Goal: Task Accomplishment & Management: Manage account settings

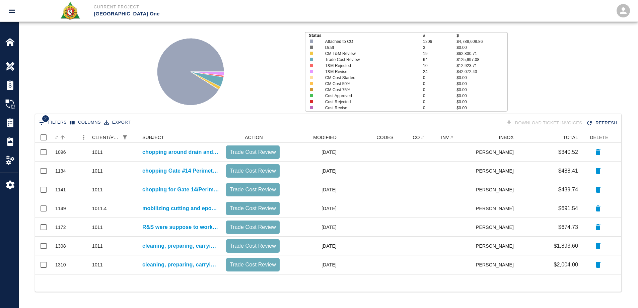
scroll to position [137, 581]
click at [57, 137] on div "#" at bounding box center [56, 137] width 3 height 11
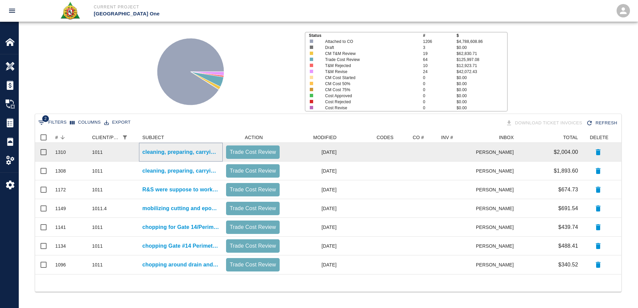
click at [185, 153] on p "cleaning, preparing, carrying bags down the stairs and pouring Level 2 mezz wes…" at bounding box center [180, 152] width 77 height 8
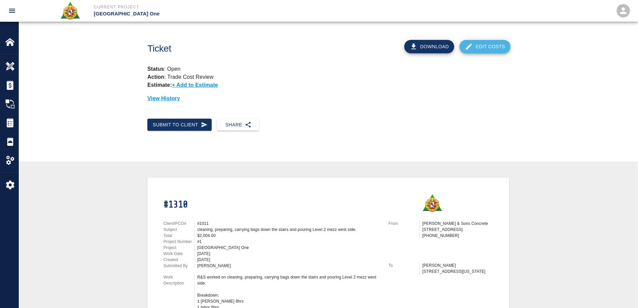
click at [492, 49] on link "Edit Costs" at bounding box center [484, 46] width 51 height 13
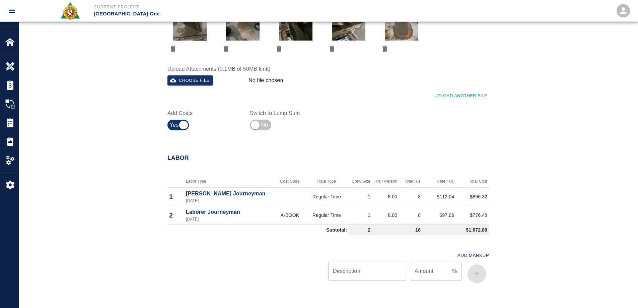
scroll to position [502, 0]
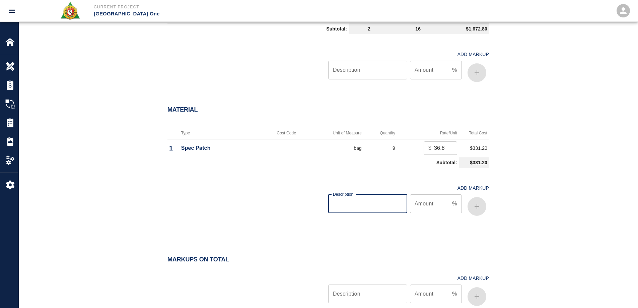
click at [369, 206] on input "Description" at bounding box center [367, 203] width 79 height 19
type input "oh/p"
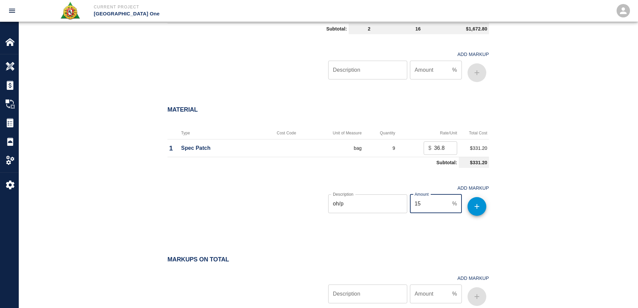
type input "15"
click at [477, 204] on icon "button" at bounding box center [477, 206] width 8 height 8
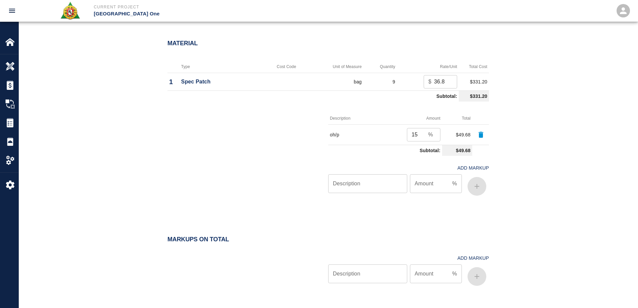
scroll to position [633, 0]
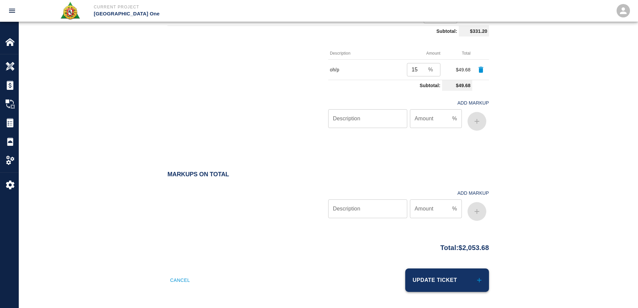
click at [461, 282] on button "Update Ticket" at bounding box center [447, 279] width 84 height 23
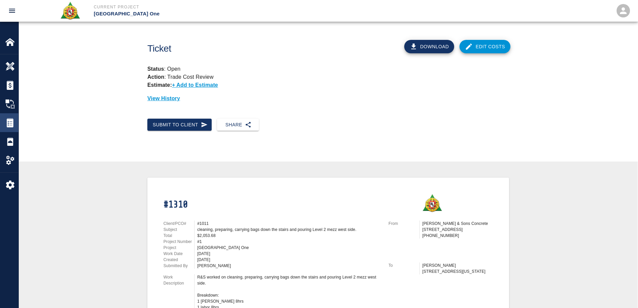
click at [9, 124] on img at bounding box center [9, 122] width 9 height 9
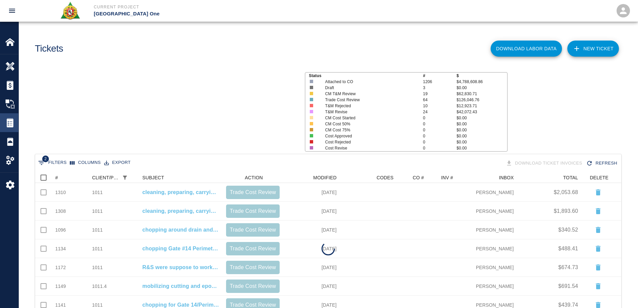
scroll to position [137, 581]
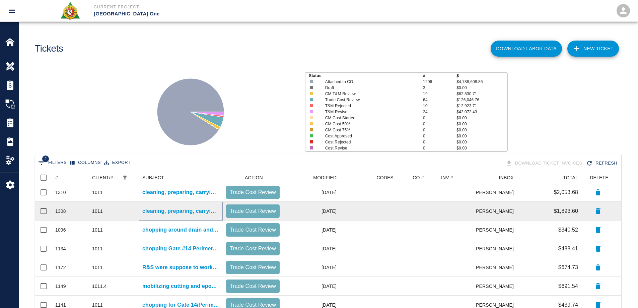
click at [186, 212] on p "cleaning, preparing, carrying bags down the stairs and pouring Level 2 mezz wes…" at bounding box center [180, 211] width 77 height 8
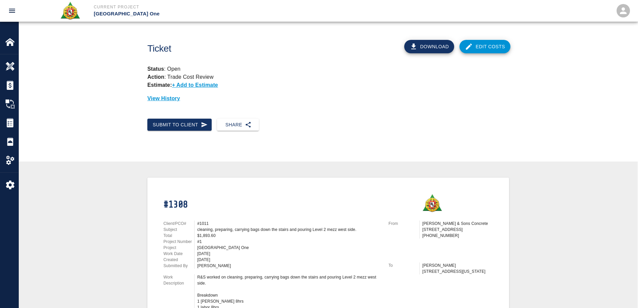
click at [489, 50] on link "Edit Costs" at bounding box center [484, 46] width 51 height 13
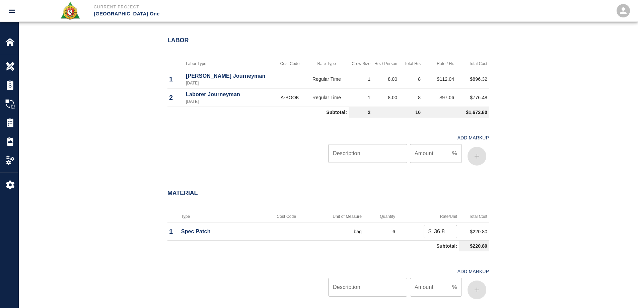
scroll to position [502, 0]
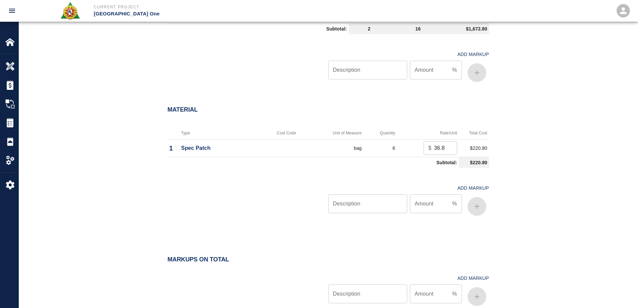
click at [372, 199] on input "Description" at bounding box center [367, 203] width 79 height 19
type input "oh/p"
type input "15"
click at [477, 208] on icon "button" at bounding box center [477, 206] width 8 height 8
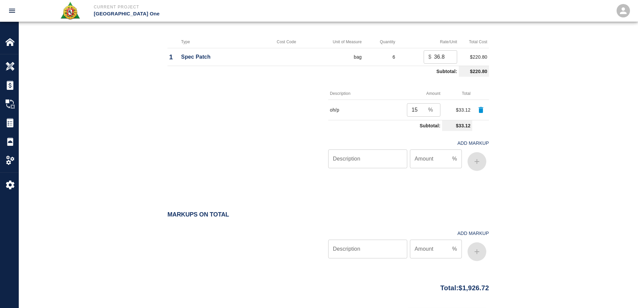
scroll to position [633, 0]
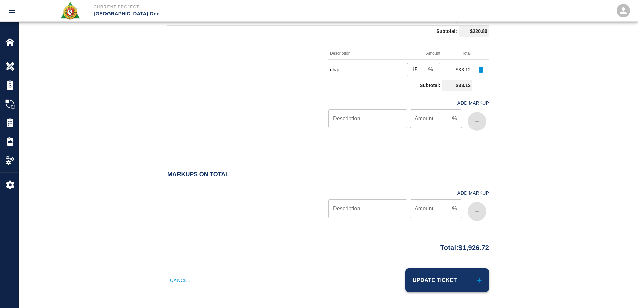
click at [470, 274] on button "Update Ticket" at bounding box center [447, 279] width 84 height 23
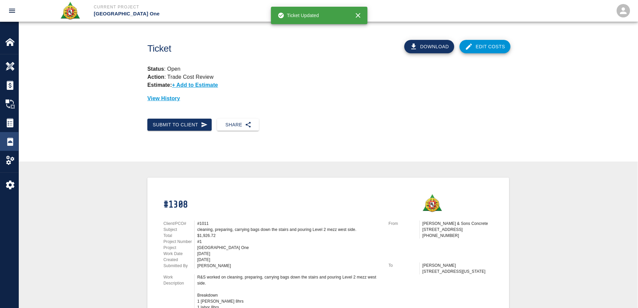
click at [10, 133] on div "Daily Reports" at bounding box center [9, 141] width 18 height 19
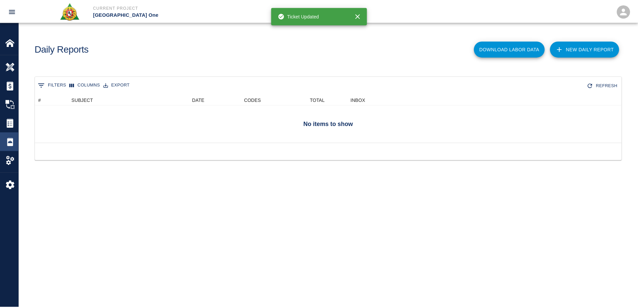
scroll to position [43, 586]
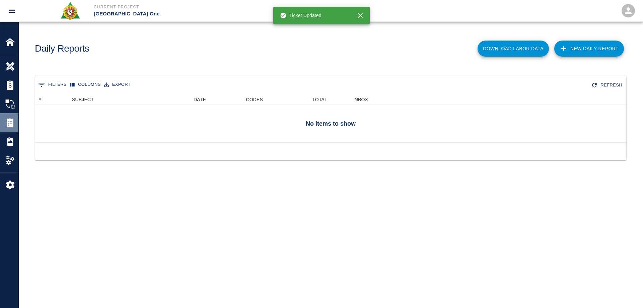
click at [10, 124] on img at bounding box center [9, 122] width 9 height 9
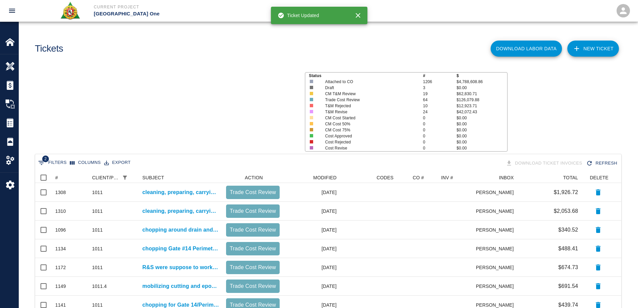
scroll to position [137, 581]
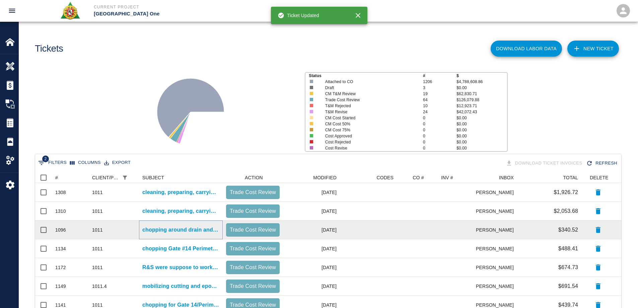
click at [162, 231] on p "chopping around drain and removing debris for HHNW/L3 Shark Fin drain." at bounding box center [180, 230] width 77 height 8
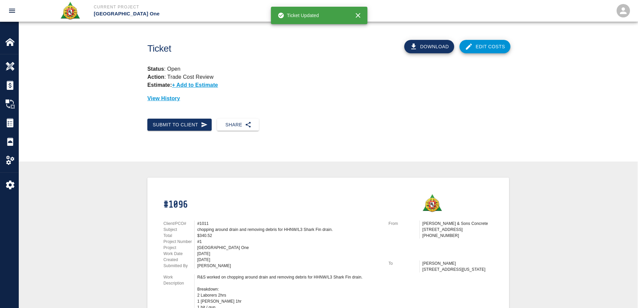
click at [498, 49] on link "Edit Costs" at bounding box center [484, 46] width 51 height 13
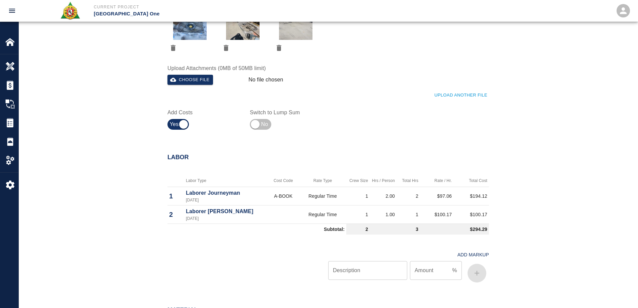
scroll to position [435, 0]
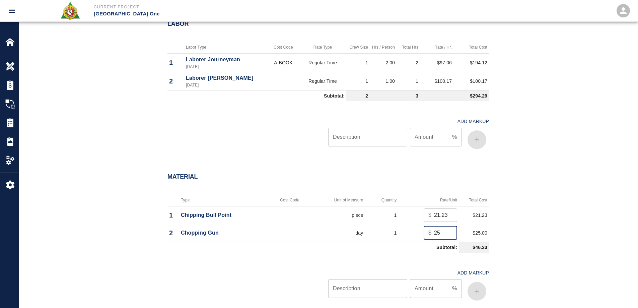
drag, startPoint x: 439, startPoint y: 233, endPoint x: 415, endPoint y: 231, distance: 24.5
click at [415, 231] on td "$ 25 ​" at bounding box center [428, 233] width 61 height 18
type input "0"
click at [390, 282] on input "Description" at bounding box center [367, 288] width 79 height 19
type input "oh/p"
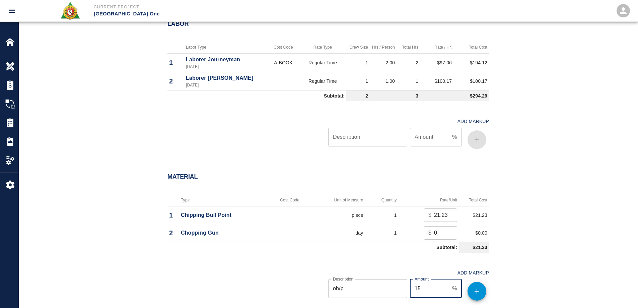
type input "15"
click at [477, 293] on button "button" at bounding box center [476, 291] width 19 height 19
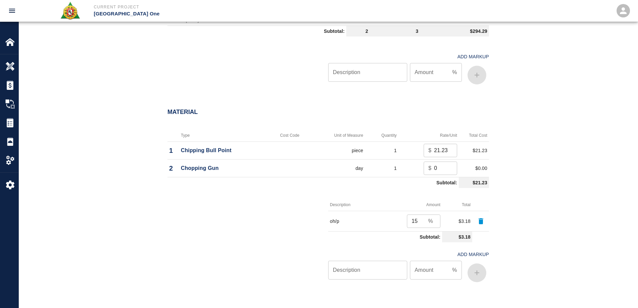
scroll to position [636, 0]
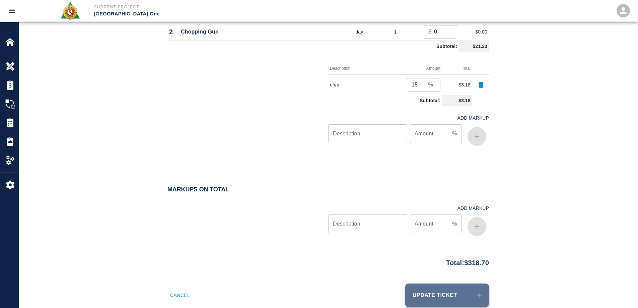
click at [472, 292] on button "Update Ticket" at bounding box center [447, 294] width 84 height 23
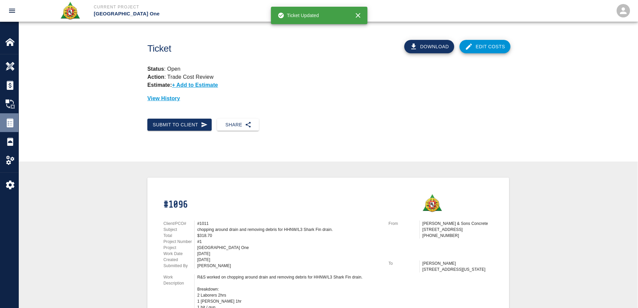
click at [11, 125] on img at bounding box center [9, 122] width 9 height 9
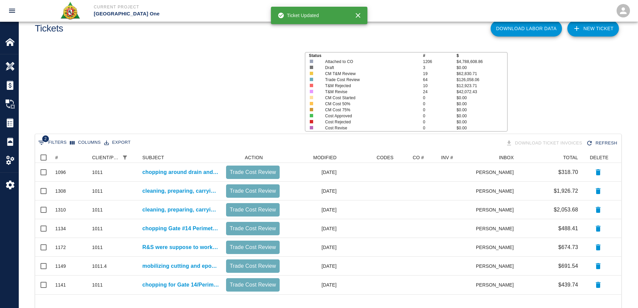
scroll to position [40, 0]
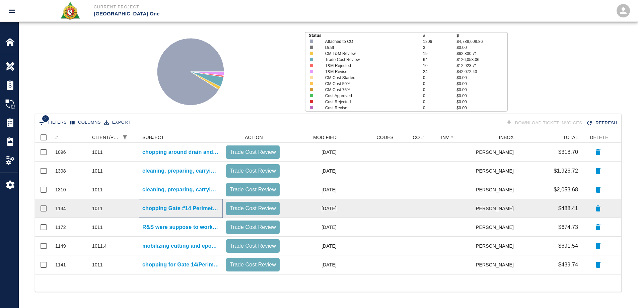
click at [183, 207] on p "chopping Gate #14 Perimeter column encasements." at bounding box center [180, 208] width 77 height 8
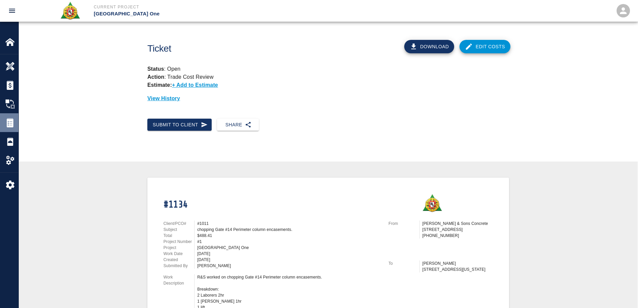
click at [10, 120] on img at bounding box center [9, 122] width 9 height 9
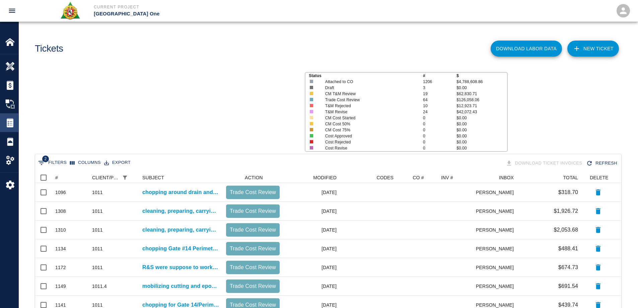
scroll to position [137, 581]
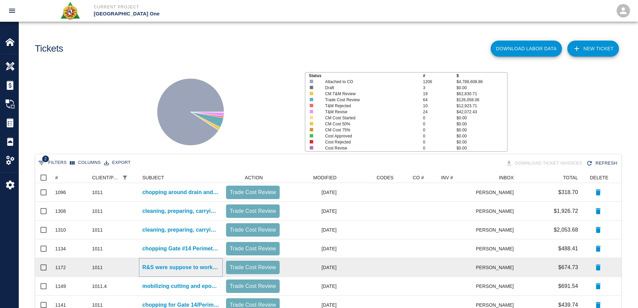
click at [181, 268] on p "R&S were suppose to work on chopping and leveling area for window guys at [GEOG…" at bounding box center [180, 267] width 77 height 8
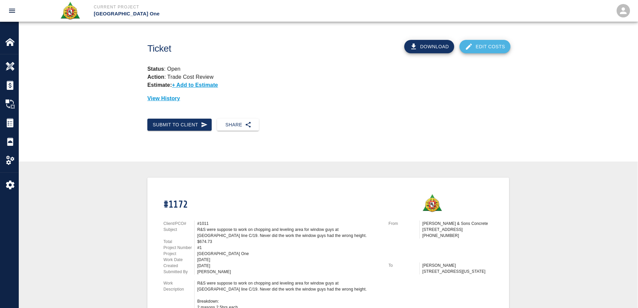
click at [475, 50] on link "Edit Costs" at bounding box center [484, 46] width 51 height 13
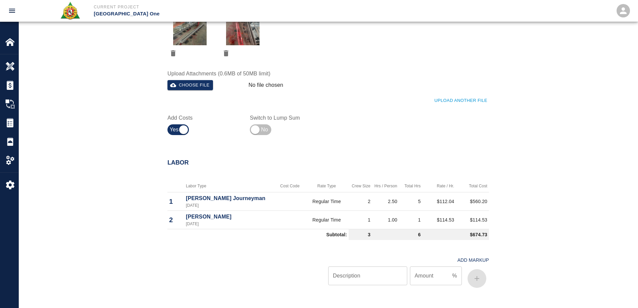
scroll to position [301, 0]
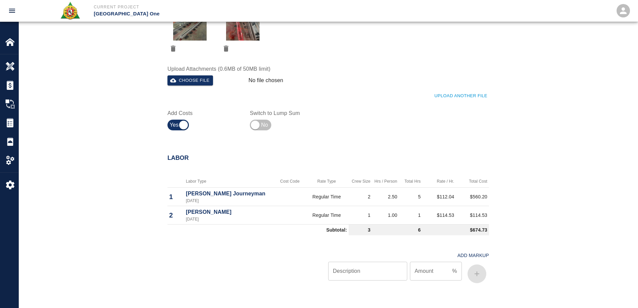
click at [387, 280] on input "Description" at bounding box center [367, 270] width 79 height 19
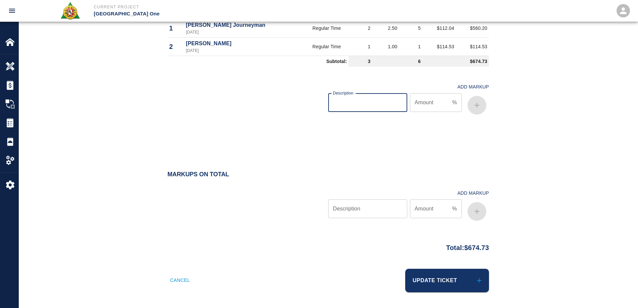
scroll to position [470, 0]
click at [435, 284] on button "Update Ticket" at bounding box center [447, 279] width 84 height 23
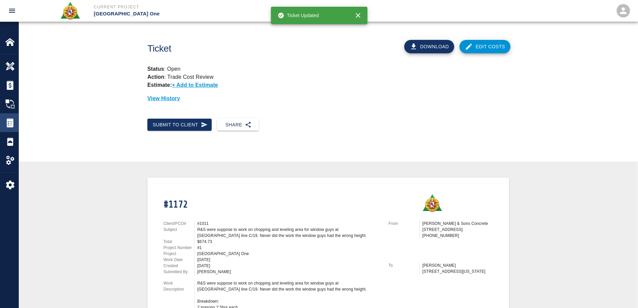
click at [13, 120] on img at bounding box center [9, 122] width 9 height 9
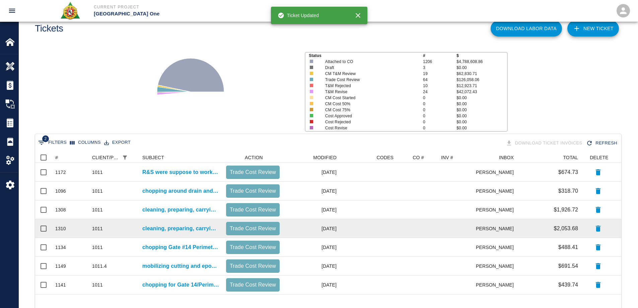
scroll to position [40, 0]
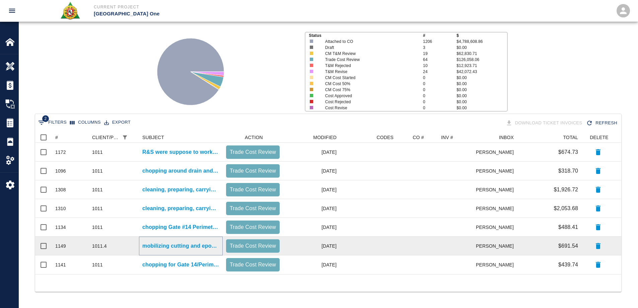
click at [194, 247] on p "mobilizing cutting and epoxying box infill next to stairway #2 level #2." at bounding box center [180, 246] width 77 height 8
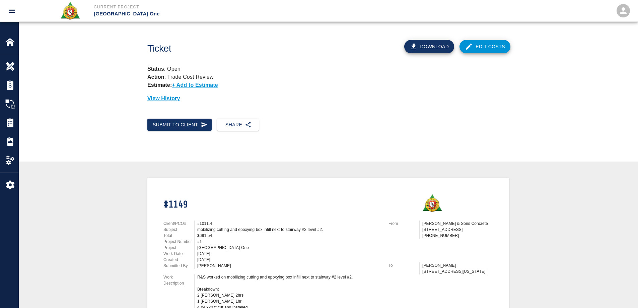
click at [492, 45] on link "Edit Costs" at bounding box center [484, 46] width 51 height 13
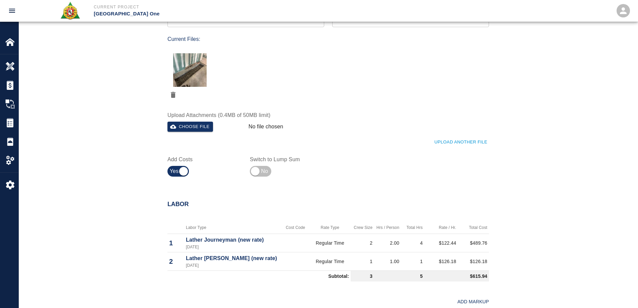
scroll to position [469, 0]
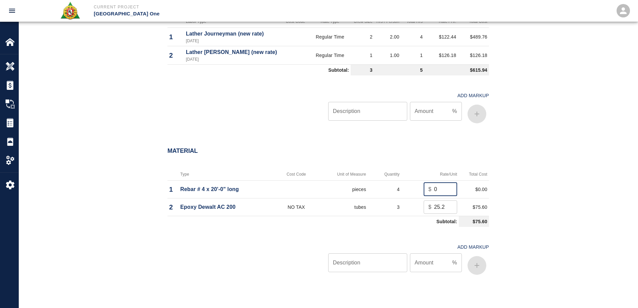
drag, startPoint x: 439, startPoint y: 191, endPoint x: 422, endPoint y: 194, distance: 16.8
click at [422, 194] on td "$ 0 ​" at bounding box center [430, 189] width 58 height 18
type input "6.54"
click at [376, 266] on input "Description" at bounding box center [367, 262] width 79 height 19
type input "oh/p"
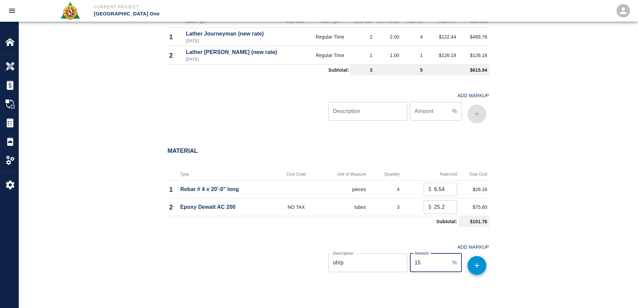
type input "15"
click at [478, 267] on icon "button" at bounding box center [477, 265] width 8 height 8
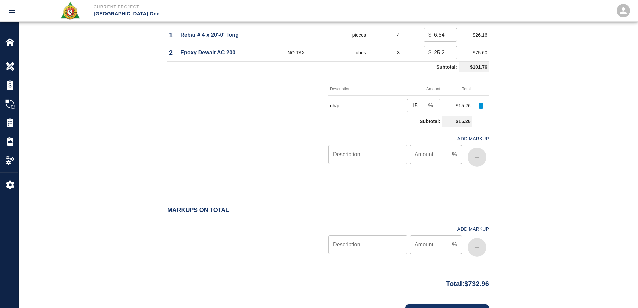
scroll to position [636, 0]
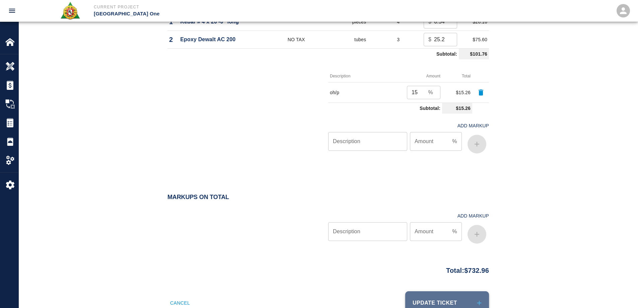
click at [467, 296] on button "Update Ticket" at bounding box center [447, 302] width 84 height 23
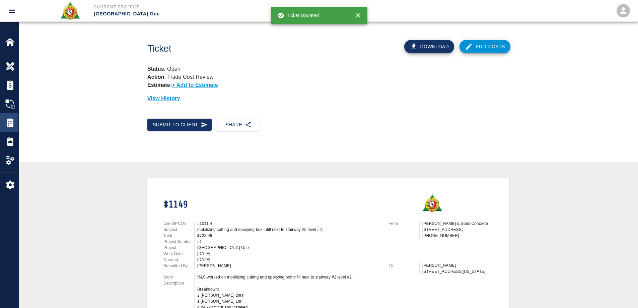
click at [13, 127] on div "Tickets" at bounding box center [9, 122] width 18 height 19
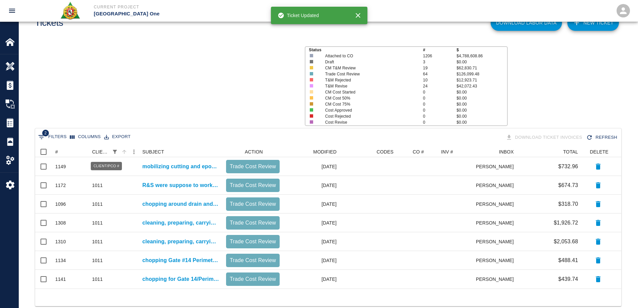
scroll to position [40, 0]
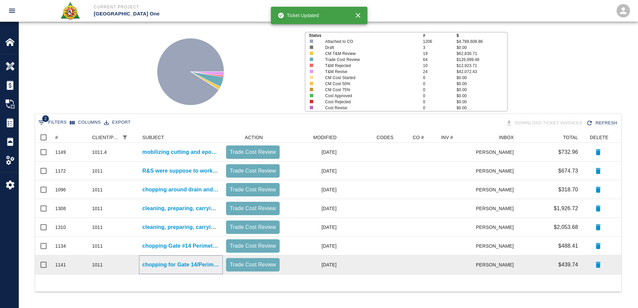
click at [182, 263] on p "chopping for Gate 14/Perimeter column encasement([GEOGRAPHIC_DATA])- [GEOGRAPHI…" at bounding box center [180, 264] width 77 height 8
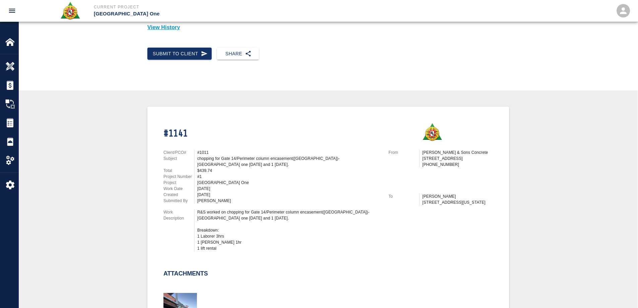
scroll to position [67, 0]
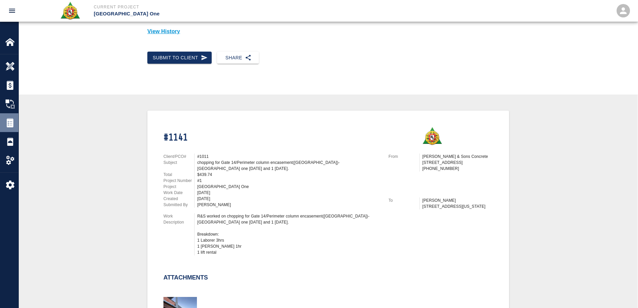
click at [5, 127] on img at bounding box center [9, 122] width 9 height 9
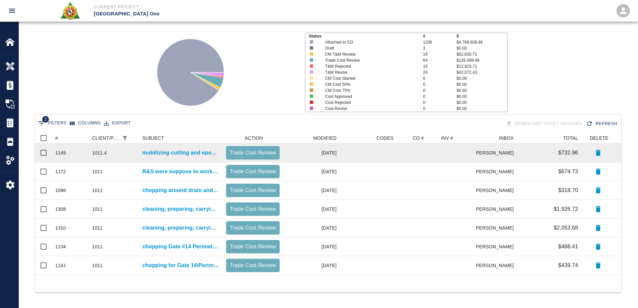
scroll to position [40, 0]
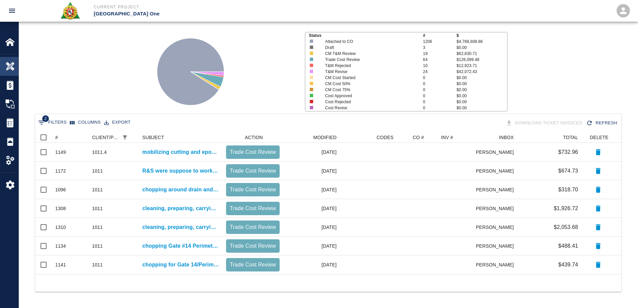
click at [4, 63] on div "Overview" at bounding box center [9, 66] width 18 height 19
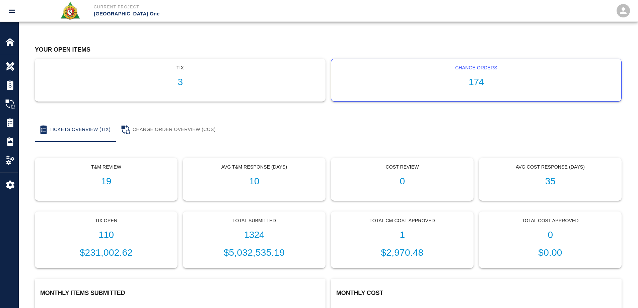
click at [485, 83] on h1 "174" at bounding box center [475, 82] width 279 height 11
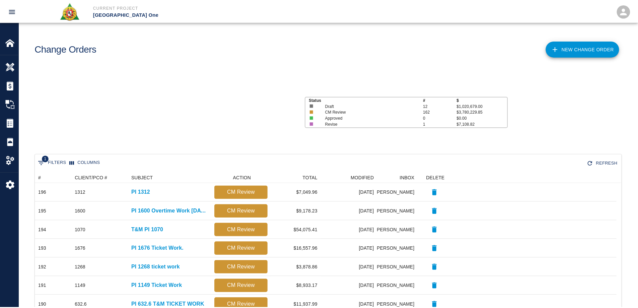
scroll to position [5, 5]
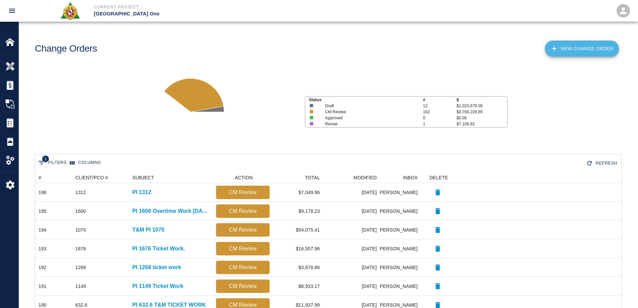
click at [561, 45] on link "New Change Order" at bounding box center [582, 49] width 74 height 16
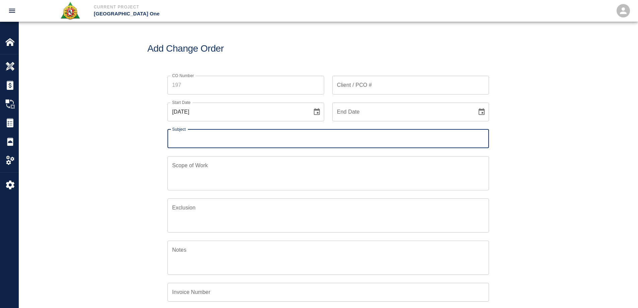
scroll to position [156, 324]
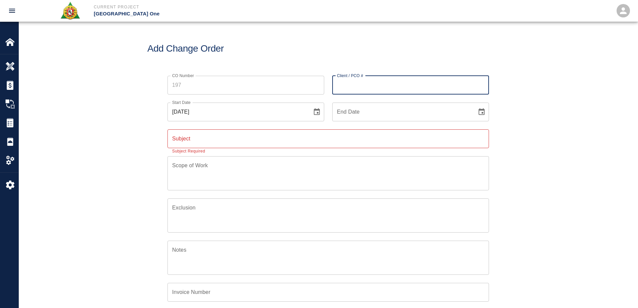
drag, startPoint x: 410, startPoint y: 84, endPoint x: 402, endPoint y: 84, distance: 8.4
click at [409, 84] on input "Client / PCO #" at bounding box center [410, 85] width 157 height 19
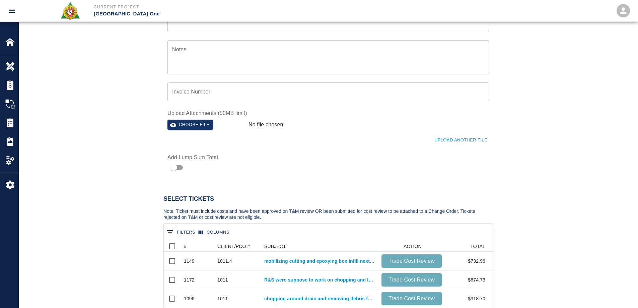
scroll to position [0, 0]
type input "1011"
click at [187, 230] on button "0 Filters" at bounding box center [181, 231] width 32 height 11
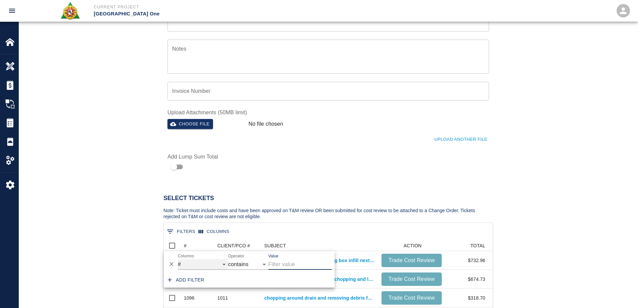
click at [185, 262] on select "# CLIENT/PCO # SUBJECT ACTION TOTAL" at bounding box center [203, 264] width 50 height 11
select select "pco_number"
click at [178, 259] on select "# CLIENT/PCO # SUBJECT ACTION TOTAL" at bounding box center [203, 264] width 50 height 11
click at [288, 263] on input "Value" at bounding box center [300, 264] width 64 height 11
type input "1011"
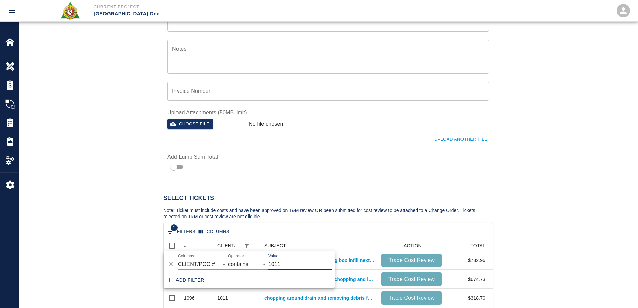
click at [286, 180] on div "Select Tickets Note: Ticket must include costs and have been approved on T&M re…" at bounding box center [328, 294] width 619 height 243
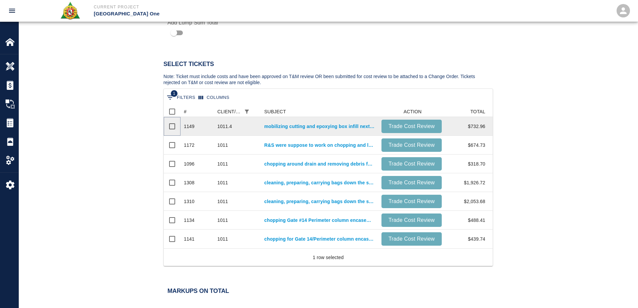
click at [175, 125] on input "Select row" at bounding box center [172, 126] width 14 height 14
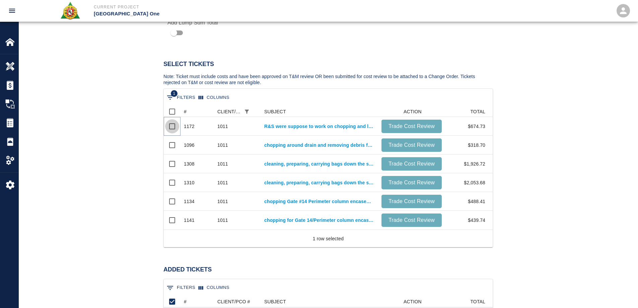
click at [175, 125] on input "Select row" at bounding box center [172, 126] width 14 height 14
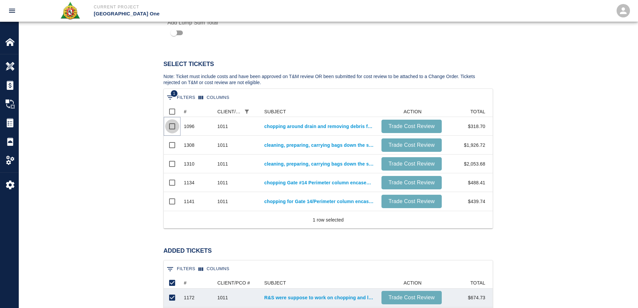
click at [175, 125] on input "Select row" at bounding box center [172, 126] width 14 height 14
click at [175, 138] on input "Select row" at bounding box center [172, 145] width 14 height 14
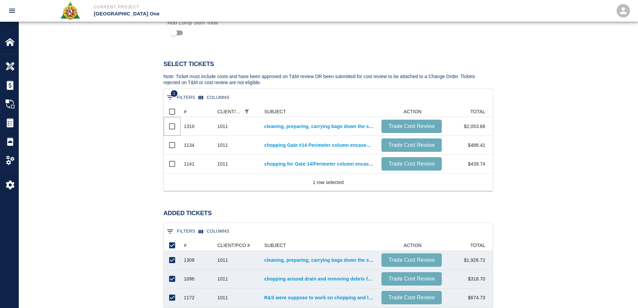
click at [175, 125] on input "Select row" at bounding box center [172, 126] width 14 height 14
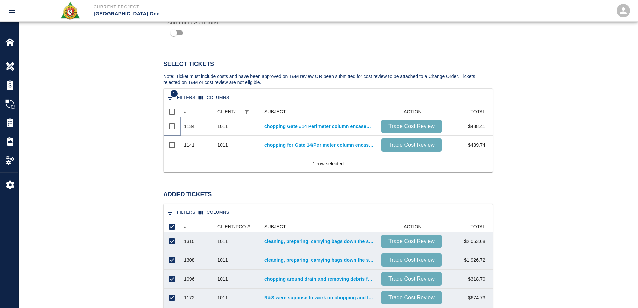
click at [175, 125] on input "Select row" at bounding box center [172, 126] width 14 height 14
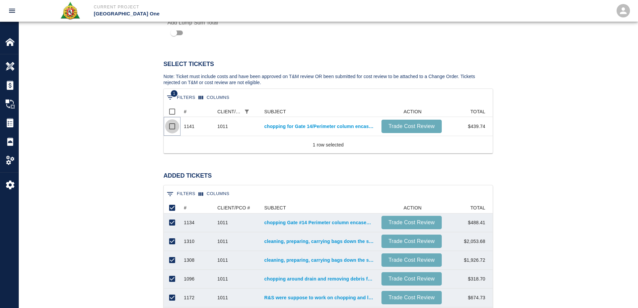
click at [175, 125] on input "Select row" at bounding box center [172, 126] width 14 height 14
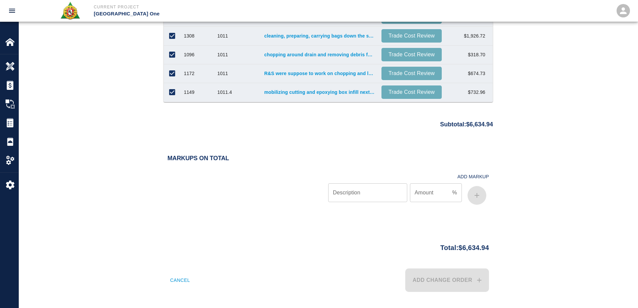
click at [362, 191] on input "Description" at bounding box center [367, 192] width 79 height 19
type input "bond"
type input ".70"
click at [475, 199] on button "button" at bounding box center [476, 195] width 19 height 19
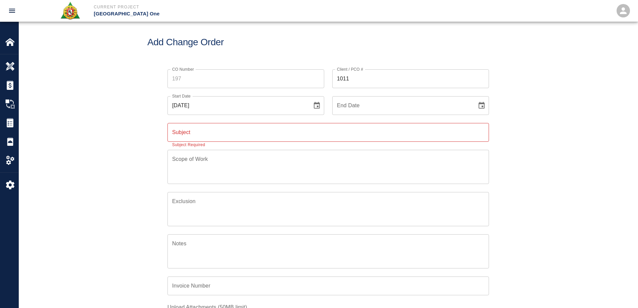
click at [198, 134] on input "Subject" at bounding box center [327, 132] width 321 height 19
type input "PI 1011 Ticket Work"
click at [226, 177] on textarea "Scope of Work" at bounding box center [328, 166] width 312 height 23
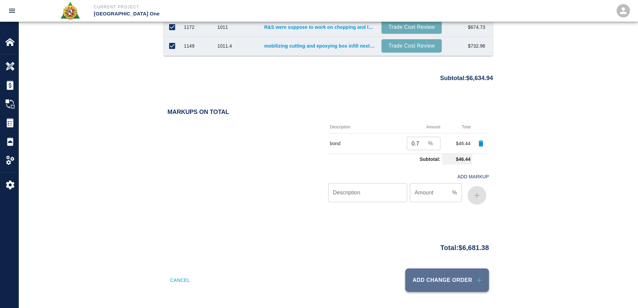
click at [450, 280] on button "Add Change Order" at bounding box center [447, 279] width 84 height 23
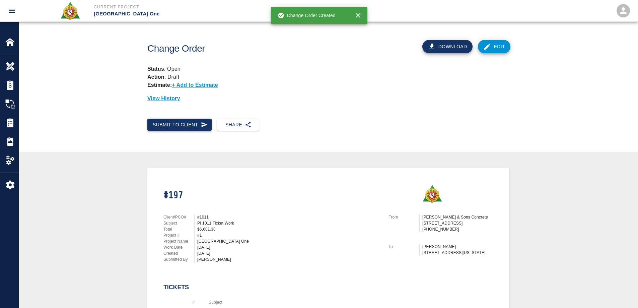
click at [182, 123] on button "Submit to Client" at bounding box center [179, 125] width 64 height 12
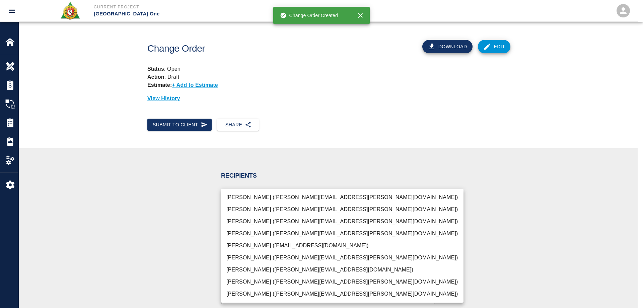
click at [266, 201] on body "Current Project JFK Terminal One Home JFK Terminal One Overview Estimates Chang…" at bounding box center [321, 154] width 643 height 308
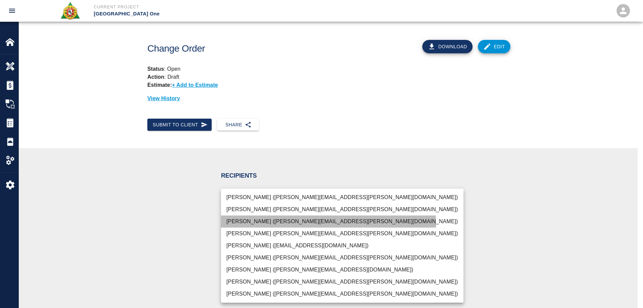
drag, startPoint x: 255, startPoint y: 225, endPoint x: 249, endPoint y: 224, distance: 5.8
click at [254, 224] on li "[PERSON_NAME] ([PERSON_NAME][EMAIL_ADDRESS][PERSON_NAME][DOMAIN_NAME])" at bounding box center [342, 221] width 242 height 12
type input "69d78ca4-8a93-4c72-a988-7271956ccf0b"
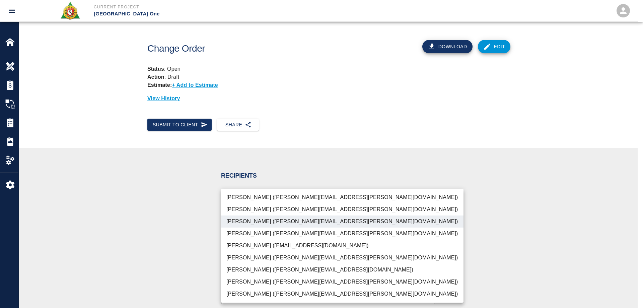
click at [137, 230] on div at bounding box center [321, 154] width 643 height 308
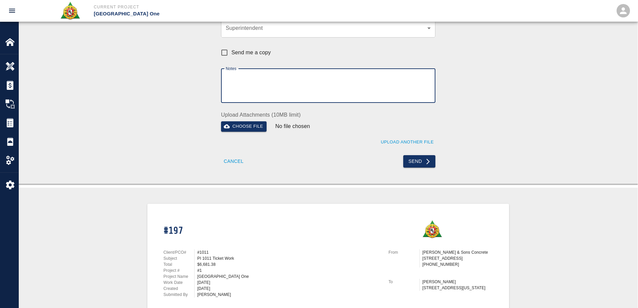
click at [275, 84] on textarea "Notes" at bounding box center [328, 85] width 205 height 23
type textarea "A formal COR will follow."
click at [417, 164] on button "Send" at bounding box center [419, 161] width 32 height 12
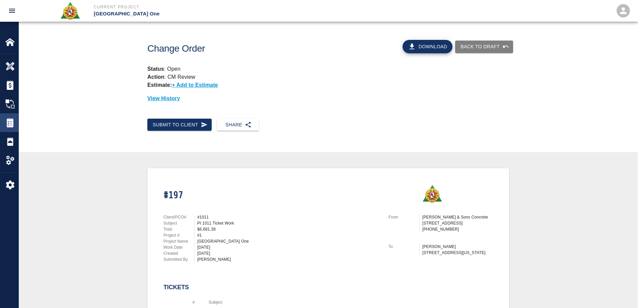
click at [15, 125] on div at bounding box center [14, 122] width 19 height 9
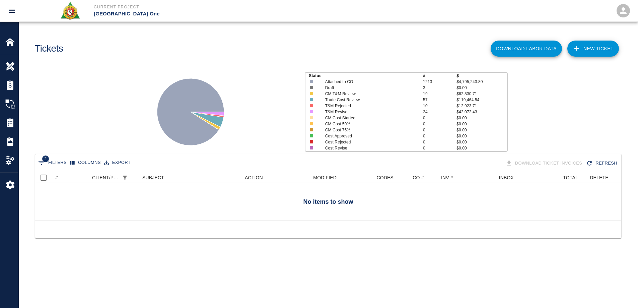
scroll to position [5, 5]
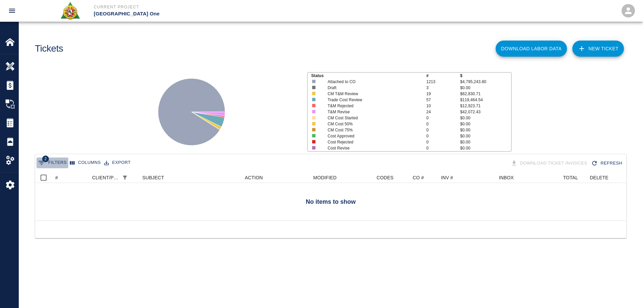
click at [43, 162] on icon "Show filters" at bounding box center [41, 163] width 8 height 8
select select "date_closed"
select select "isEmpty"
select select "pco_number"
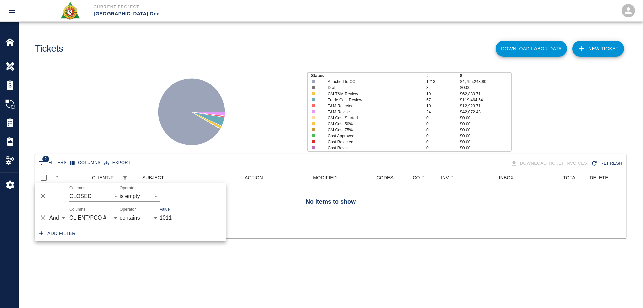
click at [45, 216] on icon "Delete" at bounding box center [43, 217] width 7 height 7
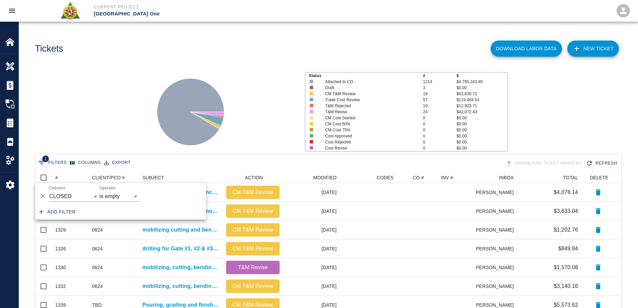
click at [98, 128] on div "Status # $ Attached to CO 1213 $4,795,243.80 Draft 3 $0.00 CM T&M Review 19 $62…" at bounding box center [325, 109] width 624 height 89
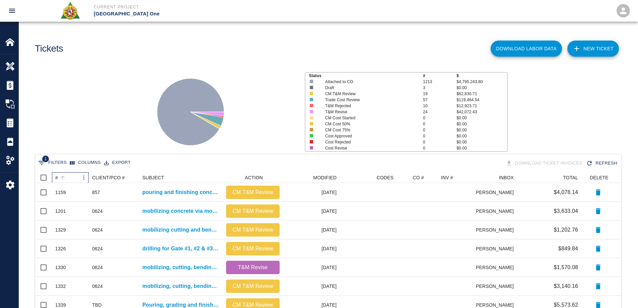
click at [57, 178] on div "#" at bounding box center [56, 177] width 3 height 11
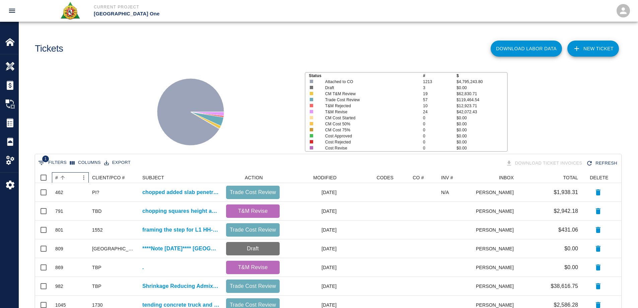
click at [57, 178] on div "#" at bounding box center [56, 177] width 3 height 11
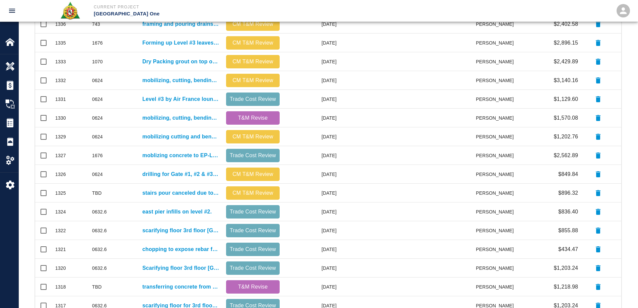
scroll to position [284, 0]
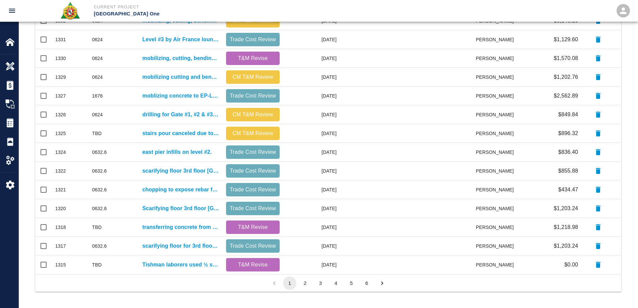
click at [303, 284] on button "2" at bounding box center [304, 282] width 13 height 13
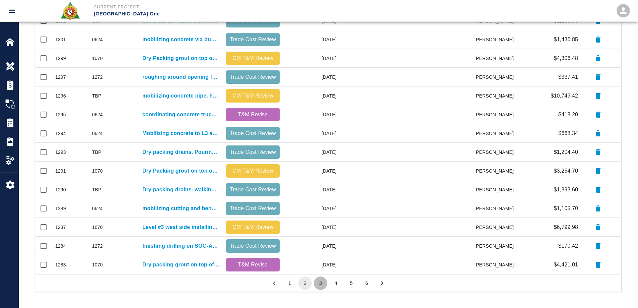
click at [317, 284] on button "3" at bounding box center [320, 282] width 13 height 13
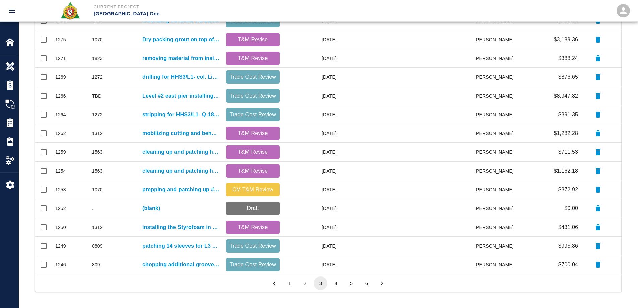
click at [333, 283] on button "4" at bounding box center [335, 282] width 13 height 13
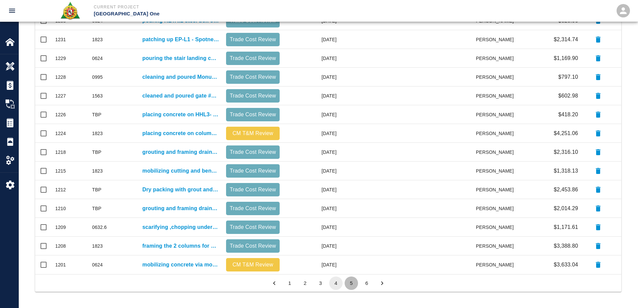
click at [352, 282] on button "5" at bounding box center [351, 282] width 13 height 13
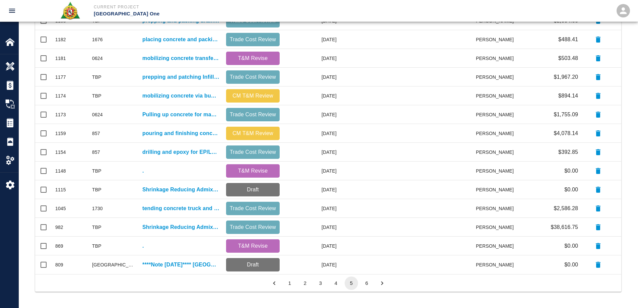
click at [370, 283] on button "6" at bounding box center [366, 282] width 13 height 13
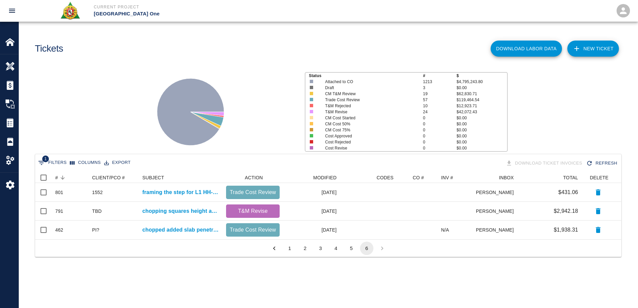
scroll to position [5, 5]
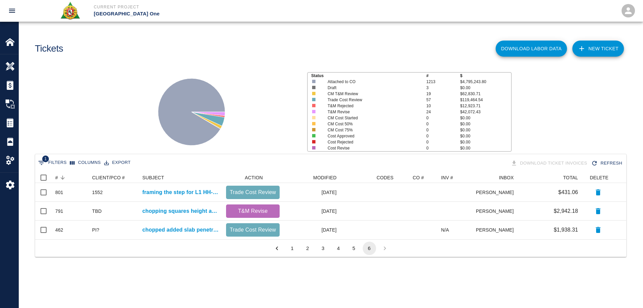
click at [292, 251] on button "1" at bounding box center [292, 247] width 13 height 13
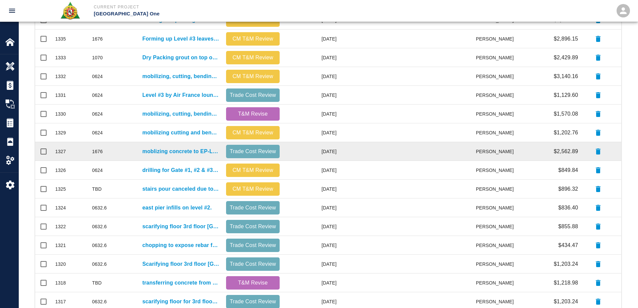
scroll to position [284, 0]
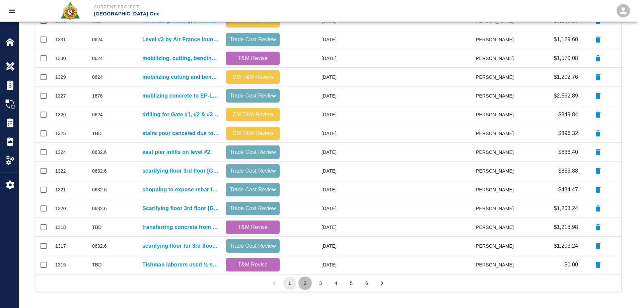
click at [307, 279] on button "2" at bounding box center [304, 282] width 13 height 13
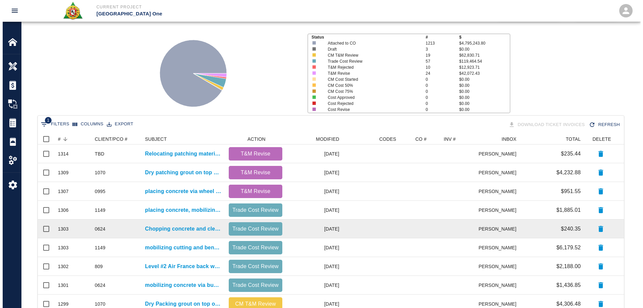
scroll to position [0, 0]
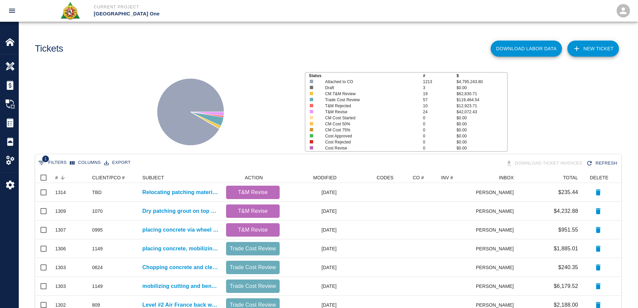
click at [56, 161] on button "1 Filters" at bounding box center [52, 162] width 32 height 11
select select "date_closed"
select select "isEmpty"
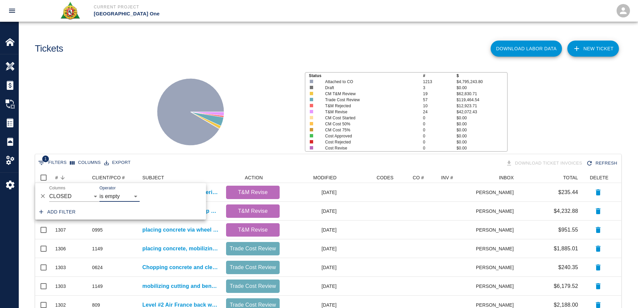
click at [72, 211] on button "Add filter" at bounding box center [57, 212] width 42 height 12
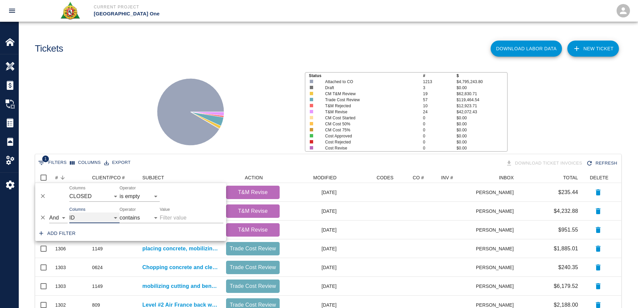
click at [89, 220] on select "ID # CLIENT/PCO # SUBJECT DESCRIPTION ACTION WORK MODIFIED CREATED CODES CO # I…" at bounding box center [94, 217] width 50 height 11
click at [69, 212] on select "ID # CLIENT/PCO # SUBJECT DESCRIPTION ACTION WORK MODIFIED CREATED CODES CO # I…" at bounding box center [94, 217] width 50 height 11
select select "pco_number"
click at [173, 216] on input "Value" at bounding box center [192, 217] width 64 height 11
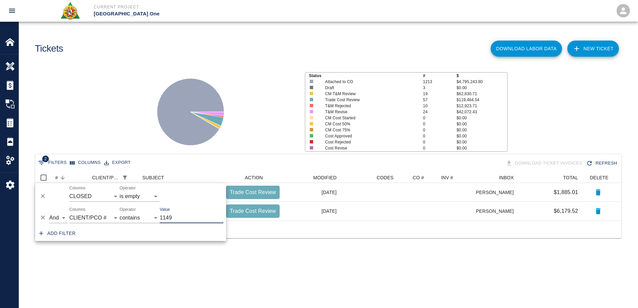
scroll to position [5, 5]
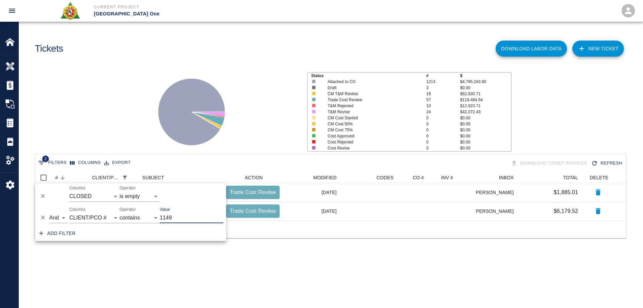
type input "1149"
click at [150, 108] on icon at bounding box center [192, 112] width 84 height 84
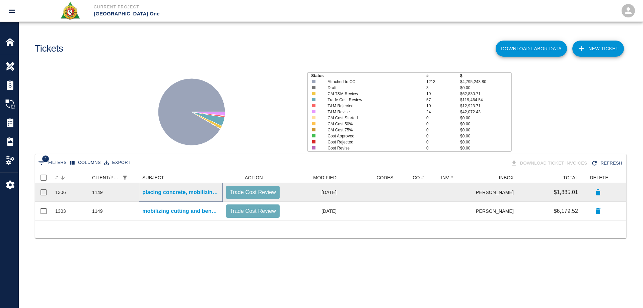
click at [177, 193] on p "placing concrete, mobilizing concrete via concrete buggy, vibrating concrete, s…" at bounding box center [180, 192] width 77 height 8
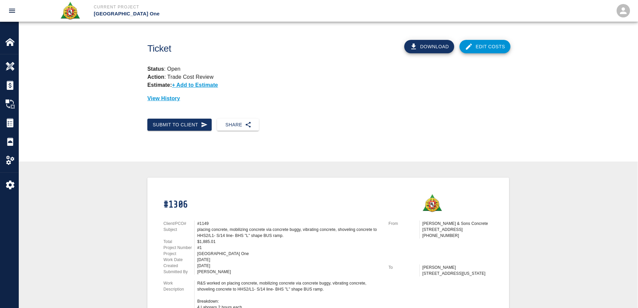
click at [485, 48] on link "Edit Costs" at bounding box center [484, 46] width 51 height 13
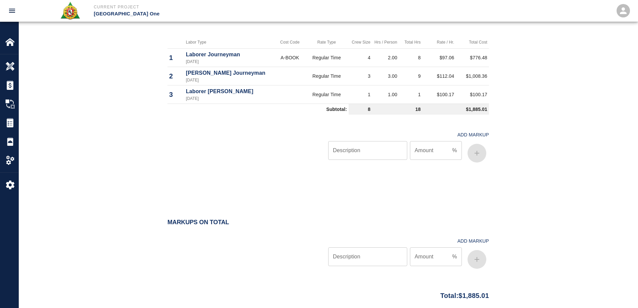
scroll to position [496, 0]
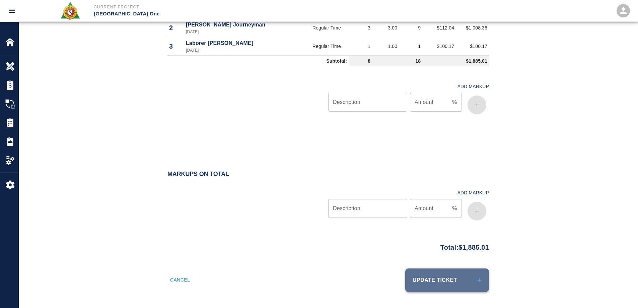
click at [429, 281] on button "Update Ticket" at bounding box center [447, 279] width 84 height 23
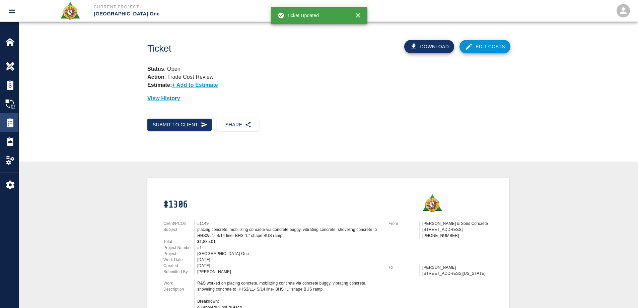
click at [10, 122] on img at bounding box center [9, 122] width 9 height 9
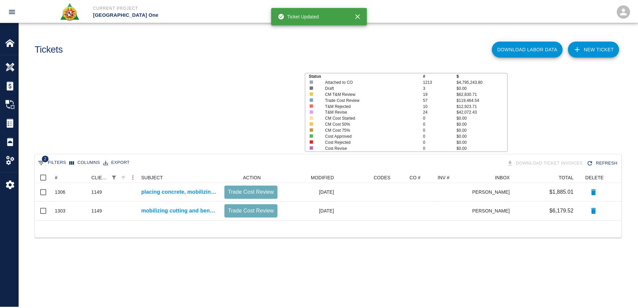
scroll to position [43, 586]
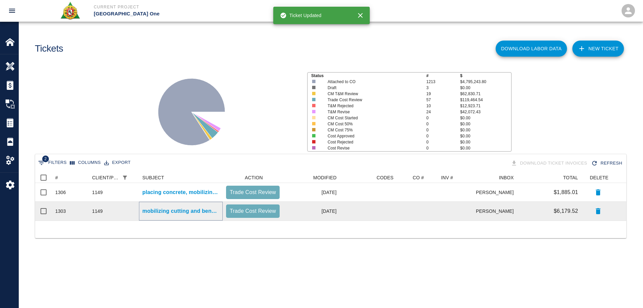
click at [163, 209] on p "mobilizing cutting and bending and drilling for level #1 L shape bus ramp." at bounding box center [180, 211] width 77 height 8
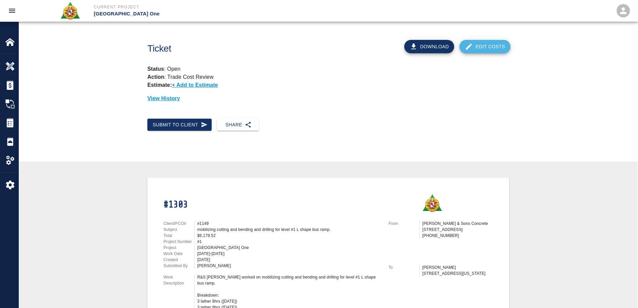
click at [494, 48] on link "Edit Costs" at bounding box center [484, 46] width 51 height 13
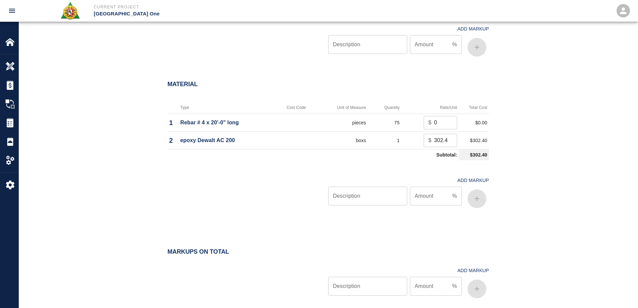
scroll to position [536, 0]
drag, startPoint x: 441, startPoint y: 122, endPoint x: 423, endPoint y: 123, distance: 18.1
click at [423, 123] on td "$ 0 ​" at bounding box center [430, 122] width 58 height 18
type input "6.54"
click at [379, 196] on input "Description" at bounding box center [367, 195] width 79 height 19
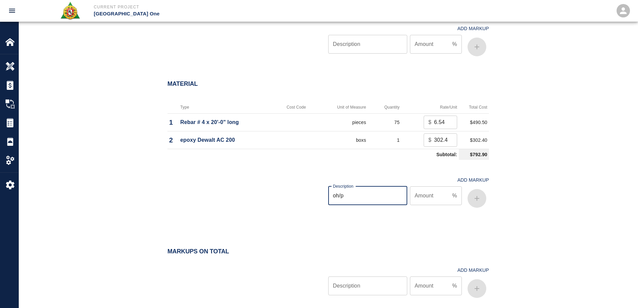
type input "oh/p"
type input "15"
click at [476, 200] on icon "button" at bounding box center [476, 198] width 5 height 5
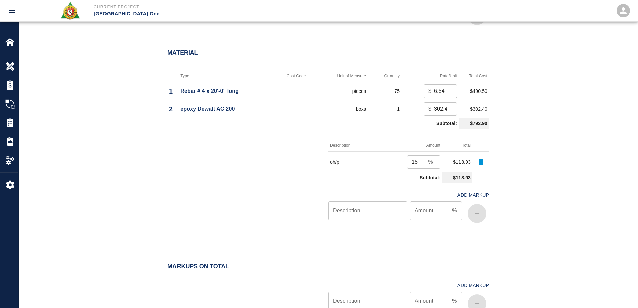
scroll to position [659, 0]
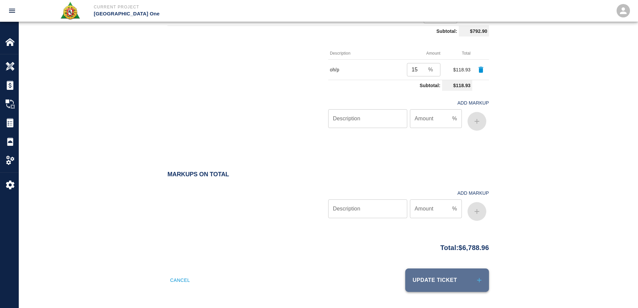
click at [459, 279] on button "Update Ticket" at bounding box center [447, 279] width 84 height 23
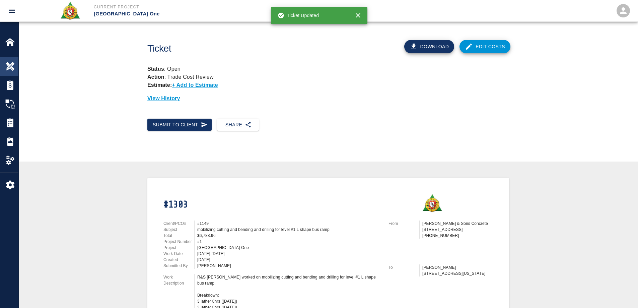
click at [13, 65] on img at bounding box center [9, 66] width 9 height 9
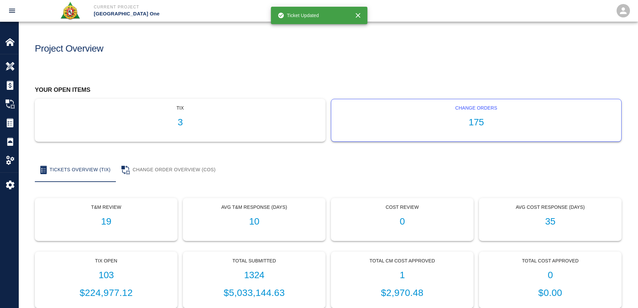
click at [479, 120] on h1 "175" at bounding box center [475, 122] width 279 height 11
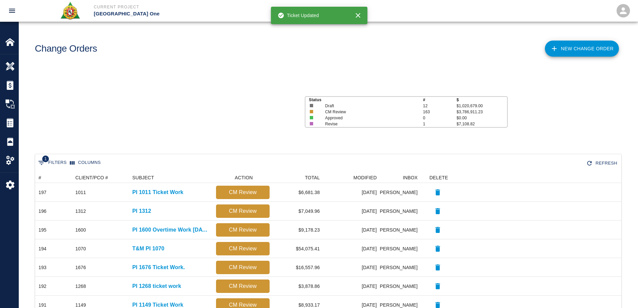
scroll to position [381, 581]
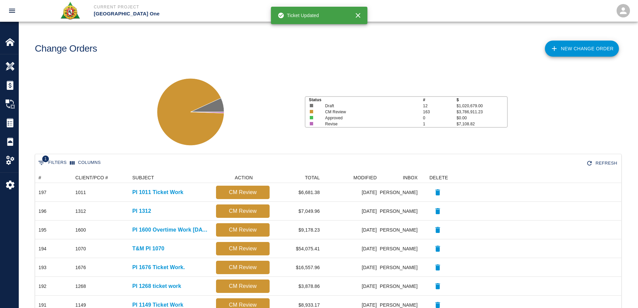
click at [576, 41] on link "New Change Order" at bounding box center [582, 49] width 74 height 16
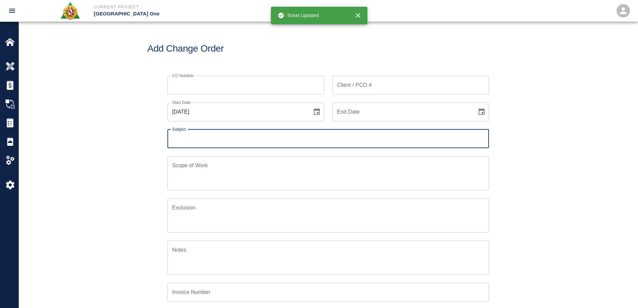
scroll to position [156, 324]
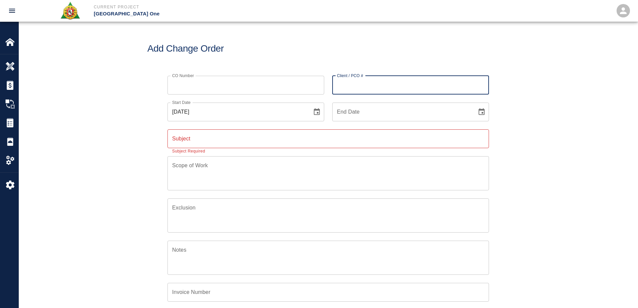
click at [426, 82] on input "Client / PCO #" at bounding box center [410, 85] width 157 height 19
type input "1149"
drag, startPoint x: 560, startPoint y: 115, endPoint x: 324, endPoint y: 176, distance: 244.3
click at [560, 115] on div "CO Number CO Number Client / PCO # 1149 Client / PCO # Start Date 09/04/2025 St…" at bounding box center [328, 221] width 619 height 307
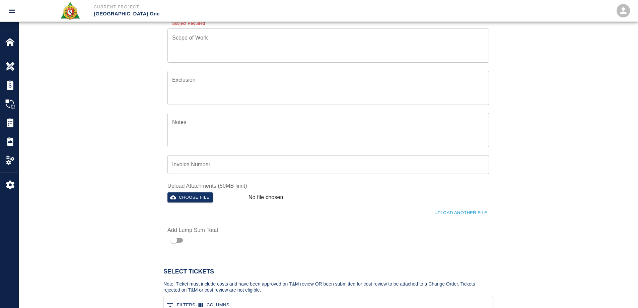
scroll to position [201, 0]
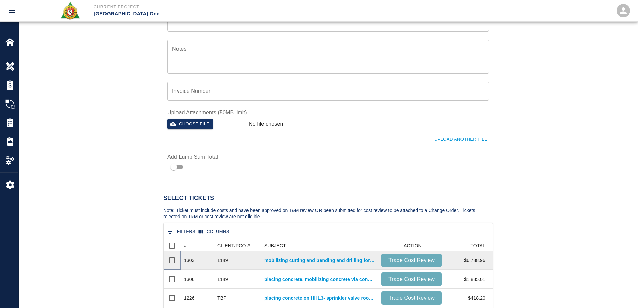
click at [173, 259] on input "Select row" at bounding box center [172, 260] width 14 height 14
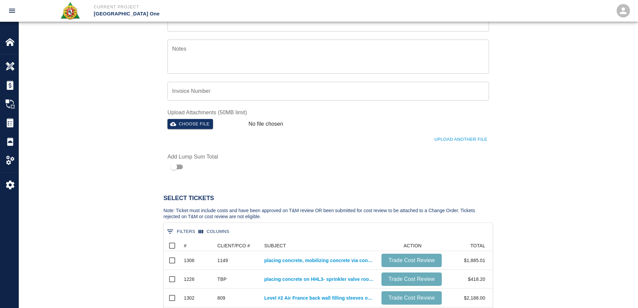
scroll to position [24, 324]
click at [173, 259] on input "Select row" at bounding box center [172, 260] width 14 height 14
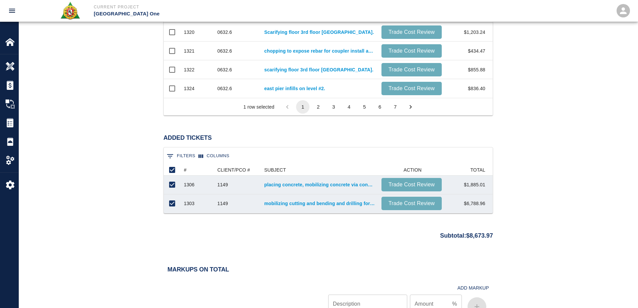
scroll to position [615, 0]
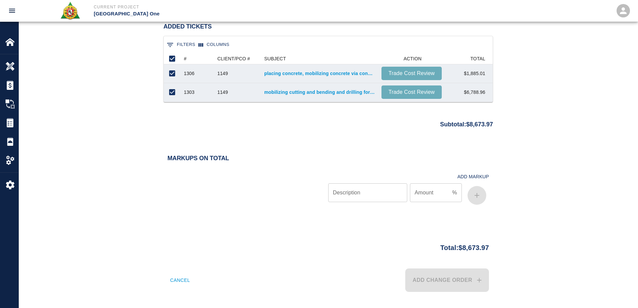
click at [380, 199] on input "Description" at bounding box center [367, 192] width 79 height 19
type input "bond"
type input ".70"
click at [476, 201] on button "button" at bounding box center [476, 195] width 19 height 19
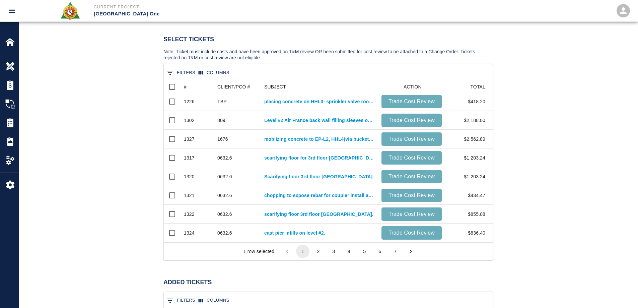
scroll to position [92, 0]
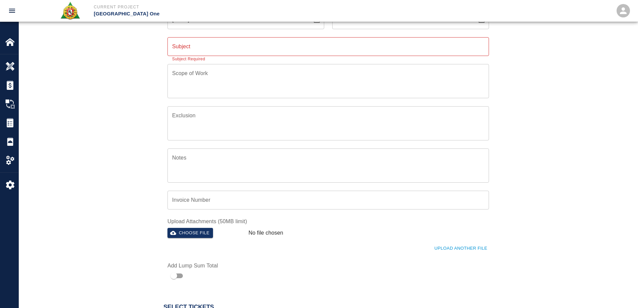
click at [198, 50] on input "Subject" at bounding box center [327, 46] width 321 height 19
type input "PI 1149 Ticket Work"
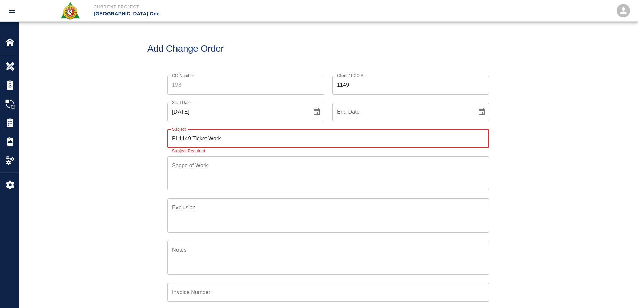
click at [230, 190] on div "Exclusion x Exclusion" at bounding box center [323, 211] width 329 height 42
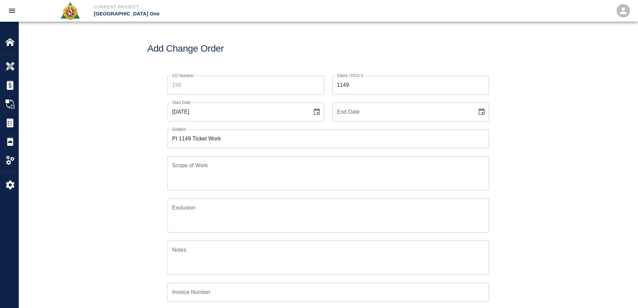
click at [227, 177] on textarea "Scope of Work" at bounding box center [328, 172] width 312 height 23
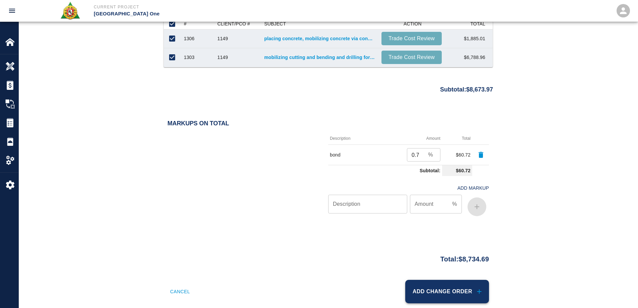
scroll to position [661, 0]
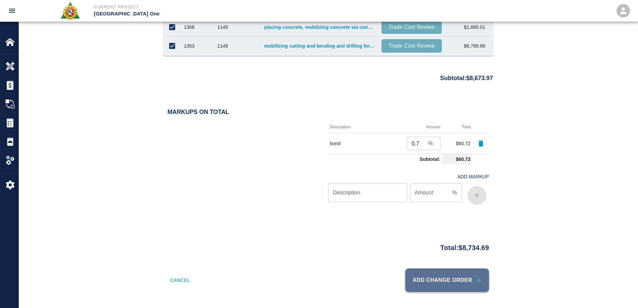
click at [443, 283] on button "Add Change Order" at bounding box center [447, 279] width 84 height 23
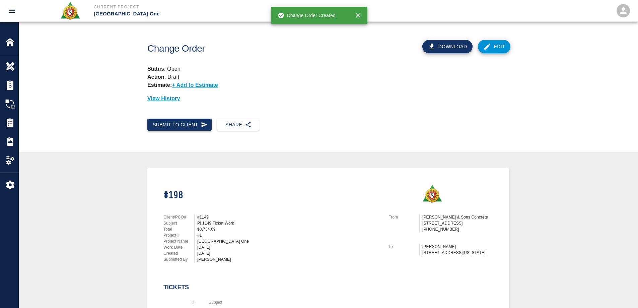
click at [190, 126] on button "Submit to Client" at bounding box center [179, 125] width 64 height 12
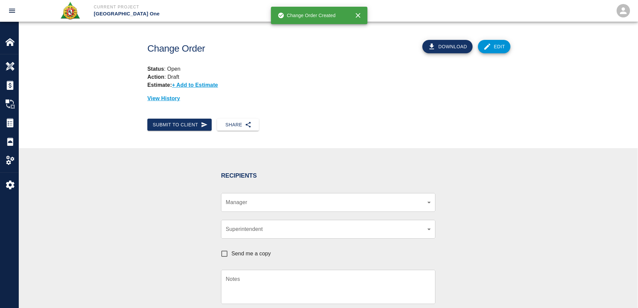
click at [271, 195] on div "​ Manager" at bounding box center [328, 202] width 214 height 19
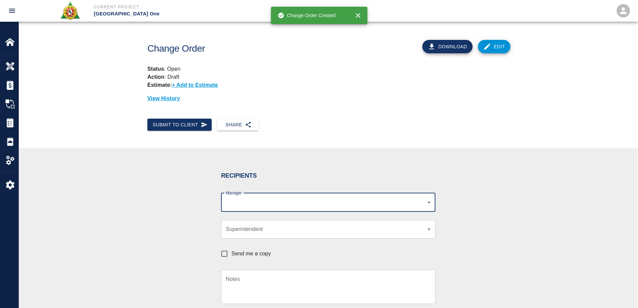
click at [272, 207] on div "​ Manager" at bounding box center [328, 202] width 214 height 19
click at [271, 208] on div "​ Manager" at bounding box center [328, 202] width 214 height 19
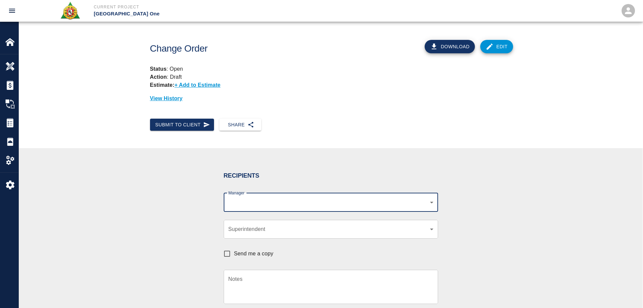
click at [419, 200] on body "Current Project JFK Terminal One Home JFK Terminal One Overview Estimates Chang…" at bounding box center [321, 154] width 643 height 308
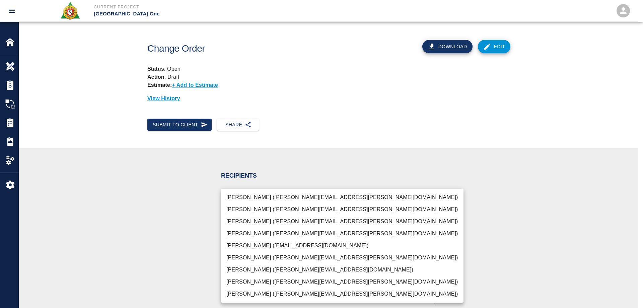
click at [271, 216] on li "[PERSON_NAME] ([PERSON_NAME][EMAIL_ADDRESS][PERSON_NAME][DOMAIN_NAME])" at bounding box center [342, 221] width 242 height 12
type input "69d78ca4-8a93-4c72-a988-7271956ccf0b"
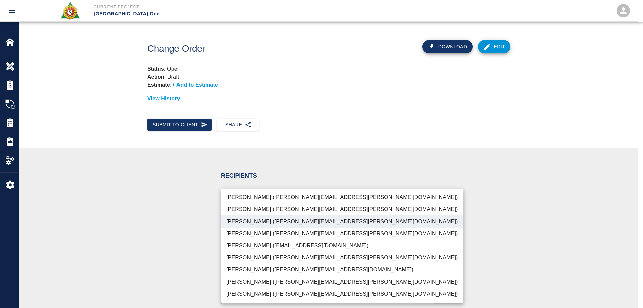
click at [184, 220] on div at bounding box center [321, 154] width 643 height 308
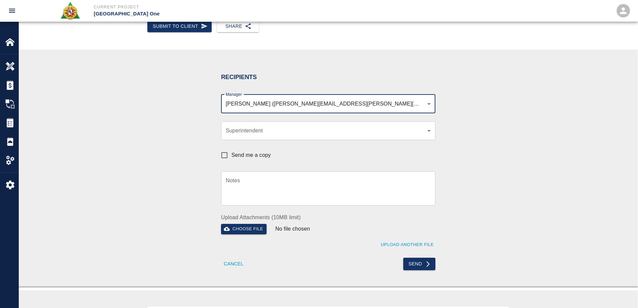
scroll to position [100, 0]
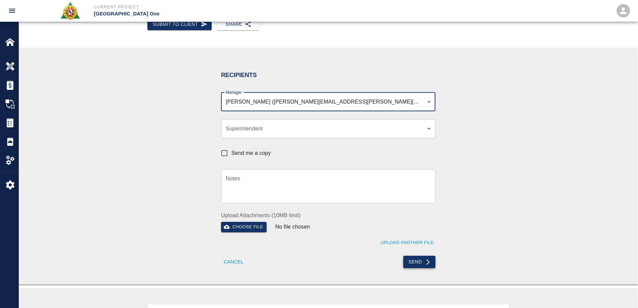
click at [420, 259] on button "Send" at bounding box center [419, 261] width 32 height 12
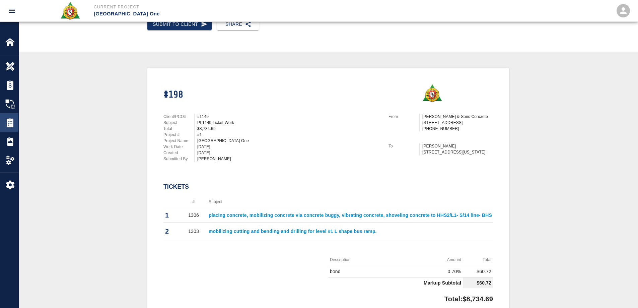
click at [12, 119] on img at bounding box center [9, 122] width 9 height 9
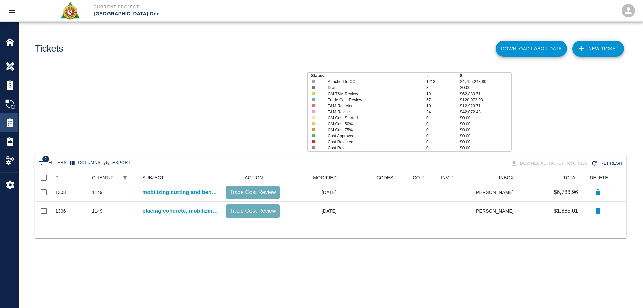
scroll to position [43, 586]
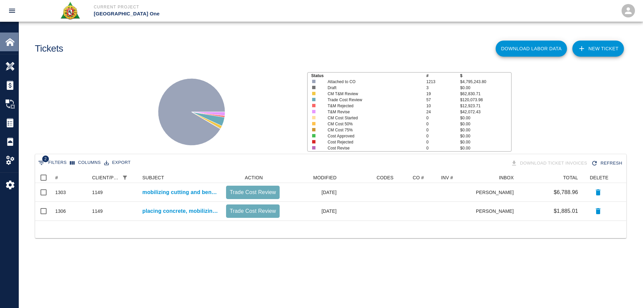
click at [10, 45] on img at bounding box center [9, 41] width 9 height 9
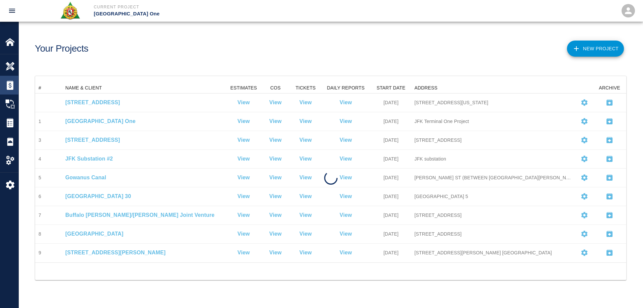
scroll to position [174, 586]
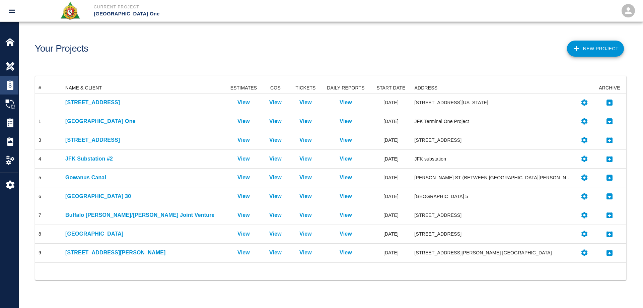
click at [6, 88] on img at bounding box center [9, 84] width 9 height 9
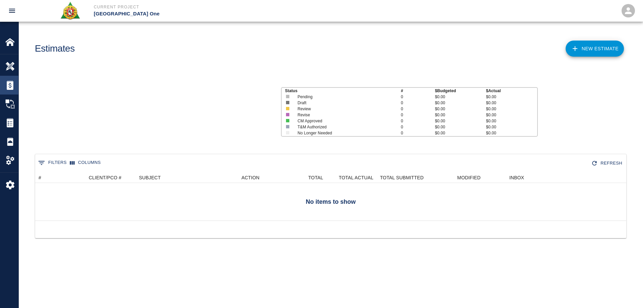
scroll to position [43, 586]
click at [9, 75] on div "Overview" at bounding box center [9, 66] width 18 height 19
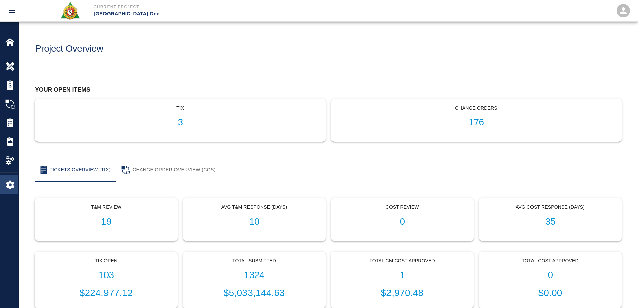
click at [12, 185] on img at bounding box center [9, 184] width 9 height 9
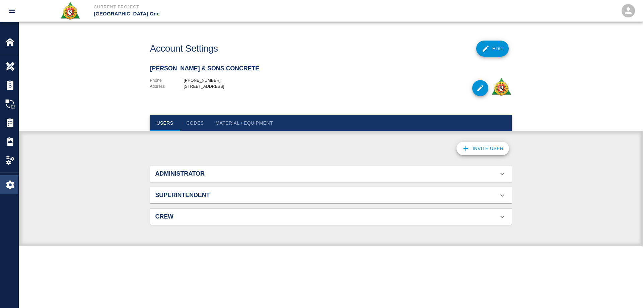
scroll to position [43, 346]
click at [8, 125] on img at bounding box center [9, 122] width 9 height 9
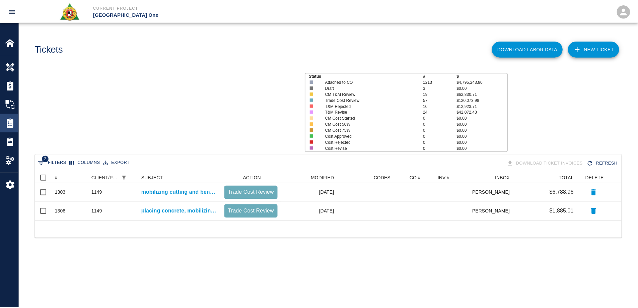
scroll to position [43, 586]
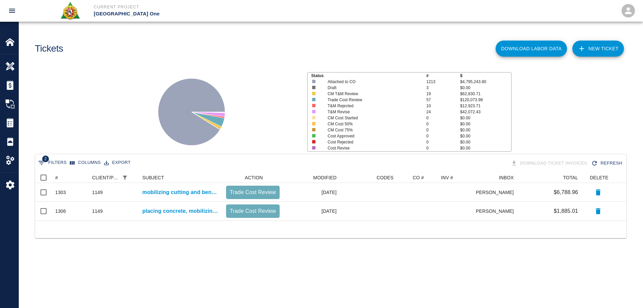
click at [41, 164] on icon "Show filters" at bounding box center [41, 163] width 8 height 8
select select "date_closed"
select select "isEmpty"
select select "pco_number"
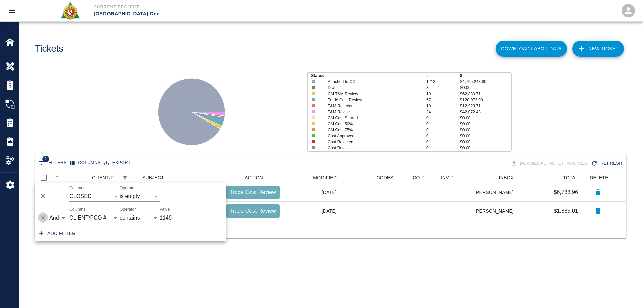
click at [44, 216] on icon "Delete" at bounding box center [43, 217] width 7 height 7
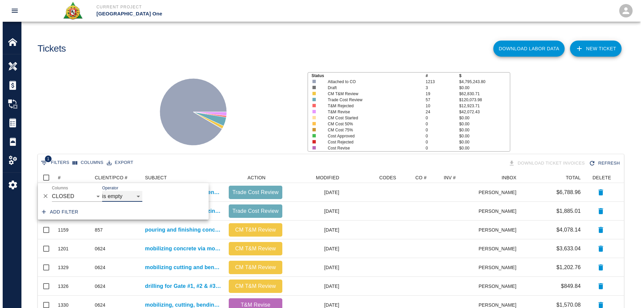
scroll to position [381, 581]
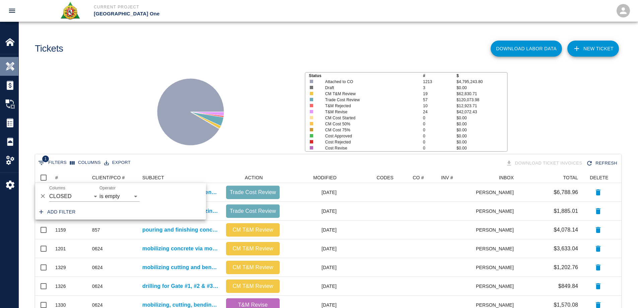
click at [6, 64] on img at bounding box center [9, 66] width 9 height 9
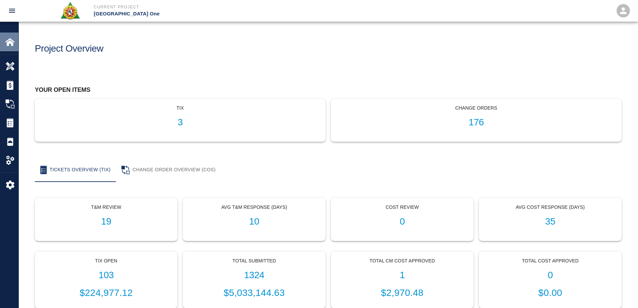
click at [6, 42] on img at bounding box center [9, 41] width 9 height 9
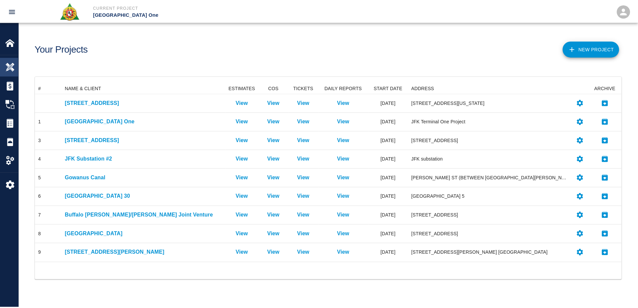
scroll to position [174, 586]
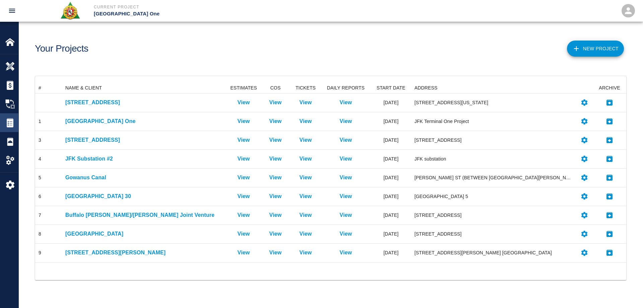
click at [11, 122] on img at bounding box center [9, 122] width 9 height 9
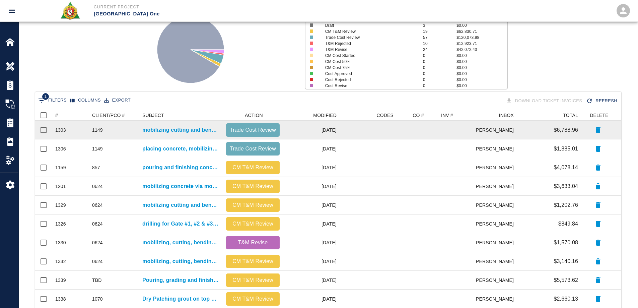
scroll to position [16, 0]
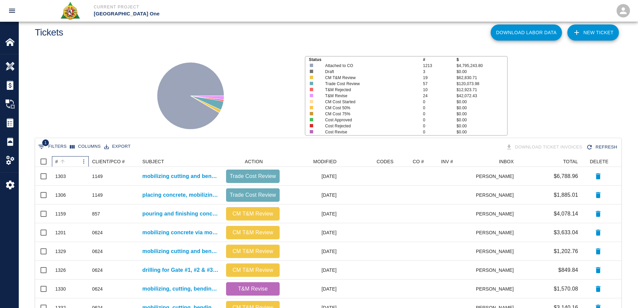
click at [56, 162] on div "#" at bounding box center [56, 161] width 3 height 11
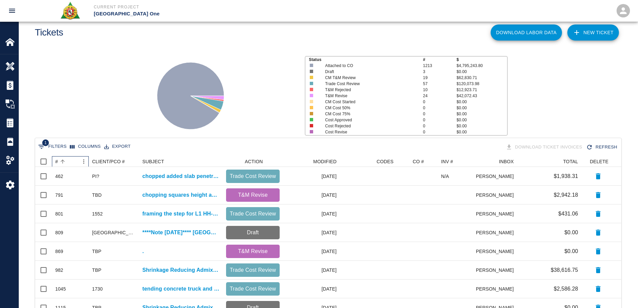
click at [56, 162] on div "#" at bounding box center [56, 161] width 3 height 11
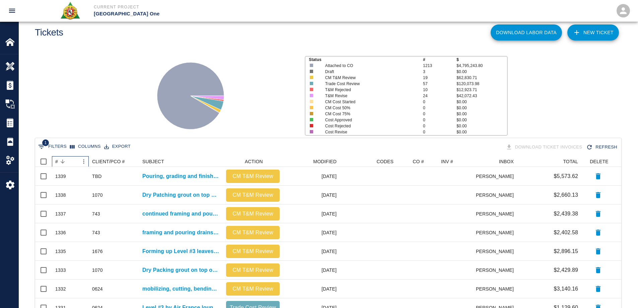
click at [56, 162] on div "#" at bounding box center [56, 161] width 3 height 11
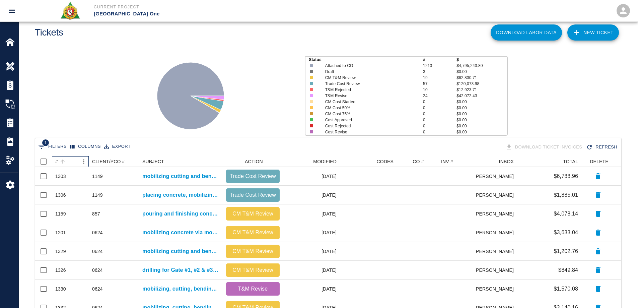
click at [56, 162] on div "#" at bounding box center [56, 161] width 3 height 11
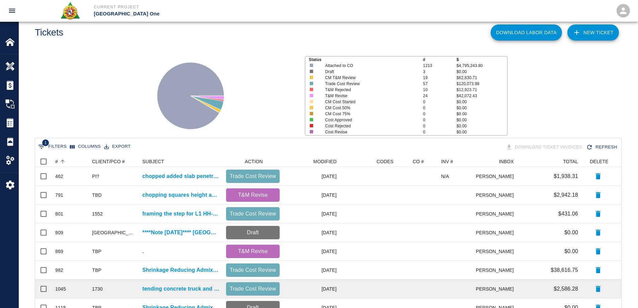
click at [74, 288] on div "1045" at bounding box center [70, 288] width 37 height 19
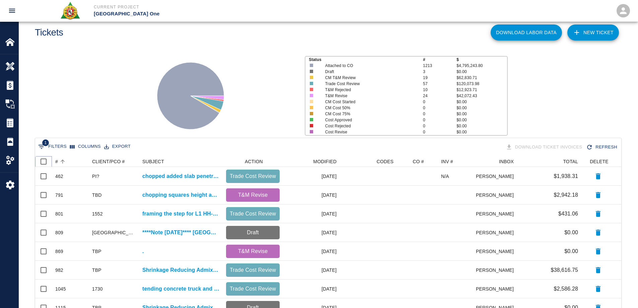
click at [55, 162] on icon at bounding box center [52, 161] width 8 height 8
click at [57, 163] on div "#" at bounding box center [56, 161] width 3 height 11
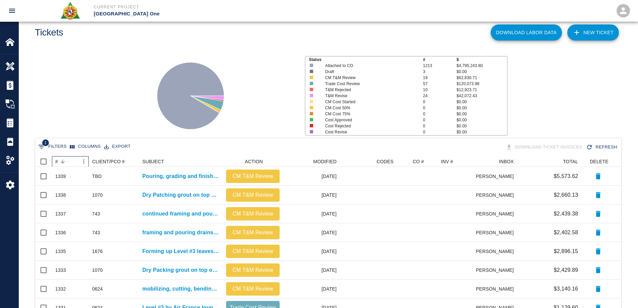
click at [57, 163] on div "#" at bounding box center [56, 161] width 3 height 11
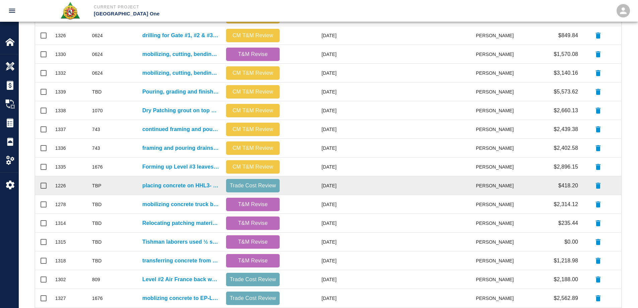
scroll to position [284, 0]
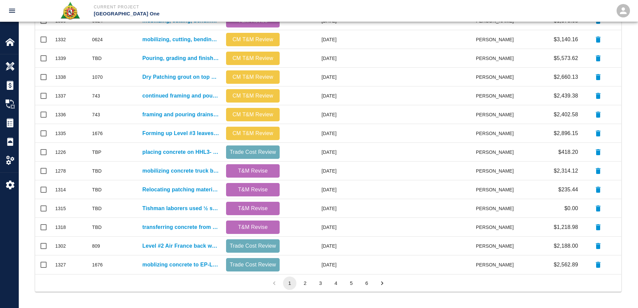
click at [303, 285] on button "2" at bounding box center [304, 282] width 13 height 13
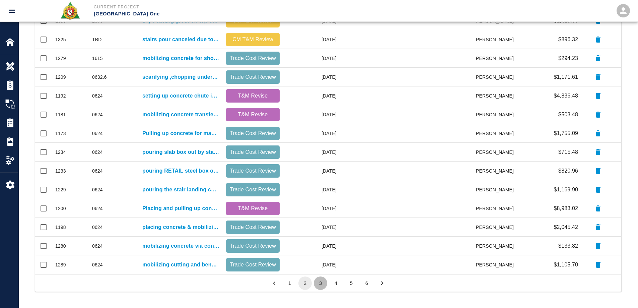
click at [320, 285] on button "3" at bounding box center [320, 282] width 13 height 13
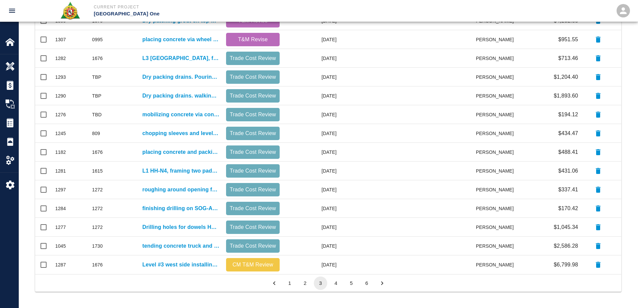
click at [338, 285] on button "4" at bounding box center [335, 282] width 13 height 13
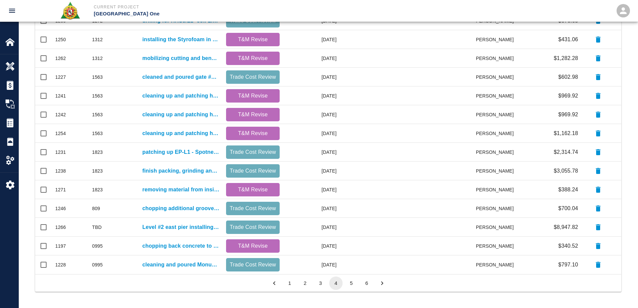
click at [350, 285] on button "5" at bounding box center [351, 282] width 13 height 13
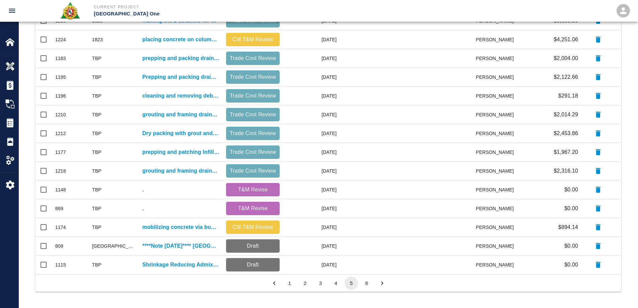
click at [367, 284] on button "6" at bounding box center [366, 282] width 13 height 13
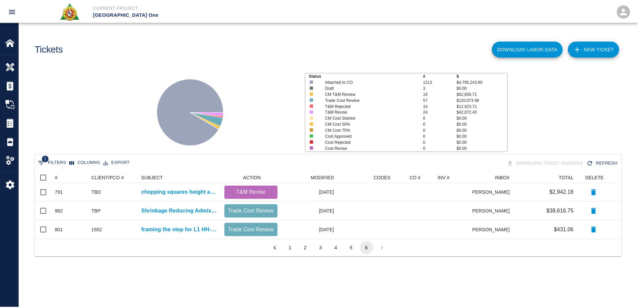
scroll to position [5, 5]
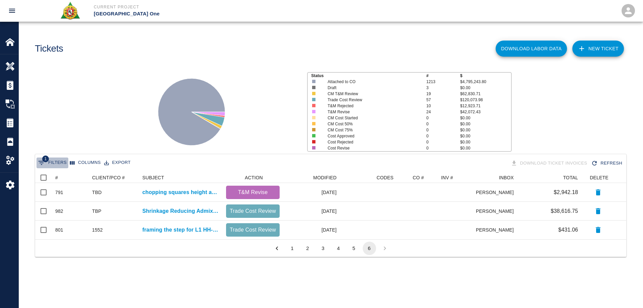
click at [55, 159] on button "1 Filters" at bounding box center [52, 162] width 32 height 11
select select "date_closed"
select select "isEmpty"
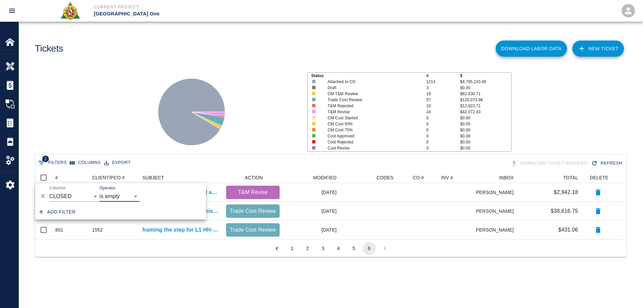
click at [65, 210] on button "Add filter" at bounding box center [57, 212] width 42 height 12
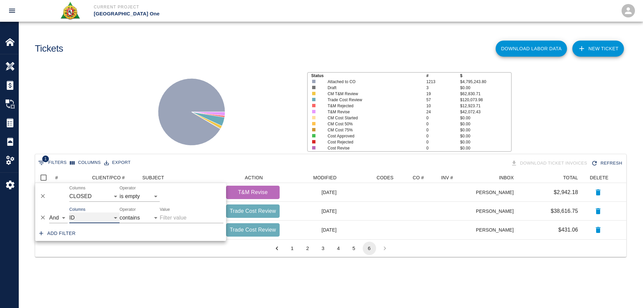
click at [82, 217] on select "ID # CLIENT/PCO # SUBJECT DESCRIPTION ACTION WORK MODIFIED CREATED CODES CO # I…" at bounding box center [94, 217] width 50 height 11
click at [69, 212] on select "ID # CLIENT/PCO # SUBJECT DESCRIPTION ACTION WORK MODIFIED CREATED CODES CO # I…" at bounding box center [94, 217] width 50 height 11
click at [174, 217] on input "Value" at bounding box center [192, 217] width 64 height 11
click at [100, 220] on select "ID # CLIENT/PCO # SUBJECT DESCRIPTION ACTION WORK MODIFIED CREATED CODES CO # I…" at bounding box center [94, 217] width 50 height 11
click at [115, 217] on select "ID # CLIENT/PCO # SUBJECT DESCRIPTION ACTION WORK MODIFIED CREATED CODES CO # I…" at bounding box center [94, 217] width 50 height 11
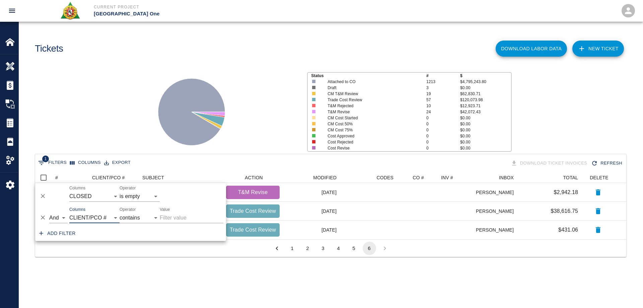
click at [89, 238] on div "Add filter" at bounding box center [130, 233] width 191 height 15
click at [89, 216] on select "ID # CLIENT/PCO # SUBJECT DESCRIPTION ACTION WORK MODIFIED CREATED CODES CO # I…" at bounding box center [94, 217] width 50 height 11
click at [116, 219] on select "ID # CLIENT/PCO # SUBJECT DESCRIPTION ACTION WORK MODIFIED CREATED CODES CO # I…" at bounding box center [94, 217] width 50 height 11
select select "pco_number"
click at [187, 221] on input "Value" at bounding box center [192, 217] width 64 height 11
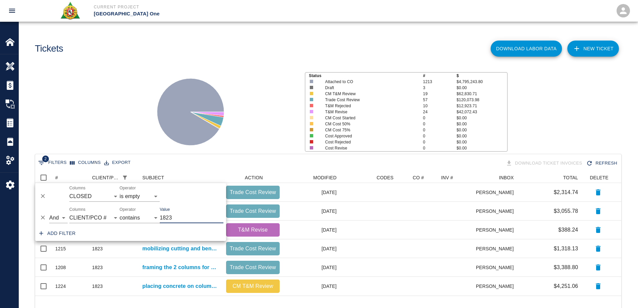
type input "1823"
click at [254, 110] on div at bounding box center [221, 109] width 156 height 89
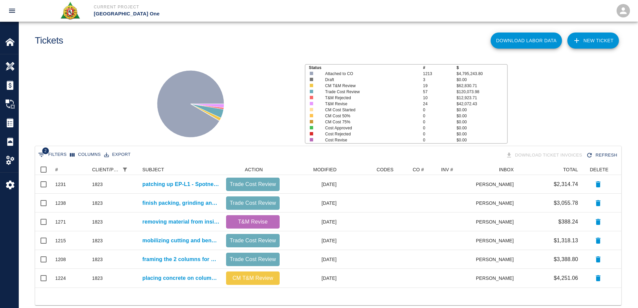
scroll to position [21, 0]
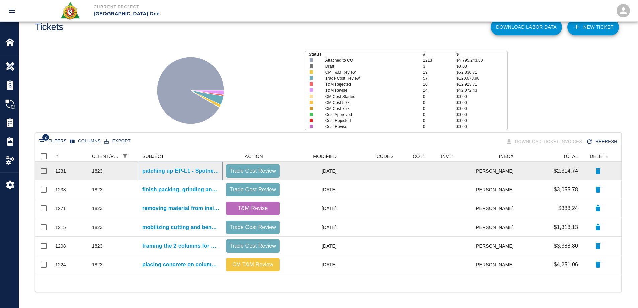
click at [169, 171] on p "patching up EP-L1 - Spotnetwork#2 Column Encasements." at bounding box center [180, 171] width 77 height 8
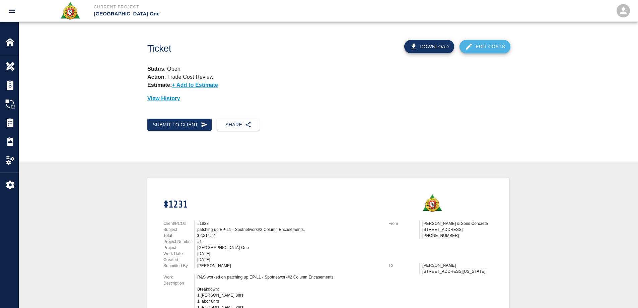
click at [484, 48] on link "Edit Costs" at bounding box center [484, 46] width 51 height 13
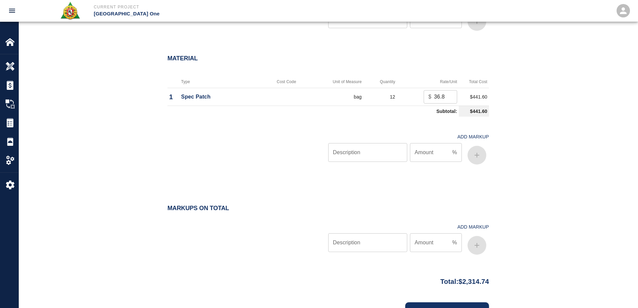
scroll to position [636, 0]
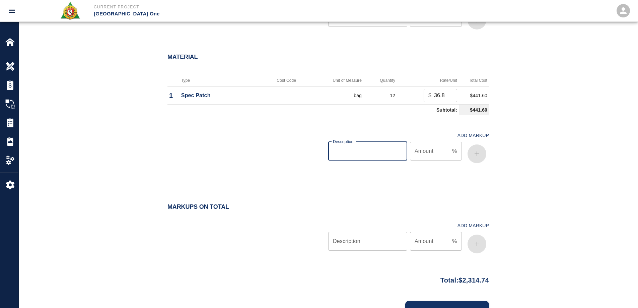
click at [359, 155] on input "Description" at bounding box center [367, 151] width 79 height 19
type input "oh/p"
type input "15"
click at [478, 153] on icon "button" at bounding box center [476, 153] width 5 height 5
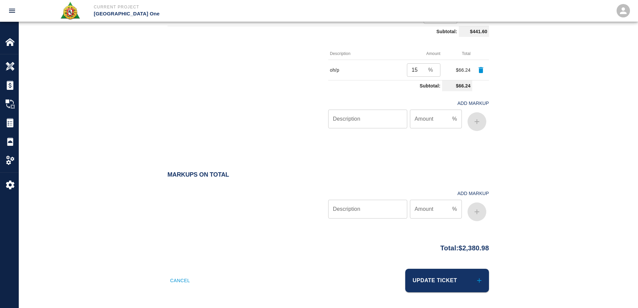
scroll to position [715, 0]
click at [455, 276] on button "Update Ticket" at bounding box center [447, 279] width 84 height 23
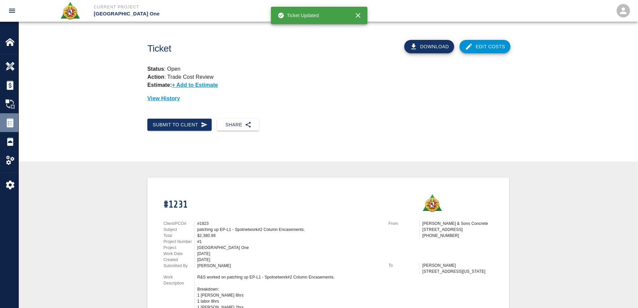
click at [16, 120] on div at bounding box center [14, 122] width 19 height 9
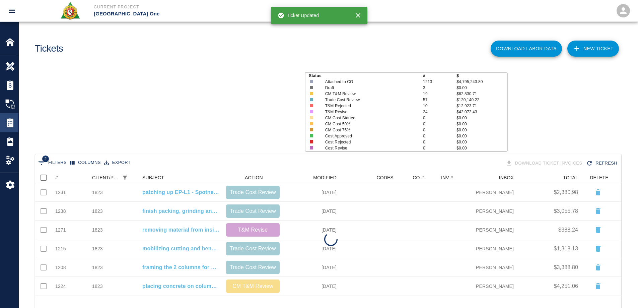
scroll to position [118, 581]
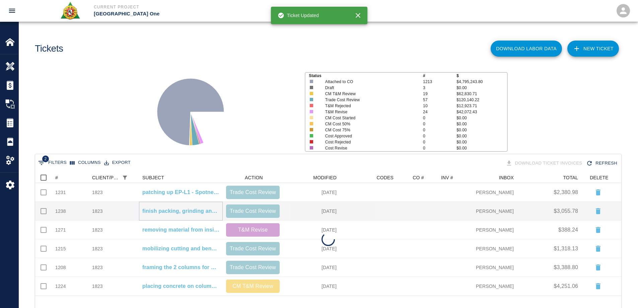
click at [184, 209] on p "finish packing, grinding and patching for EP-L1 - Spotnetwork#2 Column Encaseme…" at bounding box center [180, 211] width 77 height 8
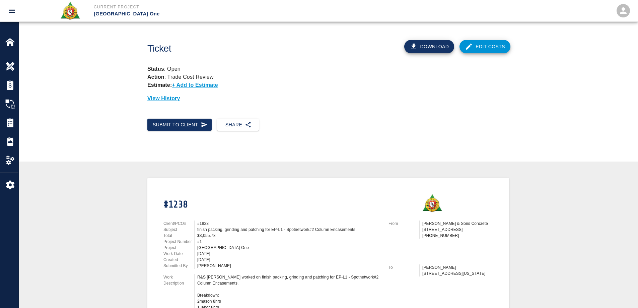
click at [486, 47] on link "Edit Costs" at bounding box center [484, 46] width 51 height 13
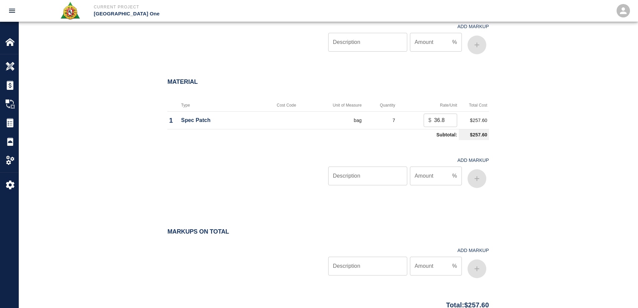
scroll to position [502, 0]
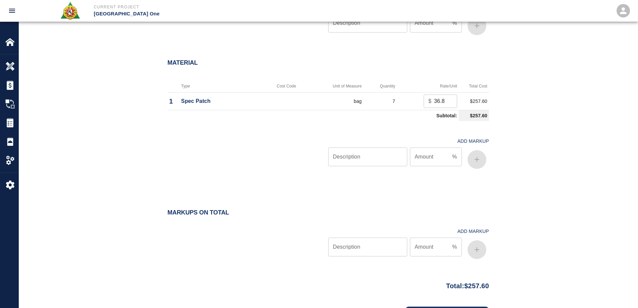
click at [368, 160] on input "Description" at bounding box center [367, 156] width 79 height 19
type input "oh/p"
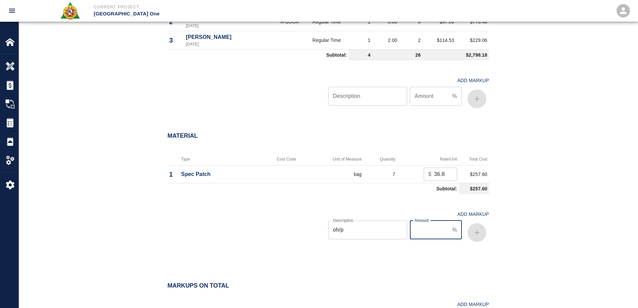
scroll to position [575, 0]
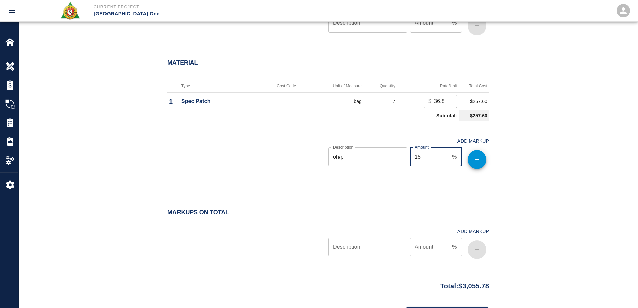
type input "15"
click at [474, 168] on button "button" at bounding box center [476, 159] width 19 height 19
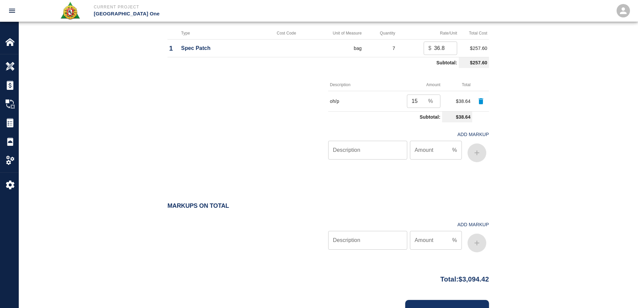
scroll to position [660, 0]
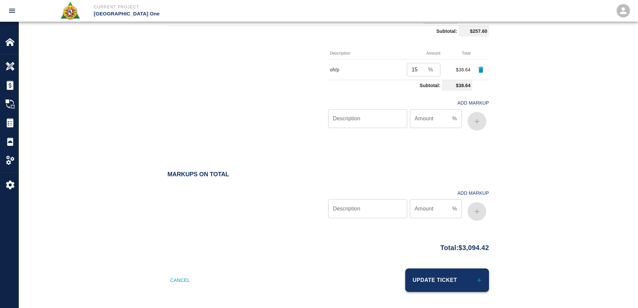
click at [456, 279] on button "Update Ticket" at bounding box center [447, 279] width 84 height 23
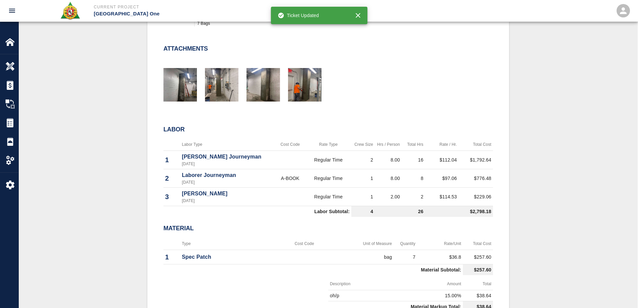
scroll to position [167, 0]
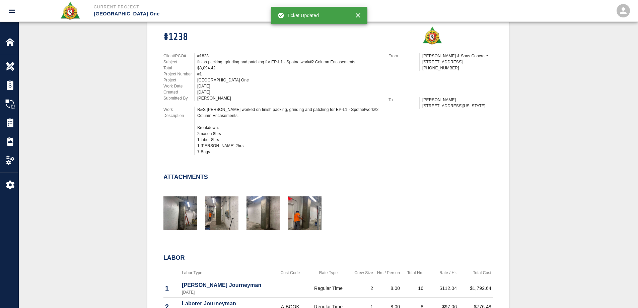
click at [294, 219] on img "button" at bounding box center [304, 212] width 33 height 33
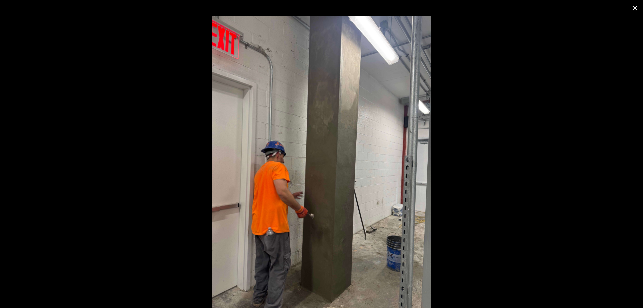
click at [462, 213] on div at bounding box center [321, 162] width 643 height 292
click at [631, 8] on icon "close" at bounding box center [635, 8] width 8 height 8
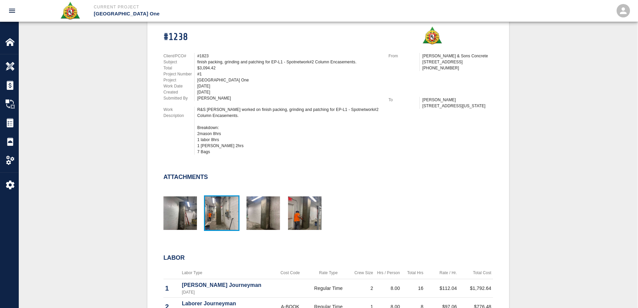
click at [224, 209] on img "button" at bounding box center [221, 212] width 33 height 33
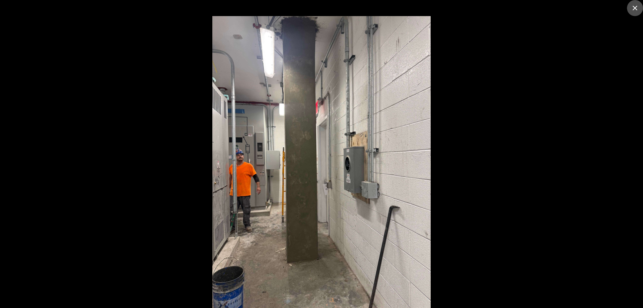
click at [632, 10] on icon "close" at bounding box center [635, 8] width 8 height 8
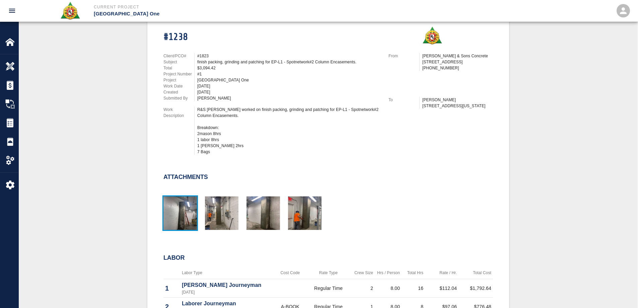
click at [182, 209] on img "button" at bounding box center [179, 212] width 33 height 33
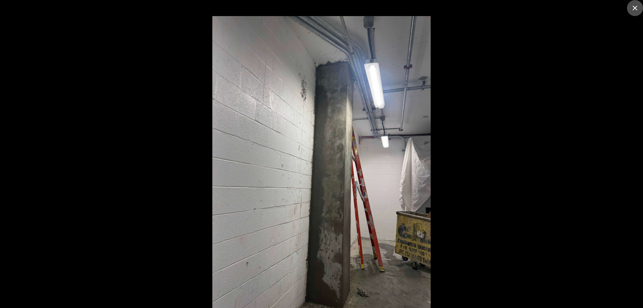
click at [635, 9] on icon "close" at bounding box center [634, 8] width 5 height 5
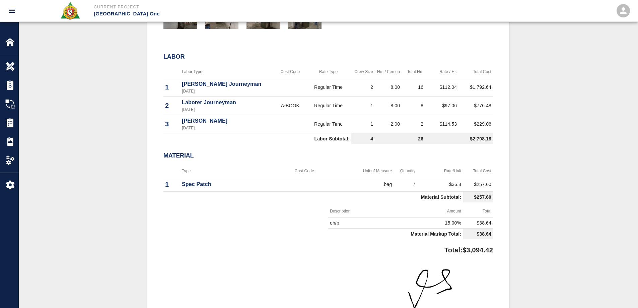
scroll to position [134, 0]
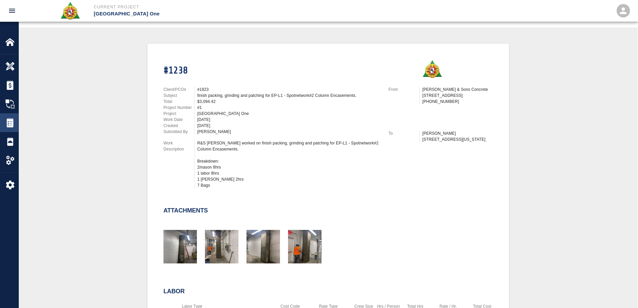
click at [11, 120] on img at bounding box center [9, 122] width 9 height 9
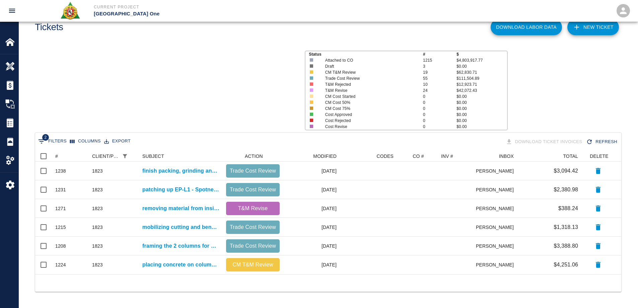
click at [11, 129] on div "Tickets" at bounding box center [9, 122] width 18 height 19
click at [168, 231] on p "mobilizing cutting and bending rebar for ground floor east pier spot network ro…" at bounding box center [180, 227] width 77 height 8
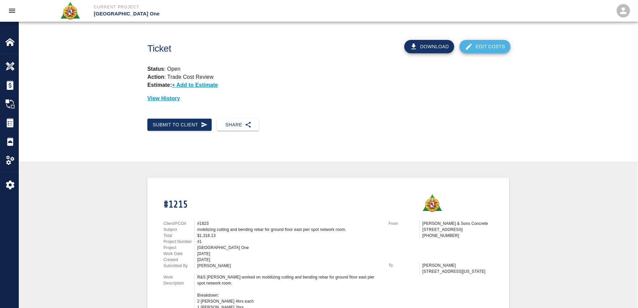
click at [502, 41] on link "Edit Costs" at bounding box center [484, 46] width 51 height 13
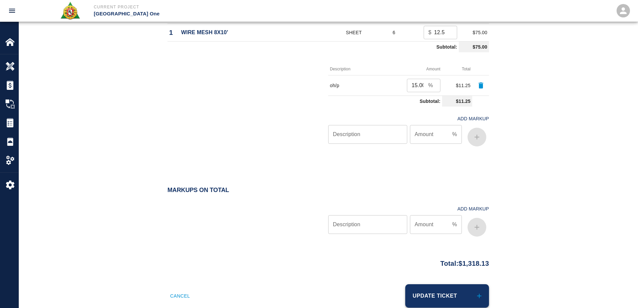
scroll to position [633, 0]
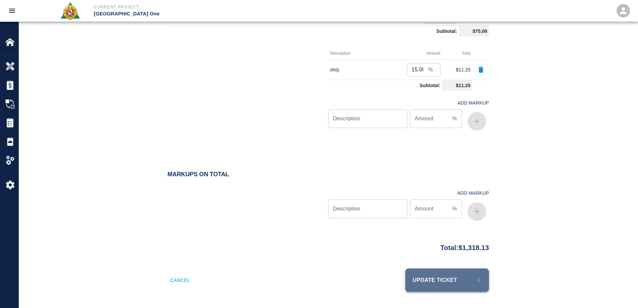
click at [462, 287] on button "Update Ticket" at bounding box center [447, 279] width 84 height 23
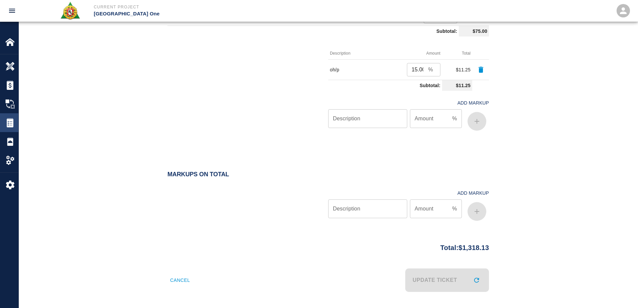
click at [16, 122] on div at bounding box center [14, 122] width 19 height 9
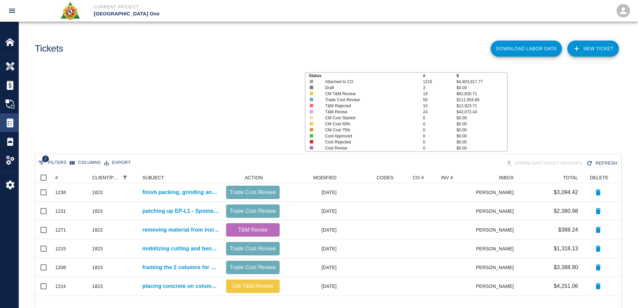
scroll to position [118, 581]
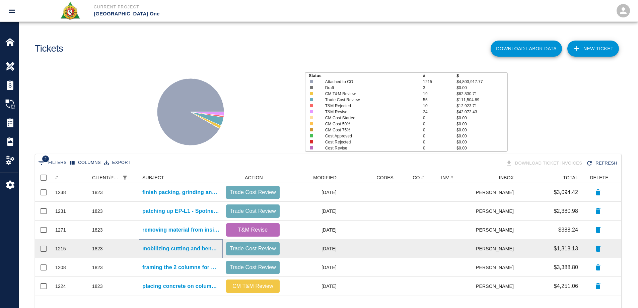
click at [165, 248] on p "mobilizing cutting and bending rebar for ground floor east pier spot network ro…" at bounding box center [180, 248] width 77 height 8
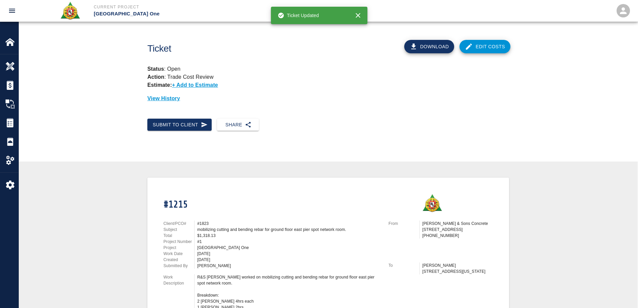
click at [487, 47] on link "Edit Costs" at bounding box center [484, 46] width 51 height 13
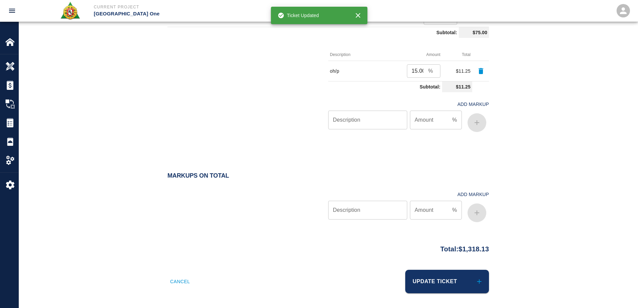
scroll to position [633, 0]
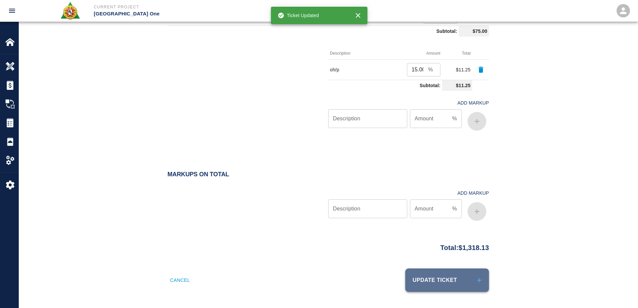
click at [445, 286] on button "Update Ticket" at bounding box center [447, 279] width 84 height 23
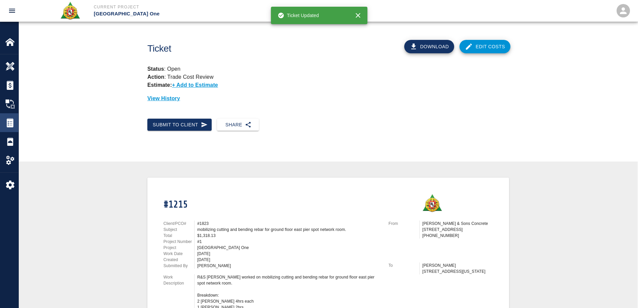
click at [13, 119] on img at bounding box center [9, 122] width 9 height 9
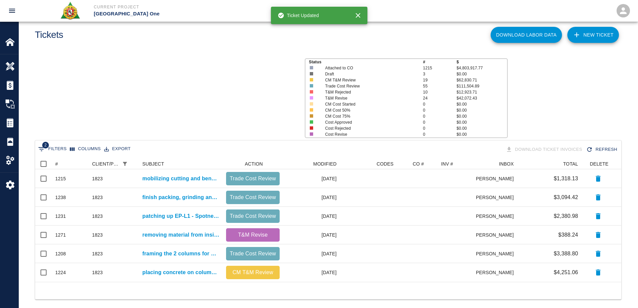
scroll to position [21, 0]
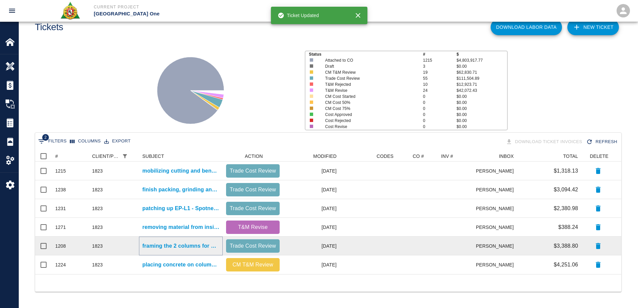
click at [172, 247] on p "framing the 2 columns for Level #1 east pier SN2 FW: JFK-1 Spot Network." at bounding box center [180, 246] width 77 height 8
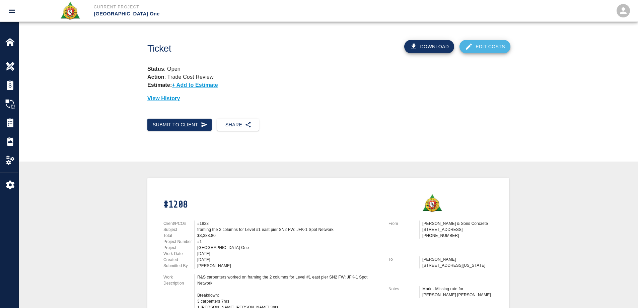
click at [483, 43] on link "Edit Costs" at bounding box center [484, 46] width 51 height 13
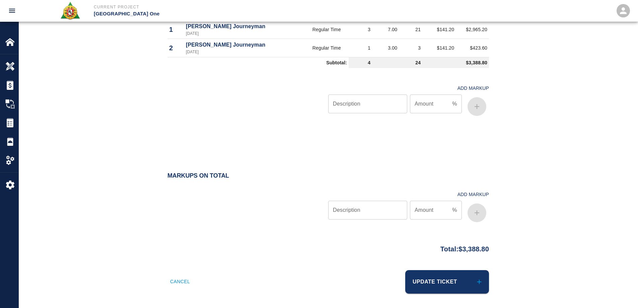
scroll to position [462, 0]
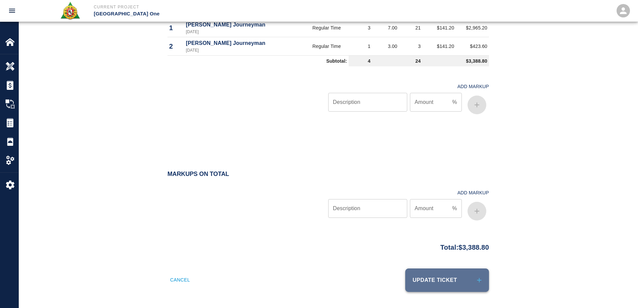
click at [442, 280] on button "Update Ticket" at bounding box center [447, 279] width 84 height 23
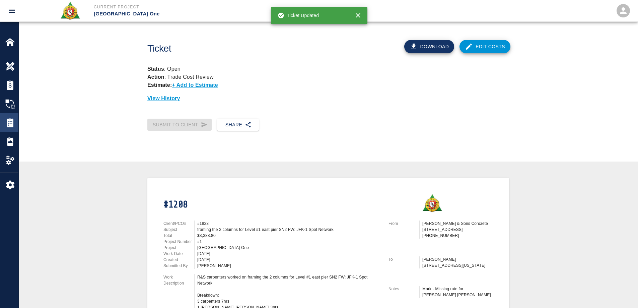
click at [7, 118] on div "Tickets" at bounding box center [9, 122] width 18 height 19
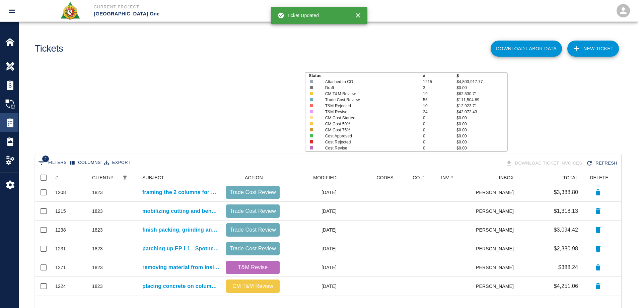
scroll to position [118, 581]
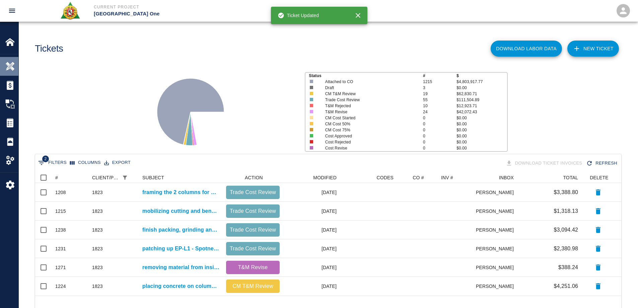
click at [9, 61] on div "Overview" at bounding box center [9, 66] width 18 height 19
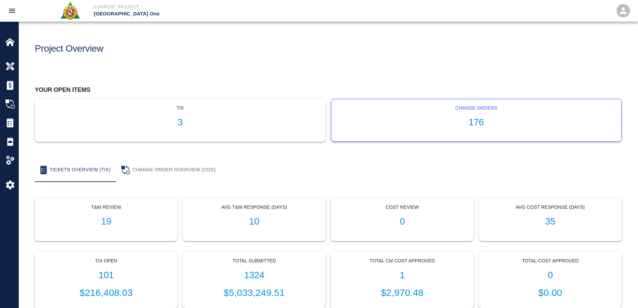
click at [477, 115] on div "Change Orders 176" at bounding box center [476, 120] width 290 height 42
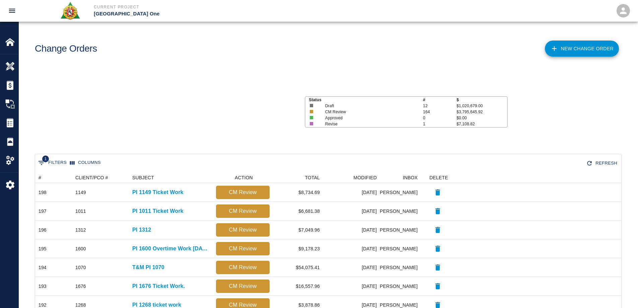
scroll to position [381, 581]
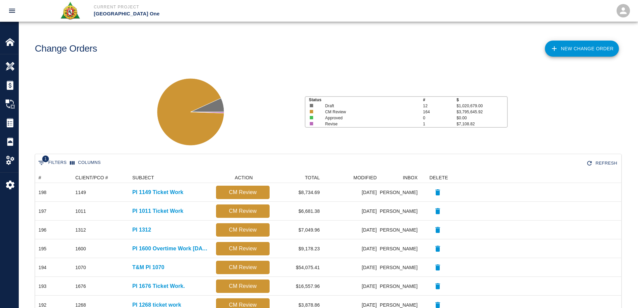
click at [564, 46] on link "New Change Order" at bounding box center [582, 49] width 74 height 16
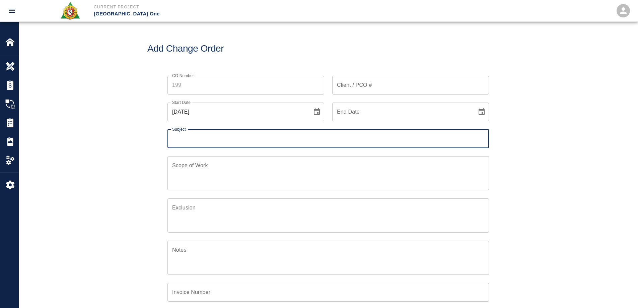
scroll to position [156, 324]
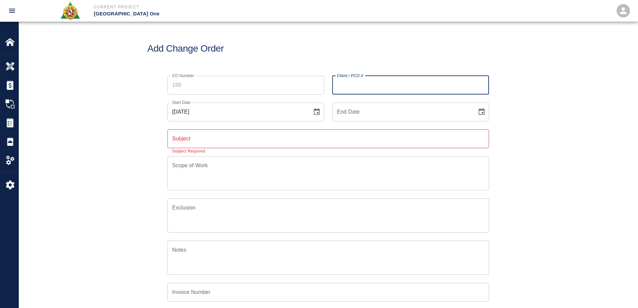
click at [379, 90] on input "Client / PCO #" at bounding box center [410, 85] width 157 height 19
type input "1823"
click at [545, 101] on div "CO Number CO Number Client / PCO # 1823 Client / PCO # Start Date 09/04/2025 St…" at bounding box center [328, 221] width 619 height 307
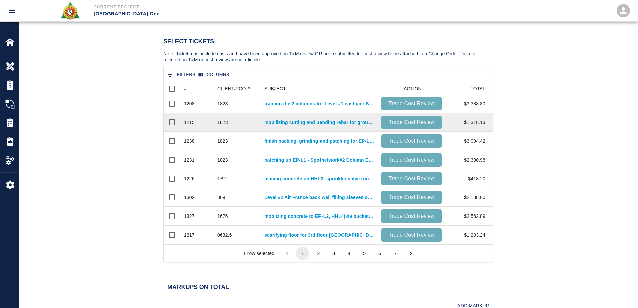
scroll to position [368, 0]
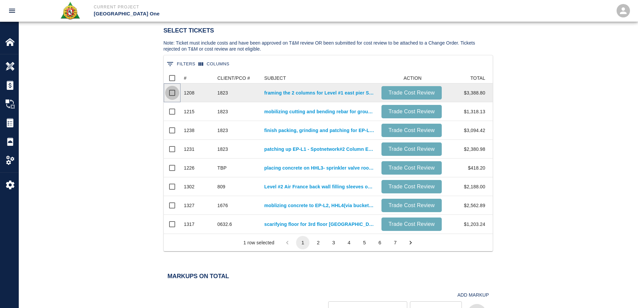
click at [171, 91] on input "Select row" at bounding box center [172, 93] width 14 height 14
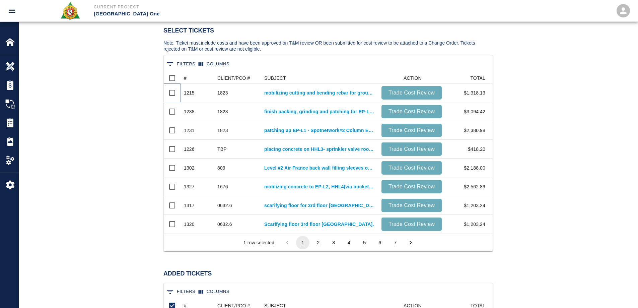
scroll to position [24, 324]
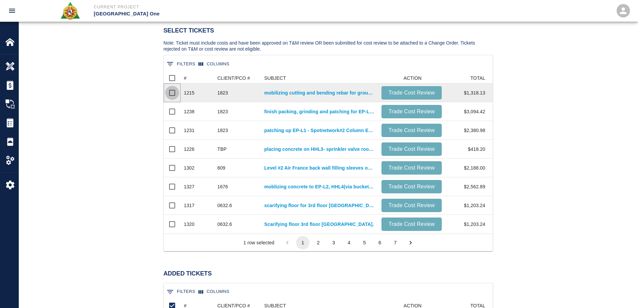
click at [170, 91] on input "Select row" at bounding box center [172, 93] width 14 height 14
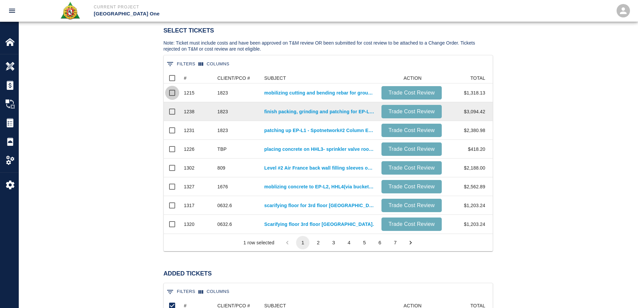
scroll to position [43, 324]
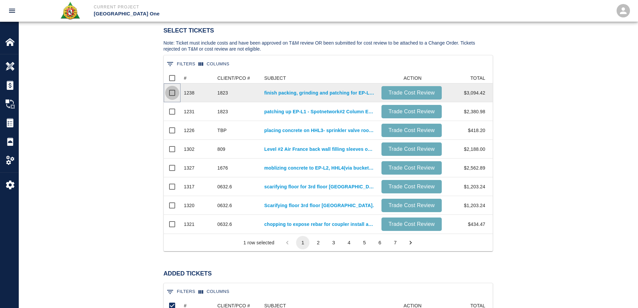
click at [170, 91] on input "Select row" at bounding box center [172, 93] width 14 height 14
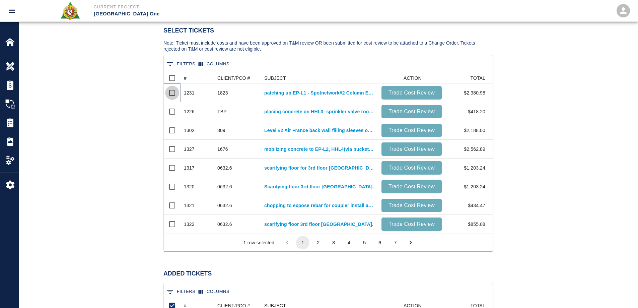
click at [170, 91] on input "Select row" at bounding box center [172, 93] width 14 height 14
click at [187, 61] on button "0 Filters" at bounding box center [181, 64] width 32 height 11
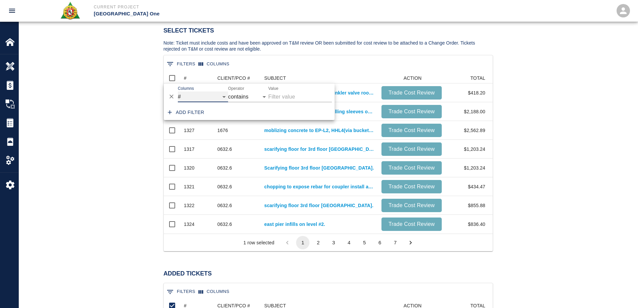
click at [194, 93] on select "# CLIENT/PCO # SUBJECT ACTION TOTAL" at bounding box center [203, 96] width 50 height 11
select select "pco_number"
click at [178, 91] on select "# CLIENT/PCO # SUBJECT ACTION TOTAL" at bounding box center [203, 96] width 50 height 11
click at [289, 97] on input "Value" at bounding box center [300, 96] width 64 height 11
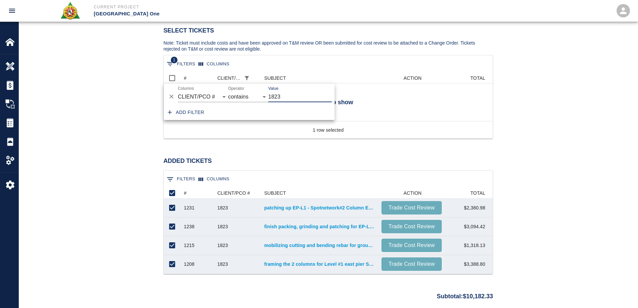
type input "1823"
click at [96, 137] on div "Select Tickets Note: Ticket must include costs and have been approved on T&M re…" at bounding box center [328, 163] width 619 height 315
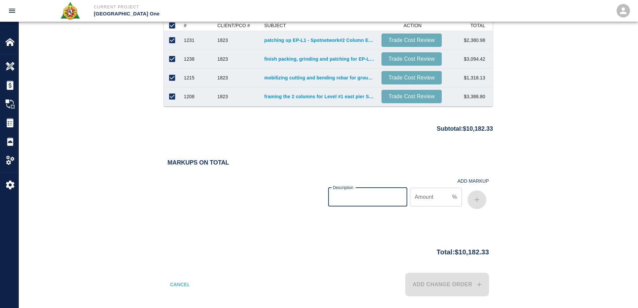
click at [393, 196] on input "Description" at bounding box center [367, 196] width 79 height 19
type input "bond"
type input ".70"
click at [472, 201] on button "button" at bounding box center [476, 199] width 19 height 19
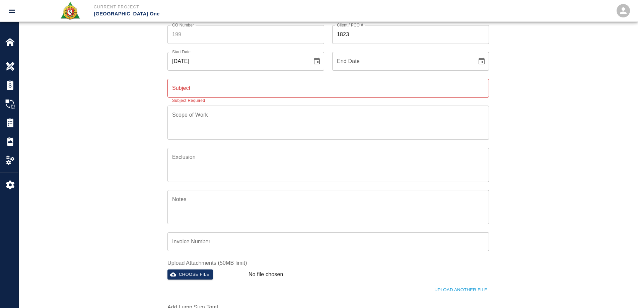
click at [224, 87] on input "Subject" at bounding box center [327, 88] width 321 height 19
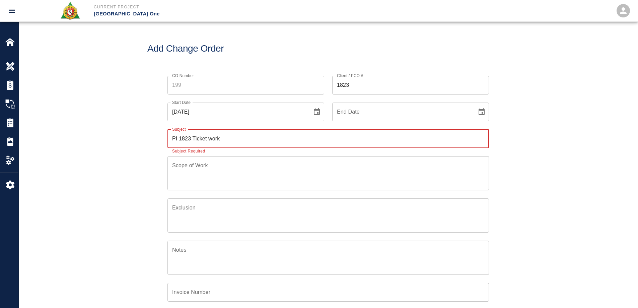
type input "PI 1823 Ticket work"
click at [536, 109] on div "CO Number CO Number Client / PCO # 1823 Client / PCO # Start Date 09/04/2025 St…" at bounding box center [328, 221] width 619 height 307
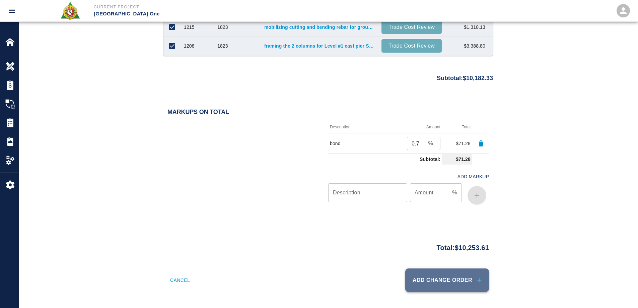
click at [444, 285] on button "Add Change Order" at bounding box center [447, 279] width 84 height 23
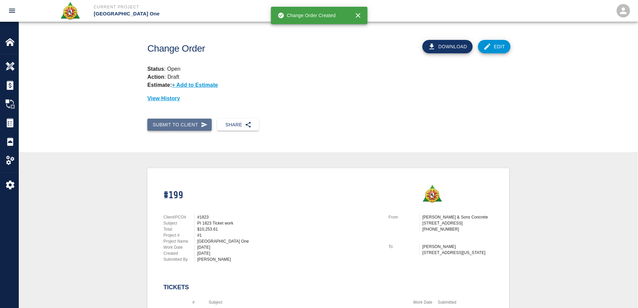
click at [177, 125] on button "Submit to Client" at bounding box center [179, 125] width 64 height 12
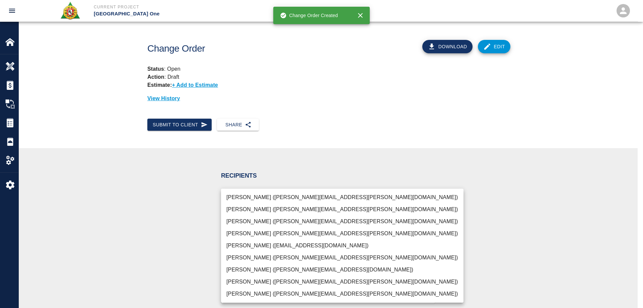
click at [267, 205] on body "Current Project JFK Terminal One Home JFK Terminal One Overview Estimates Chang…" at bounding box center [321, 154] width 643 height 308
click at [263, 221] on li "[PERSON_NAME] ([PERSON_NAME][EMAIL_ADDRESS][PERSON_NAME][DOMAIN_NAME])" at bounding box center [342, 221] width 242 height 12
type input "69d78ca4-8a93-4c72-a988-7271956ccf0b"
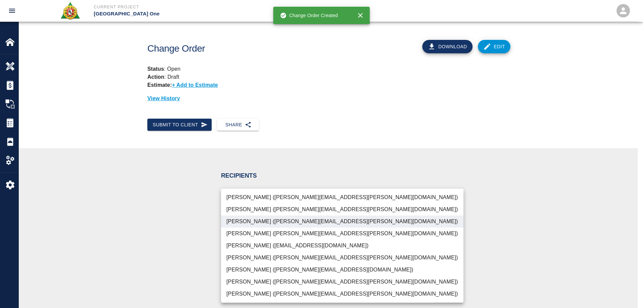
click at [176, 221] on div at bounding box center [321, 154] width 643 height 308
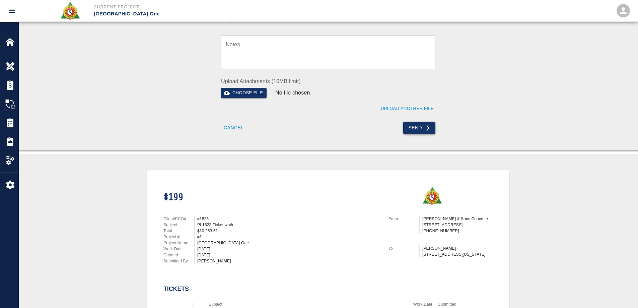
click at [421, 132] on button "Send" at bounding box center [419, 128] width 32 height 12
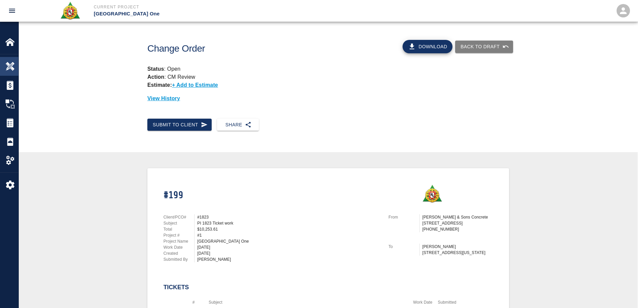
click at [11, 65] on img at bounding box center [9, 66] width 9 height 9
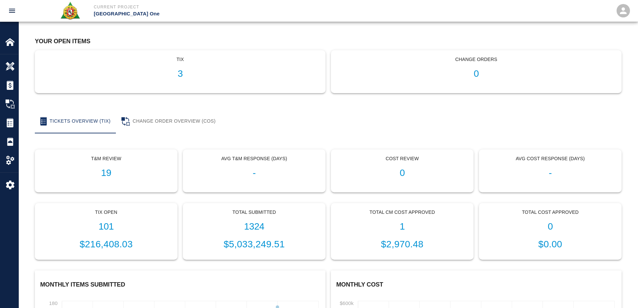
scroll to position [67, 0]
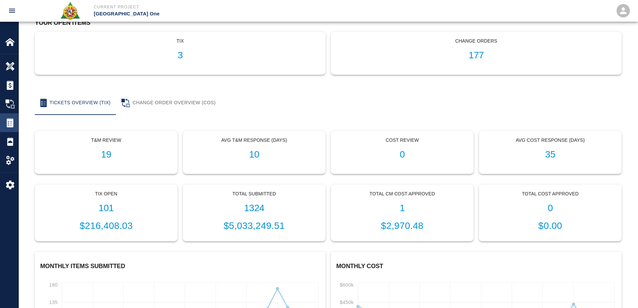
click at [11, 120] on img at bounding box center [9, 122] width 9 height 9
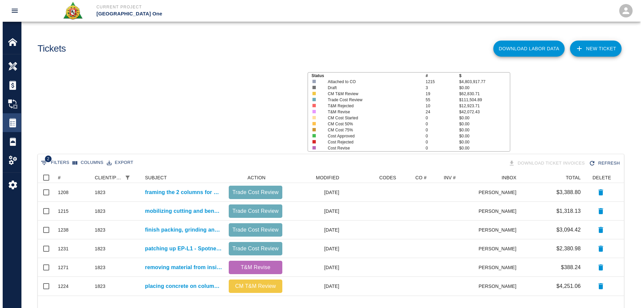
scroll to position [118, 581]
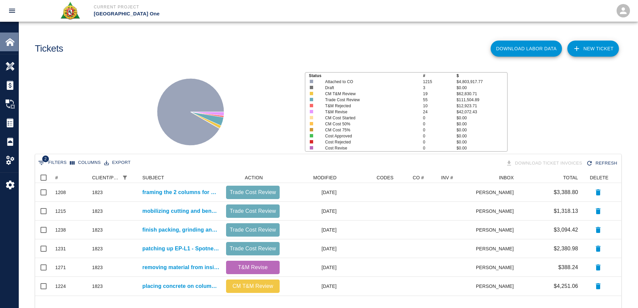
click at [14, 45] on img at bounding box center [9, 41] width 9 height 9
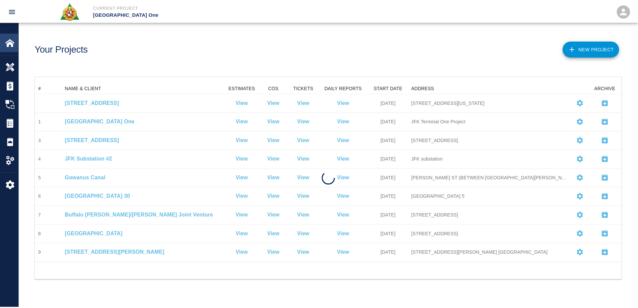
scroll to position [174, 586]
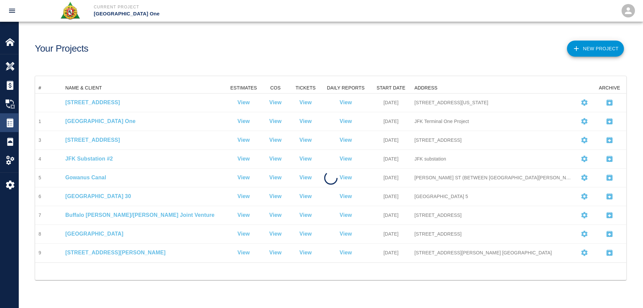
click at [13, 123] on img at bounding box center [9, 122] width 9 height 9
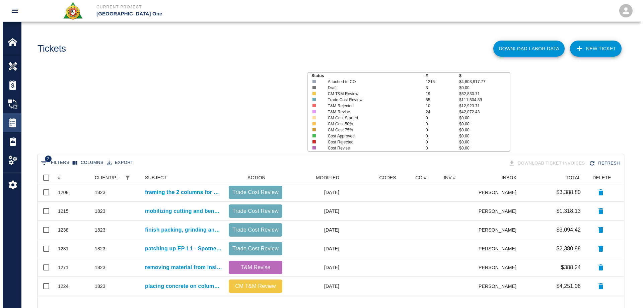
scroll to position [118, 581]
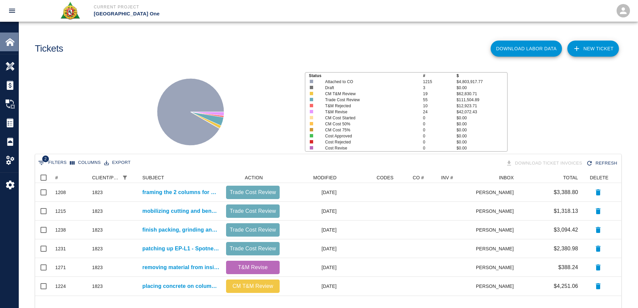
click at [13, 44] on img at bounding box center [9, 41] width 9 height 9
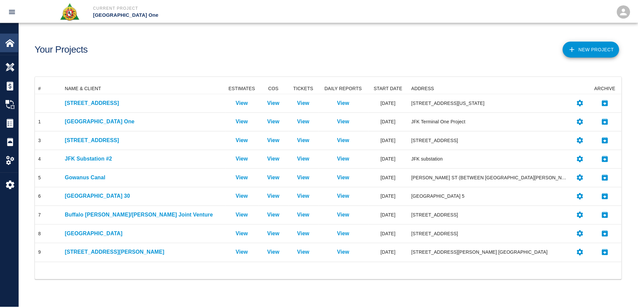
scroll to position [174, 586]
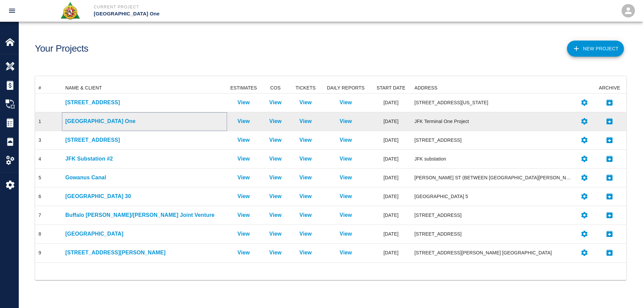
click at [91, 120] on p "[GEOGRAPHIC_DATA] One" at bounding box center [144, 121] width 158 height 8
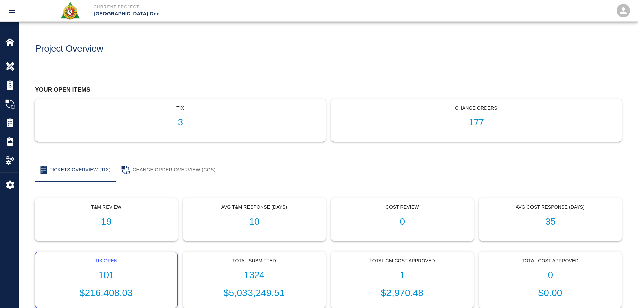
click at [104, 275] on h1 "101" at bounding box center [106, 275] width 131 height 11
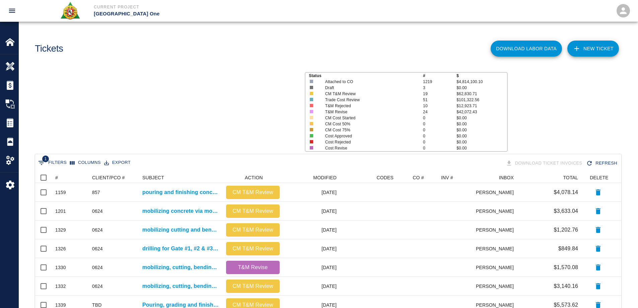
click at [108, 275] on div "0624" at bounding box center [114, 267] width 50 height 19
click at [56, 176] on div "#" at bounding box center [56, 177] width 3 height 11
click at [57, 179] on div "#" at bounding box center [56, 177] width 3 height 11
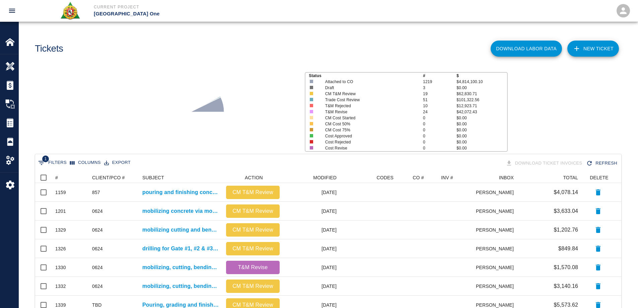
click at [65, 160] on button "1 Filters" at bounding box center [52, 162] width 32 height 11
select select "date_closed"
select select "isEmpty"
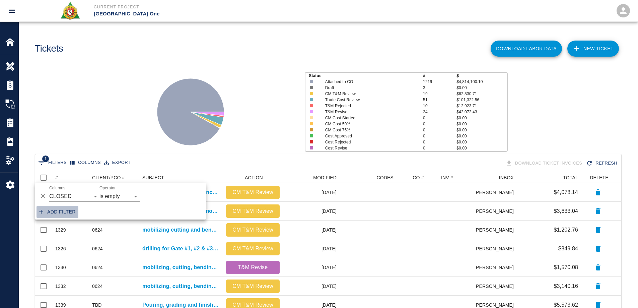
click at [69, 213] on button "Add filter" at bounding box center [57, 212] width 42 height 12
select select "date_closed"
select select "isEmpty"
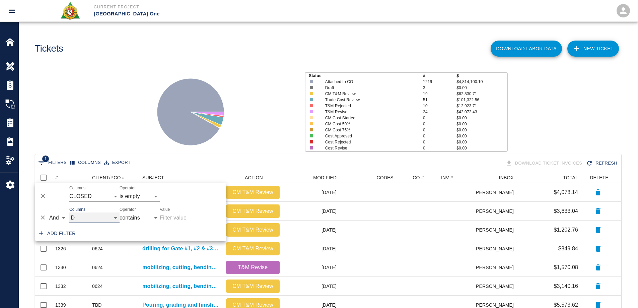
click at [84, 218] on select "ID # CLIENT/PCO # SUBJECT DESCRIPTION ACTION WORK MODIFIED CREATED CODES CO # I…" at bounding box center [94, 217] width 50 height 11
click at [69, 212] on select "ID # CLIENT/PCO # SUBJECT DESCRIPTION ACTION WORK MODIFIED CREATED CODES CO # I…" at bounding box center [94, 217] width 50 height 11
click at [187, 215] on input "Value" at bounding box center [192, 217] width 64 height 11
select select "pco_number"
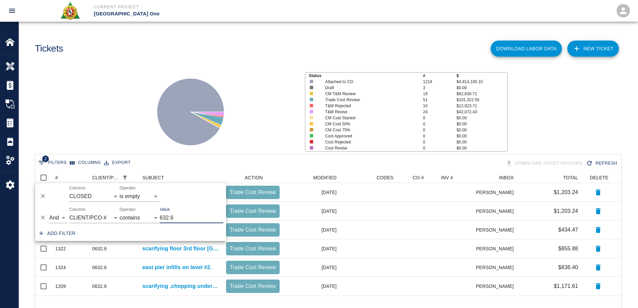
scroll to position [118, 581]
type input "632.6"
click at [141, 113] on div "Status # $ Attached to CO 1219 $4,814,100.10 Draft 3 $0.00 CM T&M Review 19 $62…" at bounding box center [325, 109] width 624 height 89
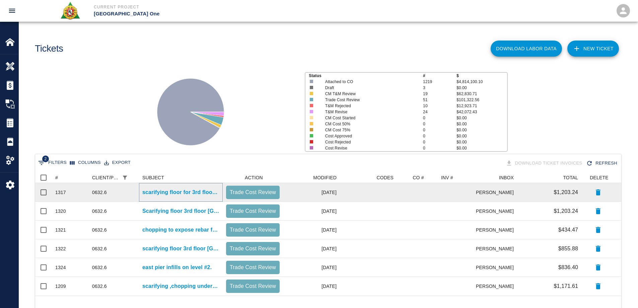
click at [177, 193] on p "scarifying floor for 3rd floor Air Korea east pier." at bounding box center [180, 192] width 77 height 8
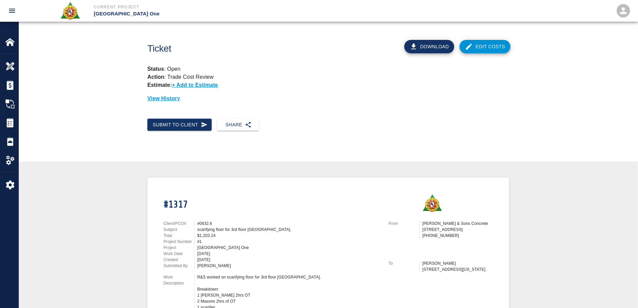
click at [499, 47] on link "Edit Costs" at bounding box center [484, 46] width 51 height 13
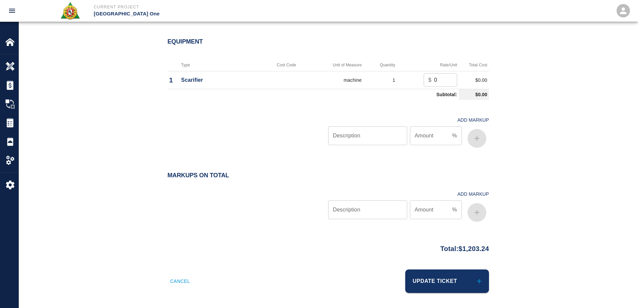
scroll to position [587, 0]
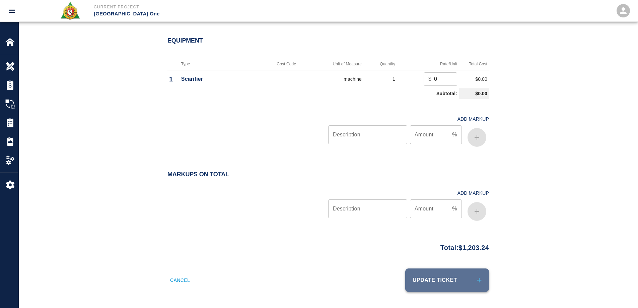
click at [454, 278] on button "Update Ticket" at bounding box center [447, 279] width 84 height 23
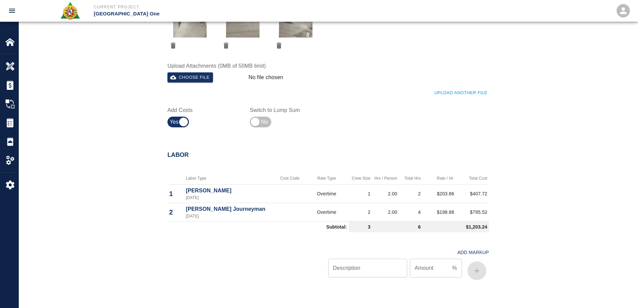
scroll to position [219, 0]
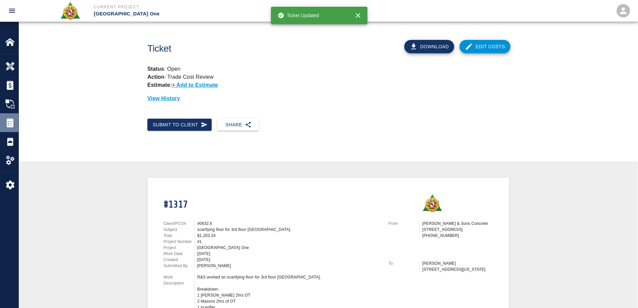
click at [10, 126] on img at bounding box center [9, 122] width 9 height 9
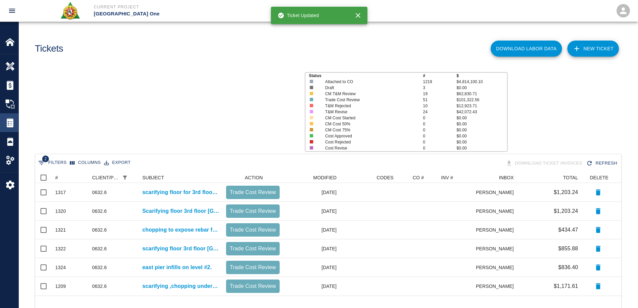
scroll to position [118, 581]
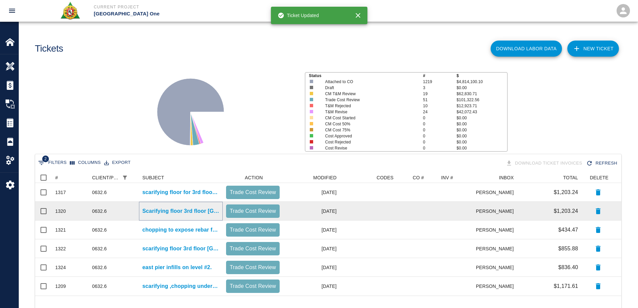
click at [181, 209] on p "Scarifying floor 3rd floor Air Korea east pier." at bounding box center [180, 211] width 77 height 8
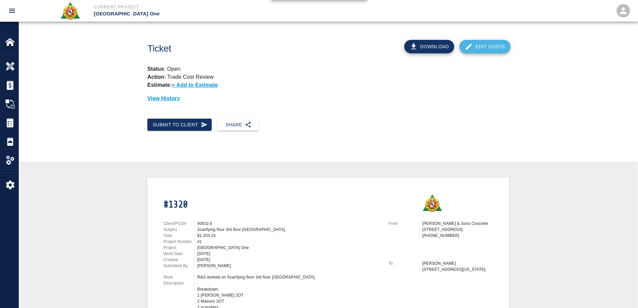
click at [496, 45] on link "Edit Costs" at bounding box center [484, 46] width 51 height 13
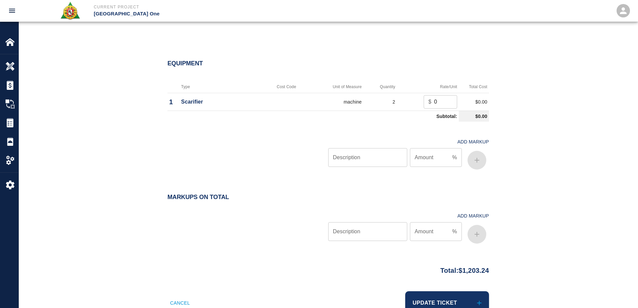
scroll to position [569, 0]
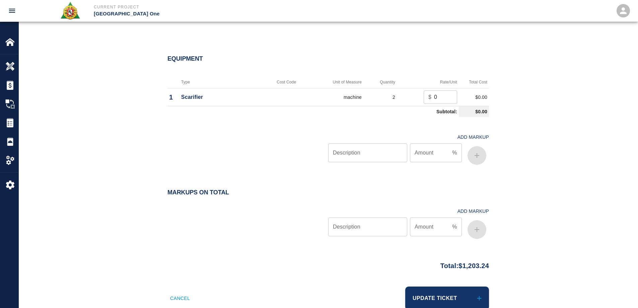
click at [464, 294] on button "Update Ticket" at bounding box center [447, 297] width 84 height 23
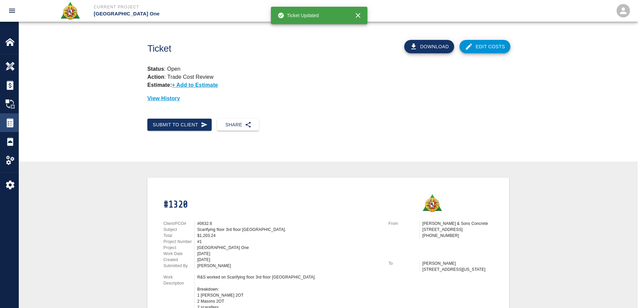
click at [15, 121] on div at bounding box center [14, 122] width 19 height 9
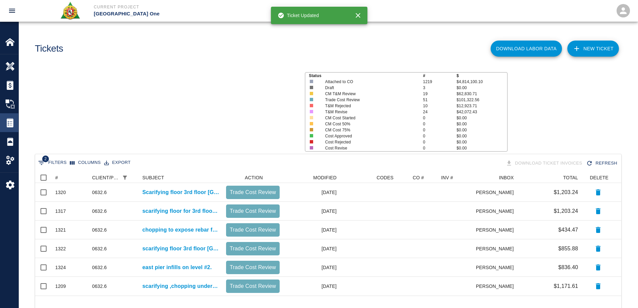
scroll to position [118, 581]
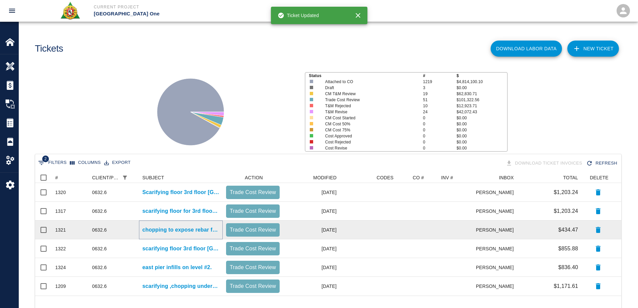
click at [176, 229] on p "chopping to expose rebar for coupler install and cleaning for EP/L1- Retail col…" at bounding box center [180, 230] width 77 height 8
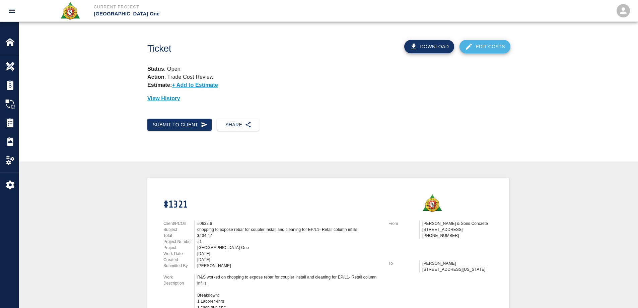
click at [496, 50] on link "Edit Costs" at bounding box center [484, 46] width 51 height 13
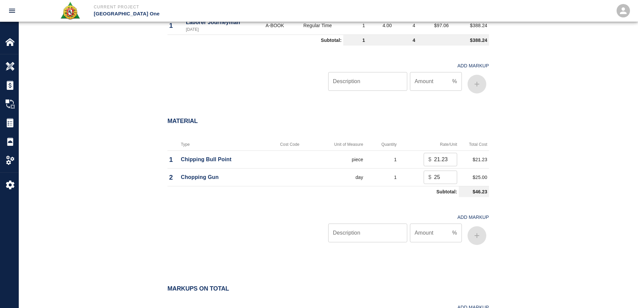
scroll to position [469, 0]
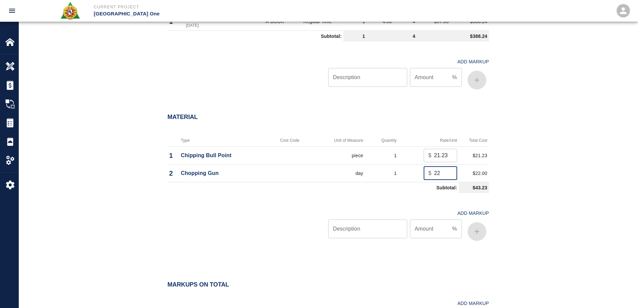
drag, startPoint x: 447, startPoint y: 170, endPoint x: 436, endPoint y: 173, distance: 12.3
click at [436, 173] on input "21" at bounding box center [445, 172] width 23 height 13
drag, startPoint x: 439, startPoint y: 173, endPoint x: 425, endPoint y: 179, distance: 15.9
click at [426, 174] on div "$ 21 ​" at bounding box center [440, 172] width 33 height 13
type input "0"
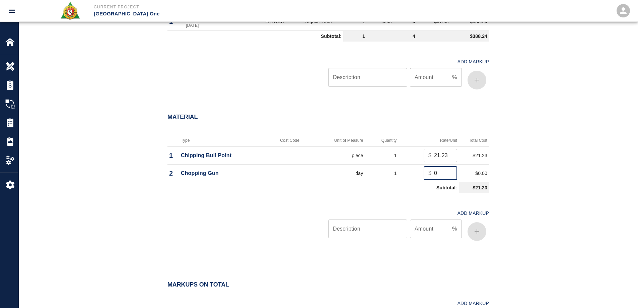
click at [388, 223] on input "Description" at bounding box center [367, 228] width 79 height 19
type input "oh/p"
type input "15"
click at [479, 239] on button "button" at bounding box center [476, 231] width 19 height 19
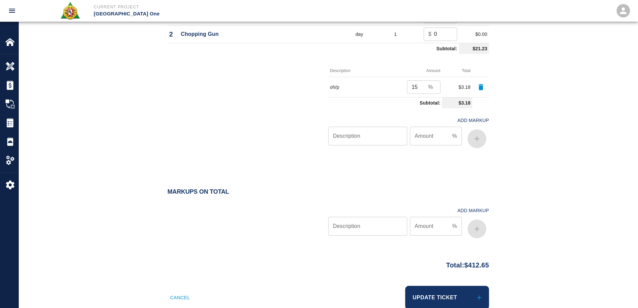
scroll to position [625, 0]
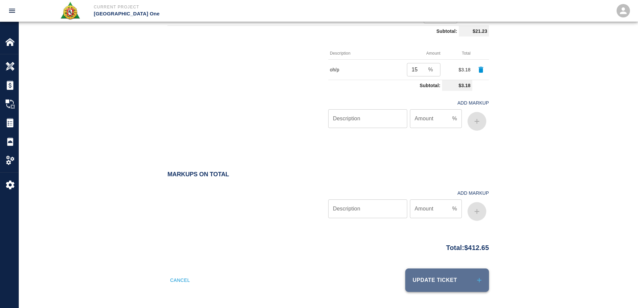
click at [466, 287] on button "Update Ticket" at bounding box center [447, 279] width 84 height 23
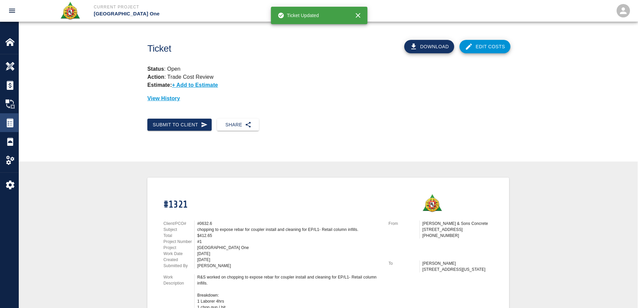
click at [14, 121] on img at bounding box center [9, 122] width 9 height 9
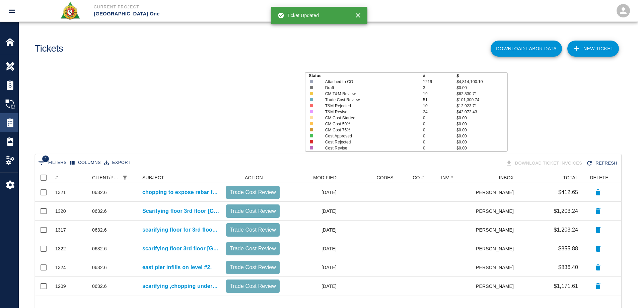
scroll to position [118, 581]
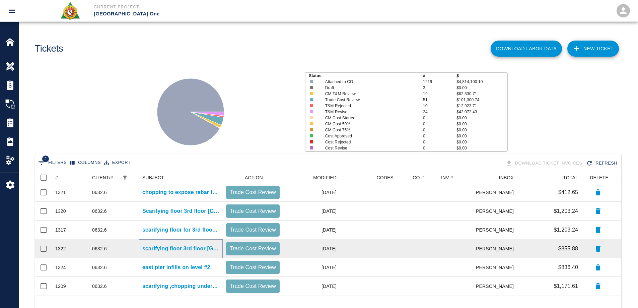
click at [169, 250] on p "scarifying floor 3rd floor Air Korea east pier." at bounding box center [180, 248] width 77 height 8
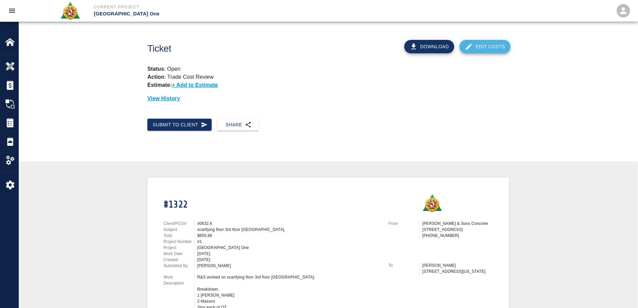
click at [477, 47] on link "Edit Costs" at bounding box center [484, 46] width 51 height 13
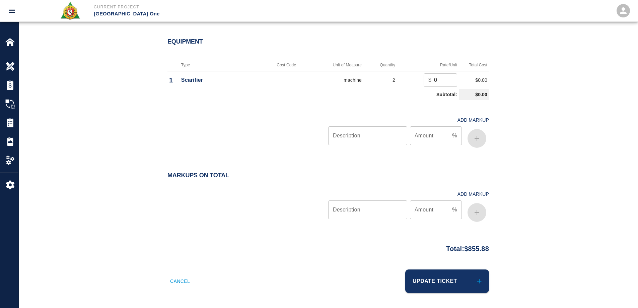
scroll to position [595, 0]
click at [432, 283] on button "Update Ticket" at bounding box center [447, 279] width 84 height 23
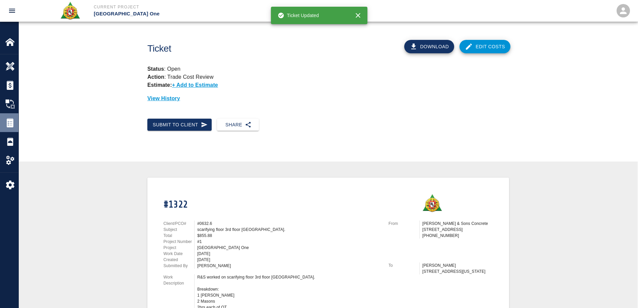
click at [9, 123] on img at bounding box center [9, 122] width 9 height 9
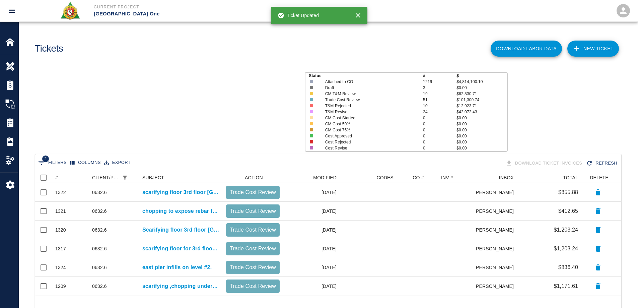
scroll to position [118, 581]
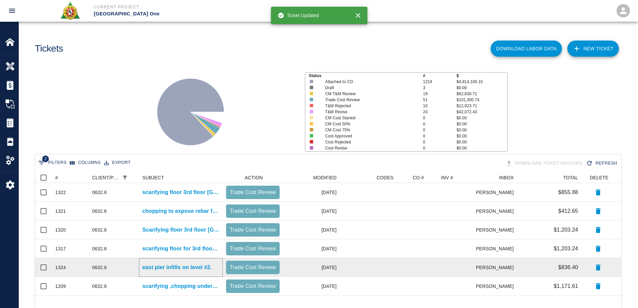
click at [196, 268] on p "east pier infills on level #2." at bounding box center [176, 267] width 69 height 8
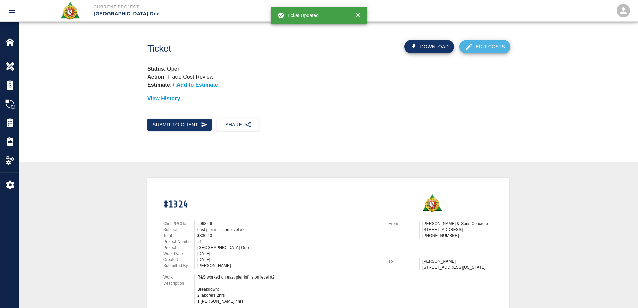
click at [483, 49] on link "Edit Costs" at bounding box center [484, 46] width 51 height 13
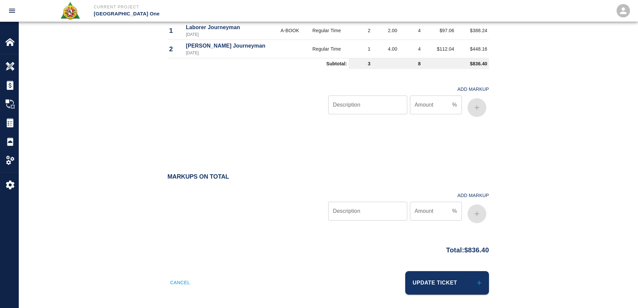
scroll to position [462, 0]
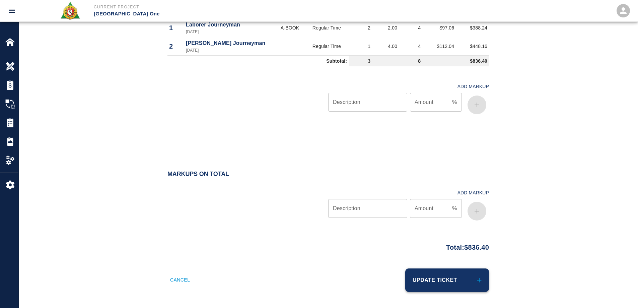
click at [445, 275] on button "Update Ticket" at bounding box center [447, 279] width 84 height 23
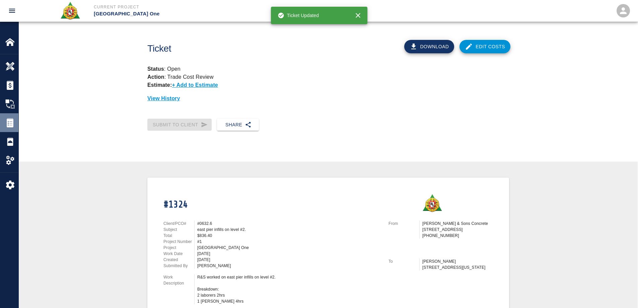
click at [11, 126] on img at bounding box center [9, 122] width 9 height 9
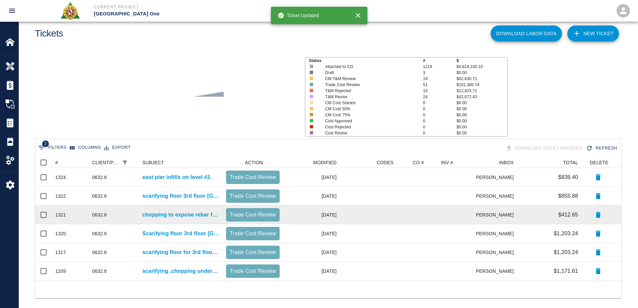
scroll to position [21, 0]
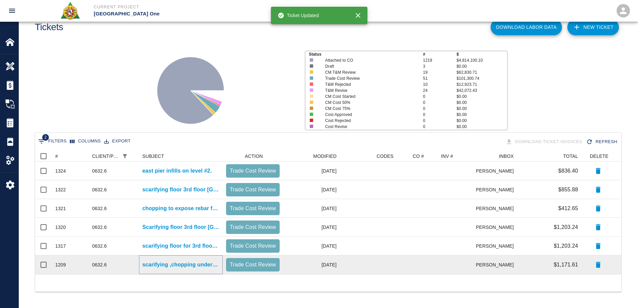
click at [186, 268] on p "scarifying ,chopping underneath every angle that was marked out Column line S/6…" at bounding box center [180, 264] width 77 height 8
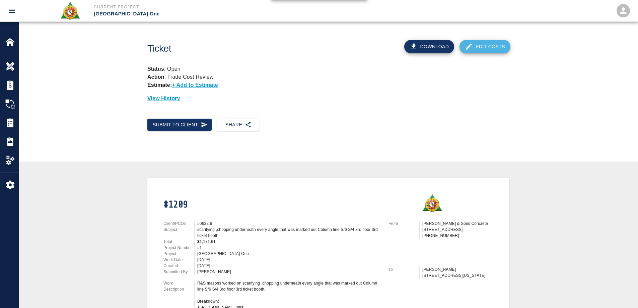
click at [482, 44] on link "Edit Costs" at bounding box center [484, 46] width 51 height 13
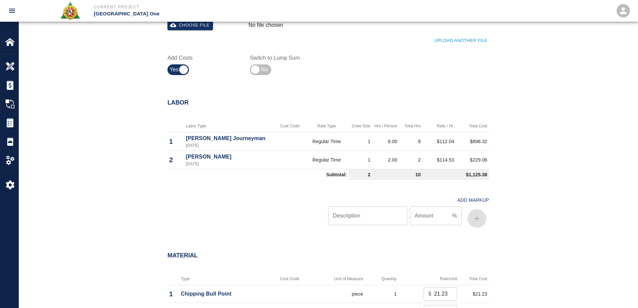
scroll to position [469, 0]
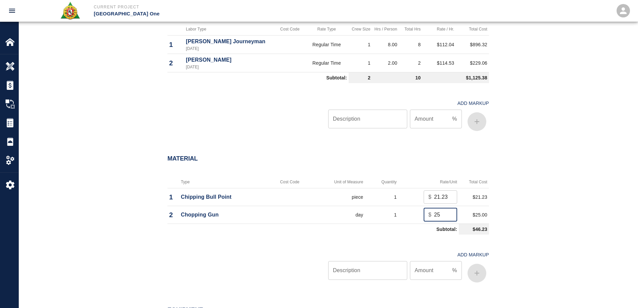
drag, startPoint x: 437, startPoint y: 216, endPoint x: 428, endPoint y: 219, distance: 9.4
click at [428, 219] on div "$ 25 ​" at bounding box center [440, 214] width 33 height 13
type input "0"
click at [368, 270] on input "Description" at bounding box center [367, 270] width 79 height 19
type input "oh/p"
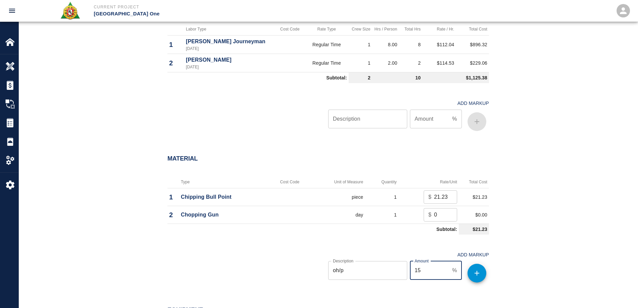
type input "15"
click at [483, 278] on button "button" at bounding box center [476, 272] width 19 height 19
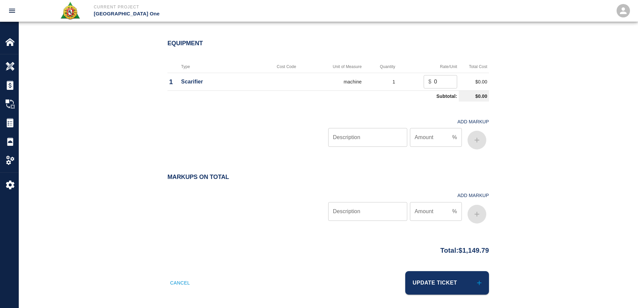
scroll to position [784, 0]
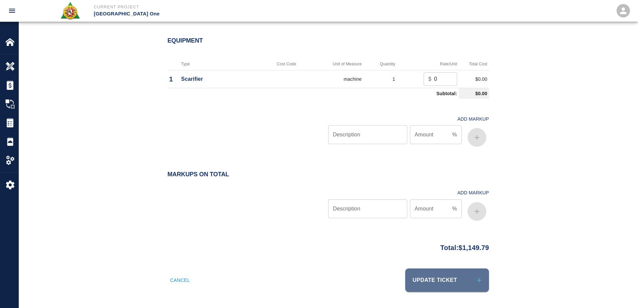
click at [462, 278] on button "Update Ticket" at bounding box center [447, 279] width 84 height 23
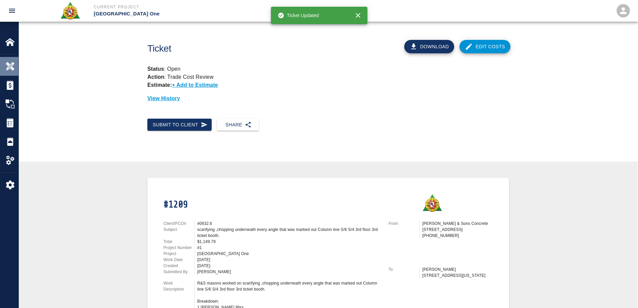
click at [11, 60] on div "Overview" at bounding box center [9, 66] width 18 height 19
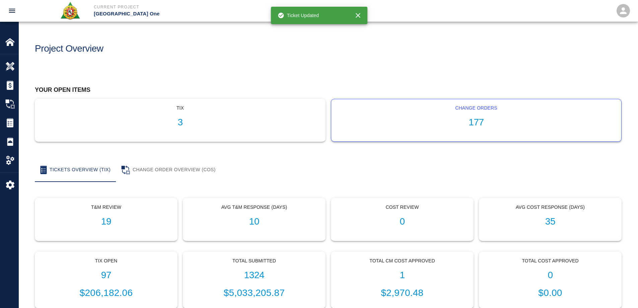
click at [473, 125] on h1 "177" at bounding box center [475, 122] width 279 height 11
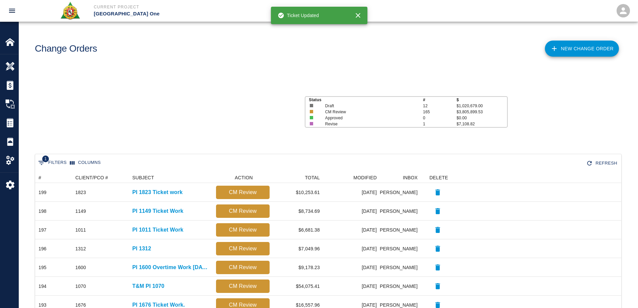
scroll to position [381, 581]
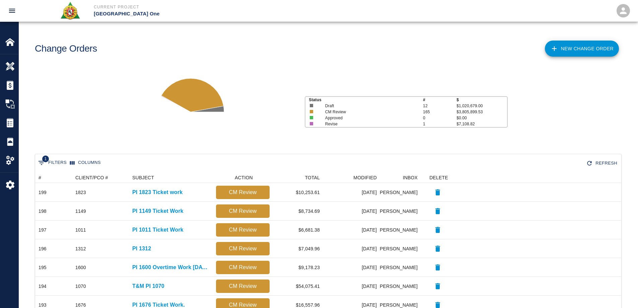
click at [561, 46] on link "New Change Order" at bounding box center [582, 49] width 74 height 16
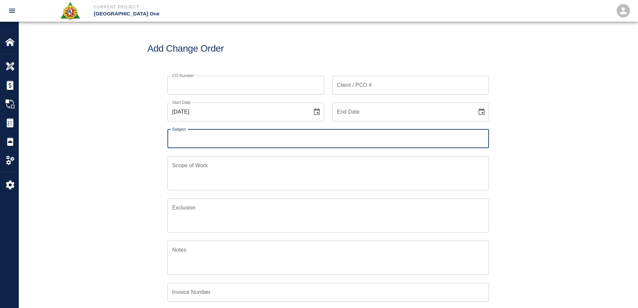
scroll to position [156, 324]
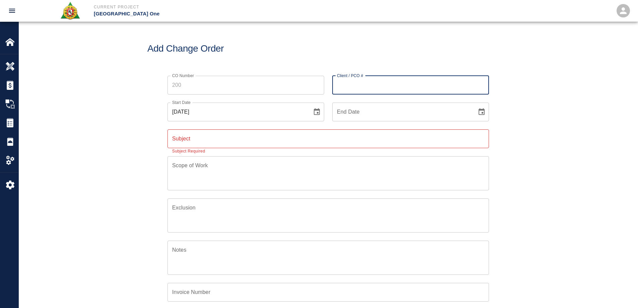
click at [364, 83] on input "Client / PCO #" at bounding box center [410, 85] width 157 height 19
type input "632.6"
click at [223, 139] on input "Subject" at bounding box center [327, 138] width 321 height 19
type input "PI 632.6 T&M TICKET WORK"
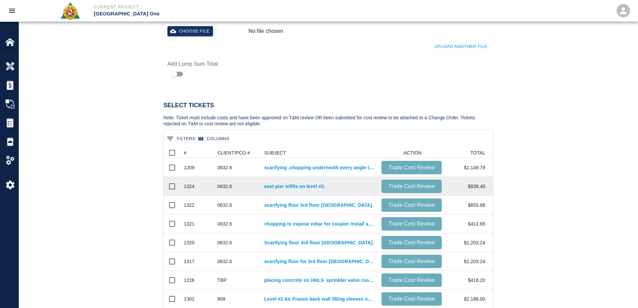
scroll to position [301, 0]
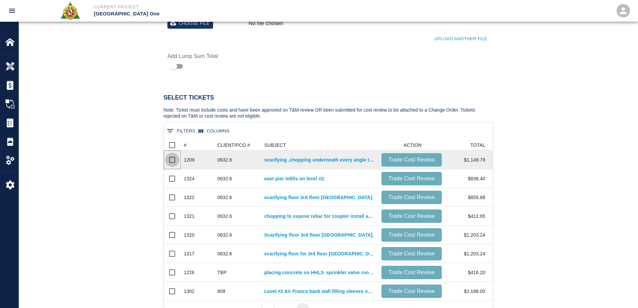
click at [170, 166] on input "Select row" at bounding box center [172, 160] width 14 height 14
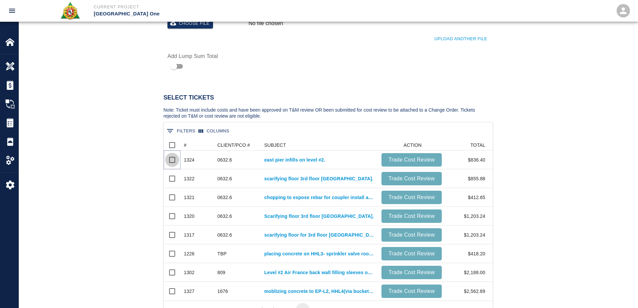
click at [170, 166] on input "Select row" at bounding box center [172, 160] width 14 height 14
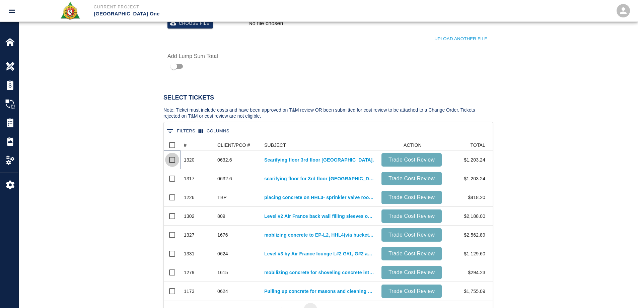
click at [170, 166] on input "Select row" at bounding box center [172, 160] width 14 height 14
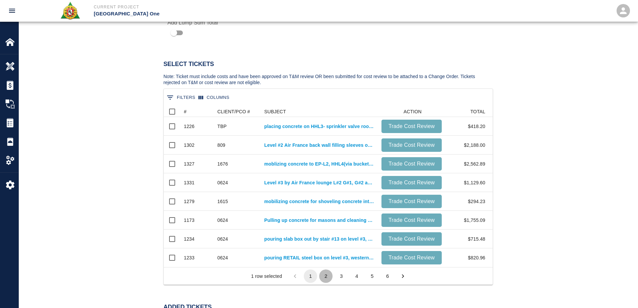
click at [325, 279] on button "2" at bounding box center [325, 275] width 13 height 13
click at [341, 272] on button "3" at bounding box center [340, 275] width 13 height 13
click at [358, 275] on button "4" at bounding box center [356, 275] width 13 height 13
click at [373, 276] on button "5" at bounding box center [371, 275] width 13 height 13
click at [388, 276] on button "6" at bounding box center [387, 275] width 13 height 13
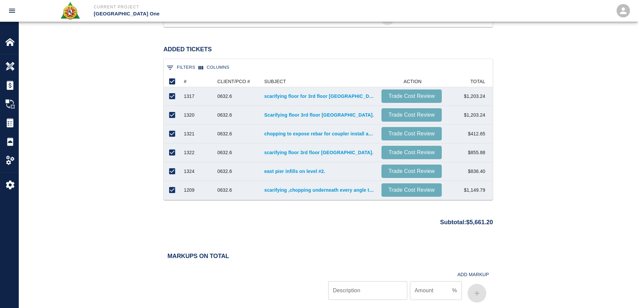
scroll to position [634, 0]
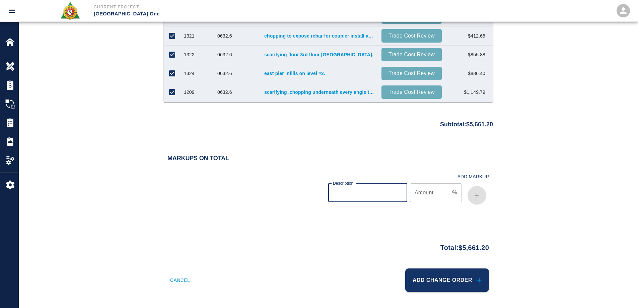
click at [358, 190] on input "Description" at bounding box center [367, 192] width 79 height 19
type input "bond"
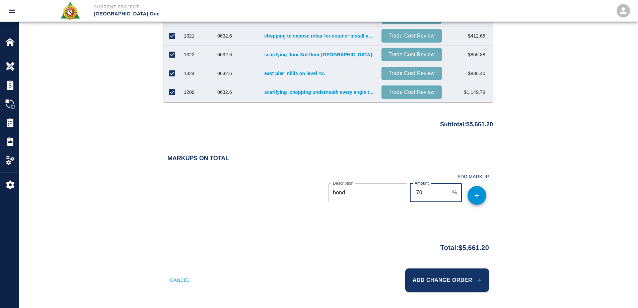
type input ".70"
click at [475, 199] on icon "button" at bounding box center [477, 195] width 8 height 8
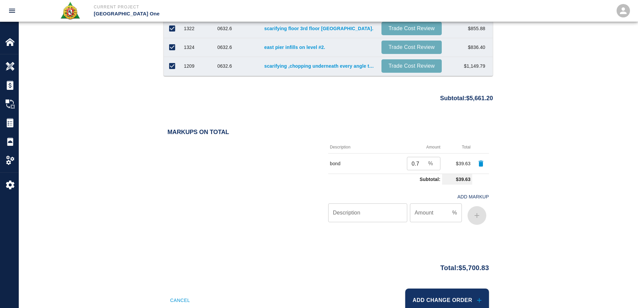
scroll to position [680, 0]
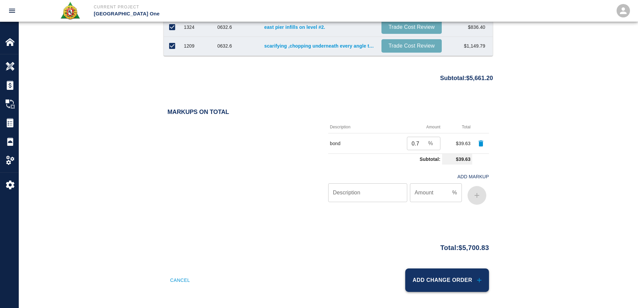
click at [467, 279] on button "Add Change Order" at bounding box center [447, 279] width 84 height 23
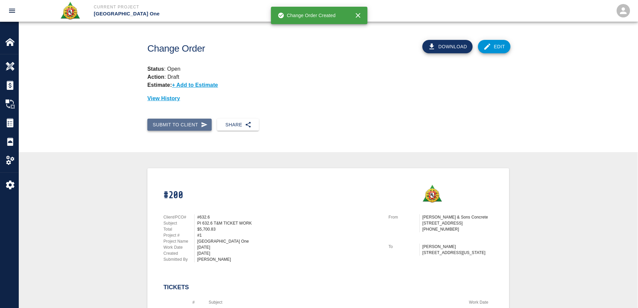
click at [179, 125] on button "Submit to Client" at bounding box center [179, 125] width 64 height 12
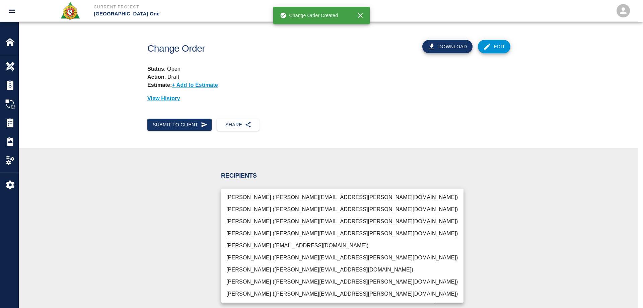
click at [253, 204] on body "Current Project JFK Terminal One Home JFK Terminal One Overview Estimates Chang…" at bounding box center [321, 154] width 643 height 308
click at [257, 222] on li "[PERSON_NAME] ([PERSON_NAME][EMAIL_ADDRESS][PERSON_NAME][DOMAIN_NAME])" at bounding box center [342, 221] width 242 height 12
type input "69d78ca4-8a93-4c72-a988-7271956ccf0b"
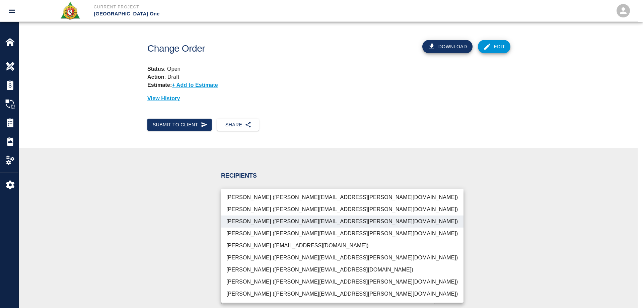
click at [171, 228] on div at bounding box center [321, 154] width 643 height 308
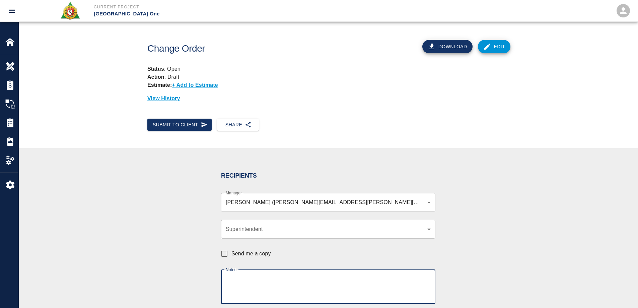
click at [242, 287] on textarea "Notes" at bounding box center [328, 286] width 205 height 23
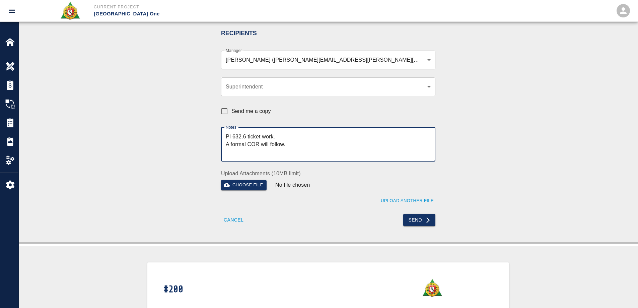
scroll to position [167, 0]
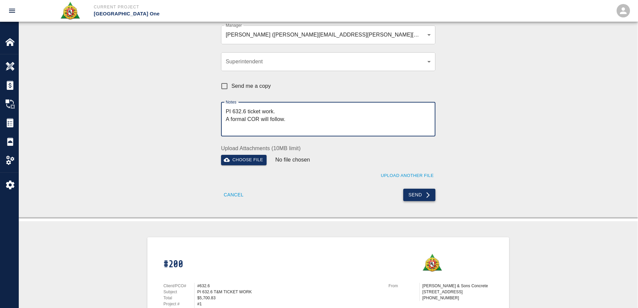
type textarea "PI 632.6 ticket work. A formal COR will follow."
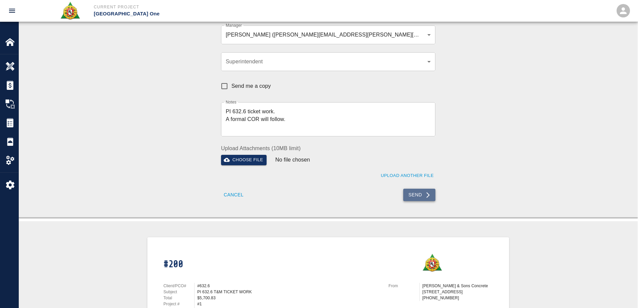
click at [413, 196] on button "Send" at bounding box center [419, 195] width 32 height 12
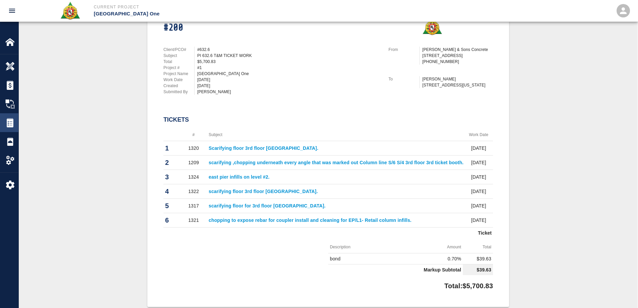
click at [13, 124] on img at bounding box center [9, 122] width 9 height 9
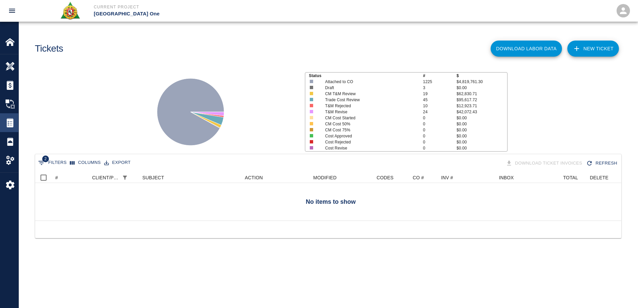
scroll to position [5, 5]
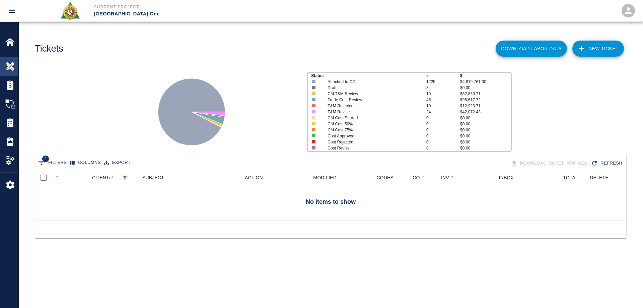
click at [14, 65] on img at bounding box center [9, 66] width 9 height 9
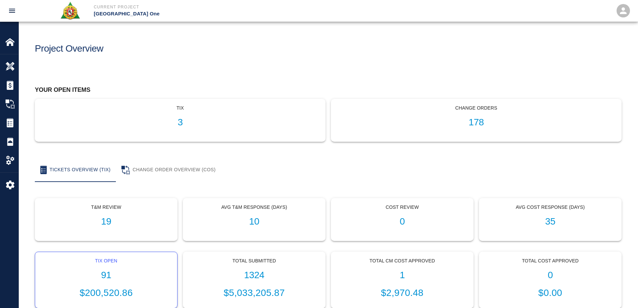
click at [100, 275] on h1 "91" at bounding box center [106, 275] width 131 height 11
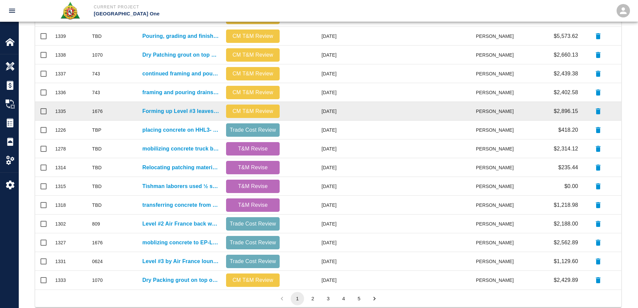
scroll to position [284, 0]
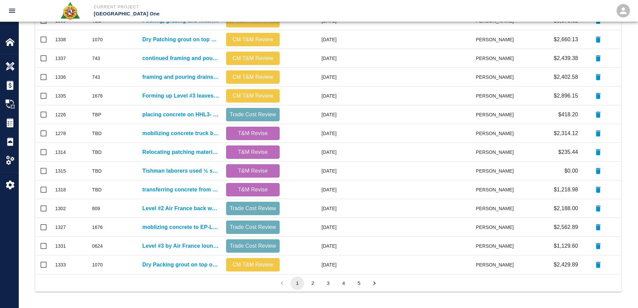
click at [315, 283] on button "2" at bounding box center [312, 282] width 13 height 13
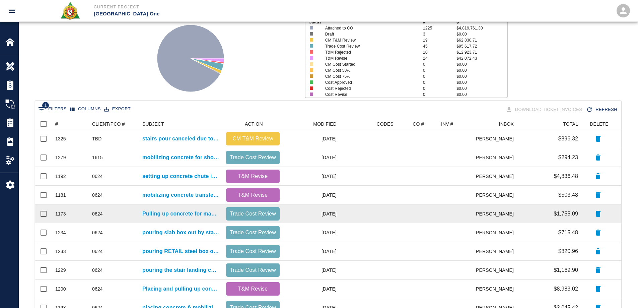
scroll to position [0, 0]
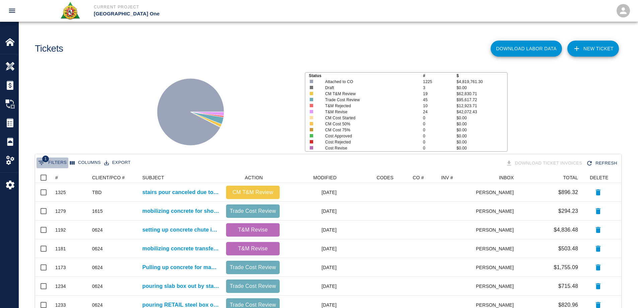
click at [59, 162] on button "1 Filters" at bounding box center [52, 162] width 32 height 11
select select "date_closed"
select select "isEmpty"
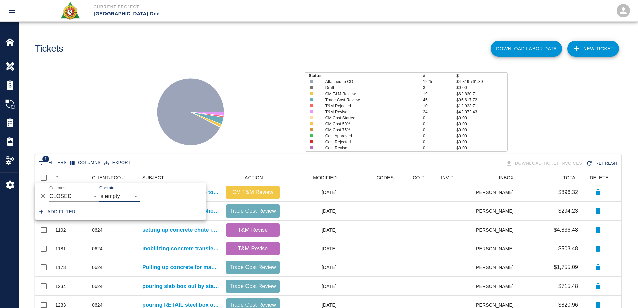
click at [71, 210] on button "Add filter" at bounding box center [57, 212] width 42 height 12
select select "date_closed"
select select "isEmpty"
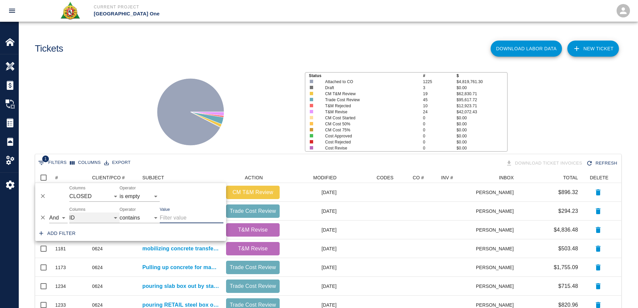
click at [96, 220] on select "ID # CLIENT/PCO # SUBJECT DESCRIPTION ACTION WORK MODIFIED CREATED CODES CO # I…" at bounding box center [94, 217] width 50 height 11
click at [69, 212] on select "ID # CLIENT/PCO # SUBJECT DESCRIPTION ACTION WORK MODIFIED CREATED CODES CO # I…" at bounding box center [94, 217] width 50 height 11
select select "pco_number"
click at [184, 220] on input "Value" at bounding box center [192, 217] width 64 height 11
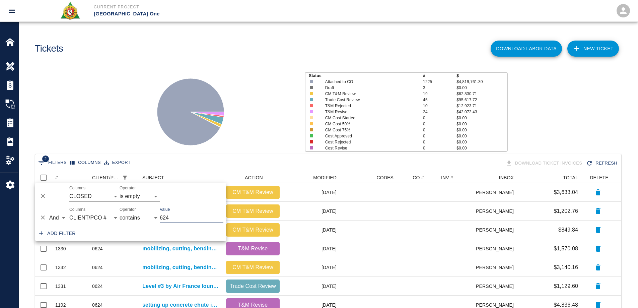
scroll to position [5, 5]
type input "624"
click at [148, 123] on div at bounding box center [221, 109] width 156 height 89
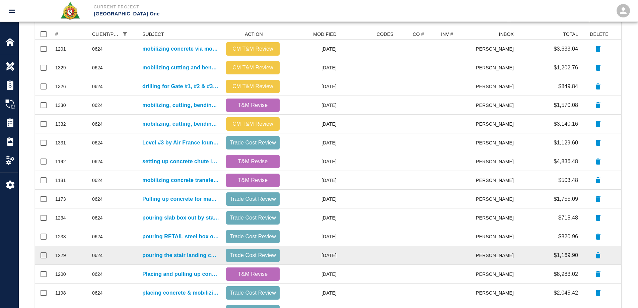
scroll to position [50, 0]
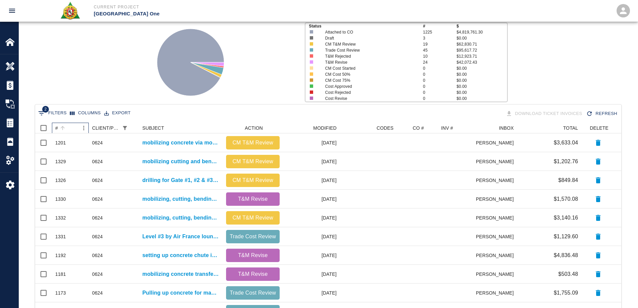
click at [57, 126] on div "#" at bounding box center [56, 128] width 3 height 11
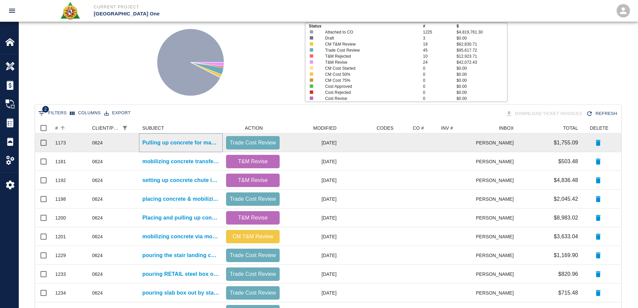
click at [186, 141] on p "Pulling up concrete for masons and cleaning LOCATION: Stair #22- L3-L1- Leave o…" at bounding box center [180, 143] width 77 height 8
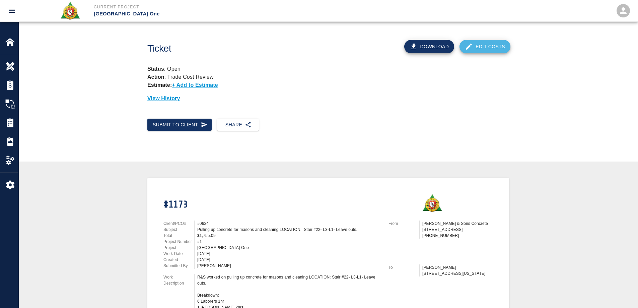
click at [470, 44] on icon at bounding box center [469, 47] width 8 height 8
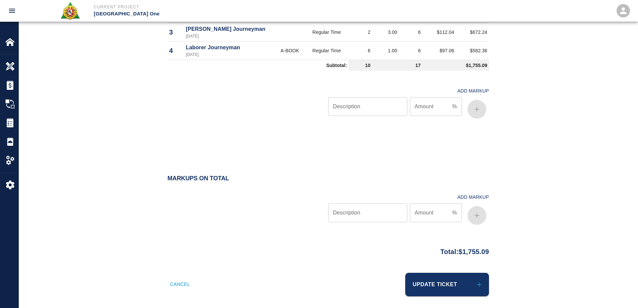
scroll to position [515, 0]
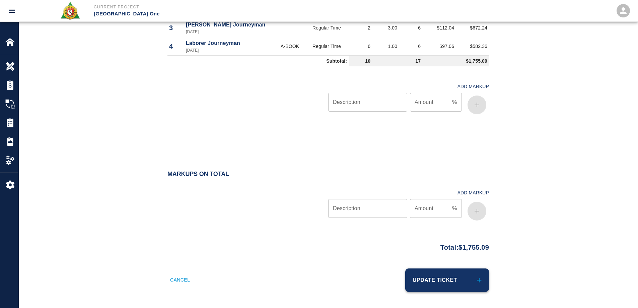
click at [447, 284] on button "Update Ticket" at bounding box center [447, 279] width 84 height 23
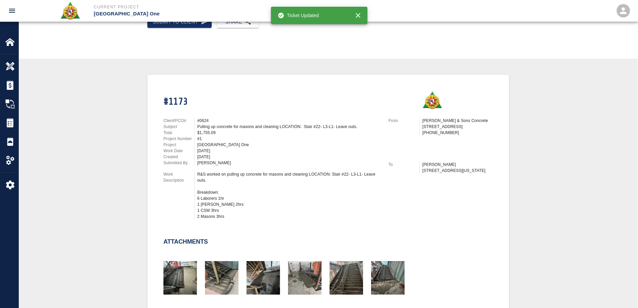
scroll to position [100, 0]
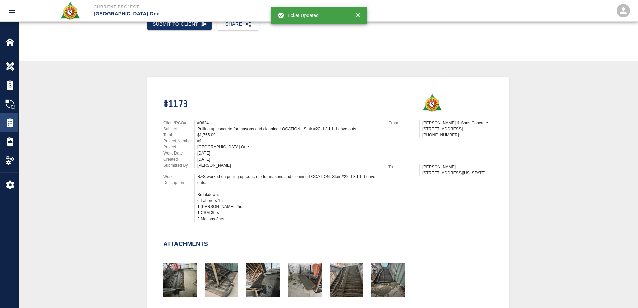
click at [11, 123] on img at bounding box center [9, 122] width 9 height 9
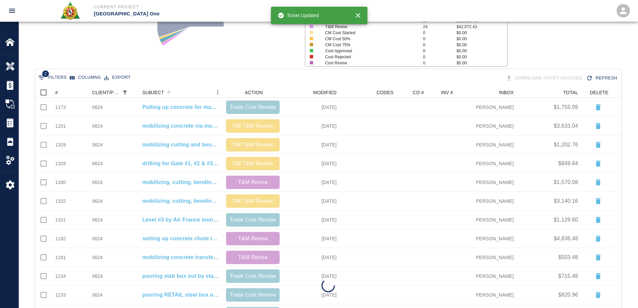
scroll to position [100, 0]
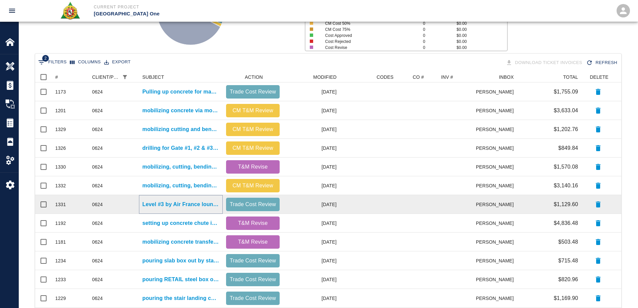
click at [203, 204] on p "Level #3 by Air France lounge L#2 G#1, G#2 and G#3." at bounding box center [180, 204] width 77 height 8
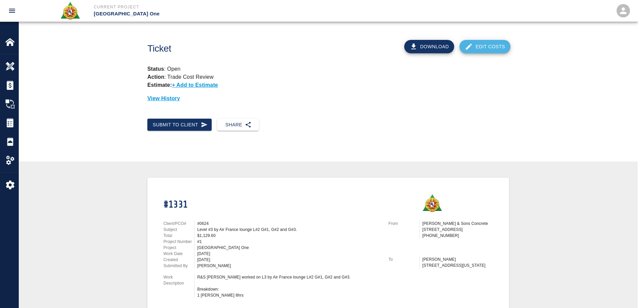
click at [487, 44] on link "Edit Costs" at bounding box center [484, 46] width 51 height 13
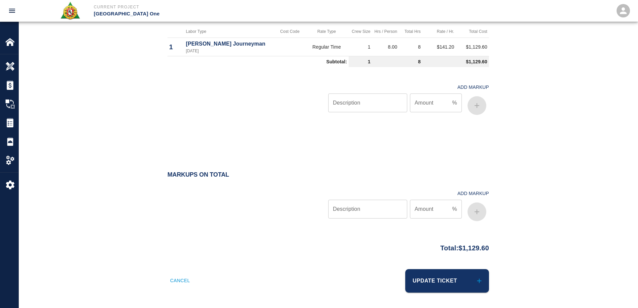
scroll to position [436, 0]
click at [451, 286] on button "Update Ticket" at bounding box center [447, 279] width 84 height 23
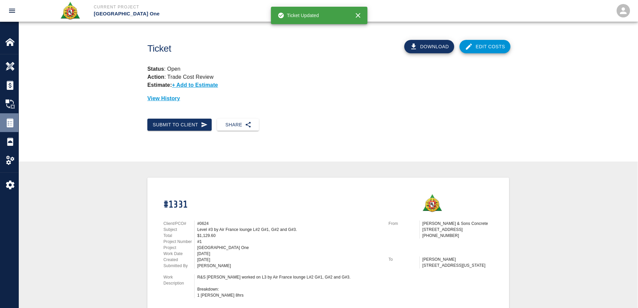
click at [15, 122] on div at bounding box center [14, 122] width 19 height 9
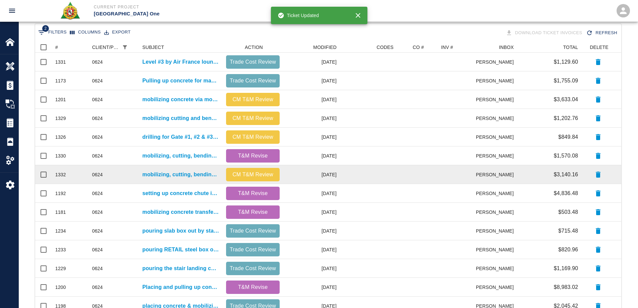
scroll to position [134, 0]
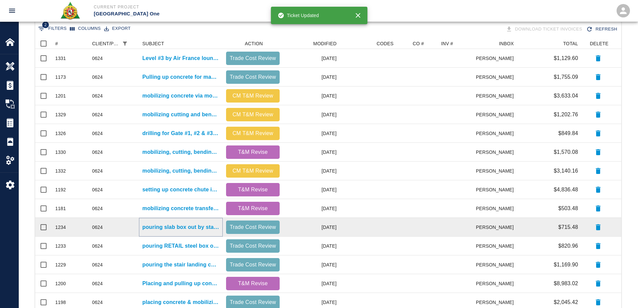
click at [205, 225] on p "pouring slab box out by stair #13 on level #3, abandoned misc metal chopouts fo…" at bounding box center [180, 227] width 77 height 8
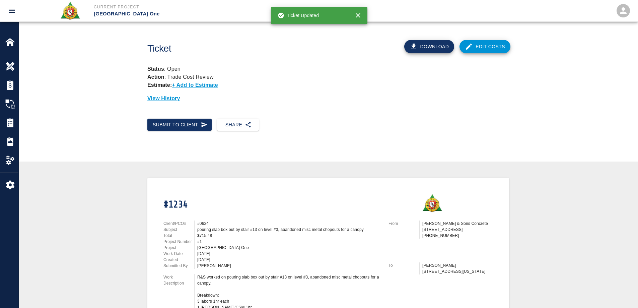
click at [489, 48] on link "Edit Costs" at bounding box center [484, 46] width 51 height 13
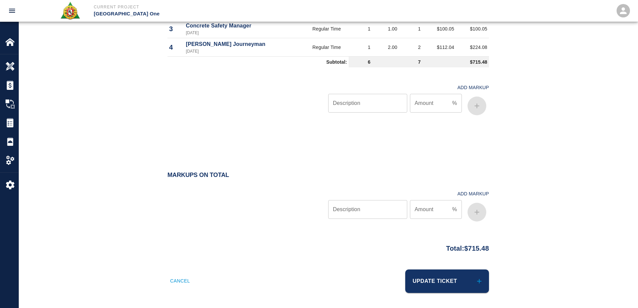
scroll to position [507, 0]
click at [436, 286] on button "Update Ticket" at bounding box center [447, 279] width 84 height 23
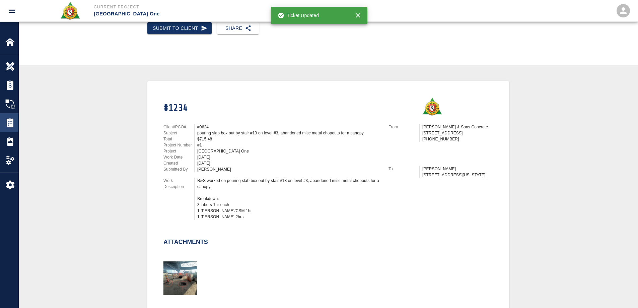
scroll to position [100, 0]
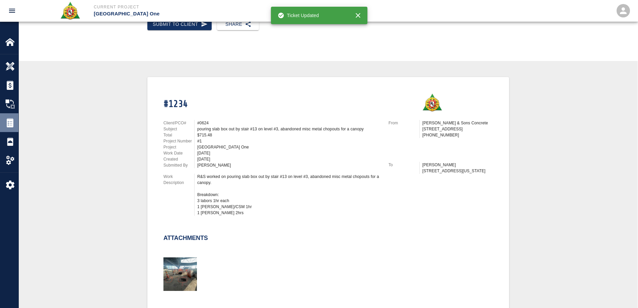
click at [11, 123] on img at bounding box center [9, 122] width 9 height 9
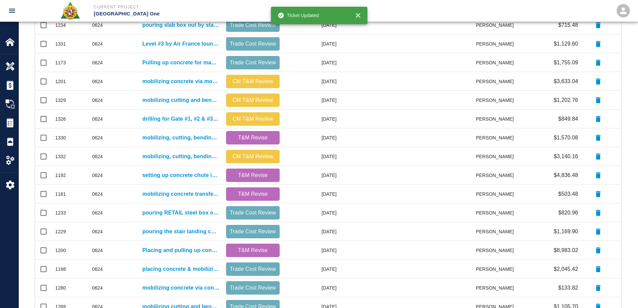
scroll to position [167, 0]
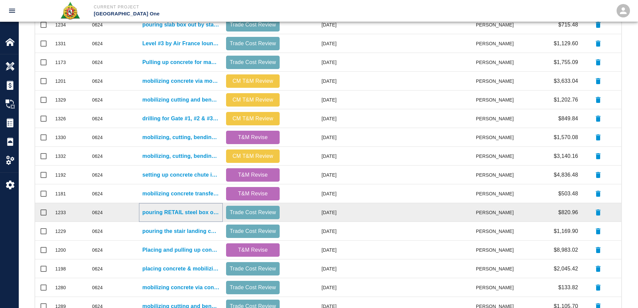
click at [196, 214] on p "pouring RETAIL steel box on level #3, western most retail space in HHS1 that wa…" at bounding box center [180, 212] width 77 height 8
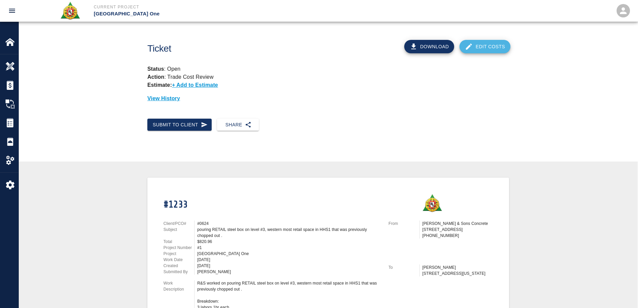
click at [472, 46] on icon at bounding box center [469, 47] width 8 height 8
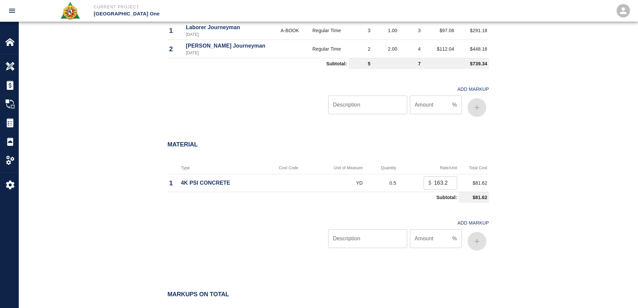
scroll to position [469, 0]
click at [375, 239] on input "Description" at bounding box center [367, 237] width 79 height 19
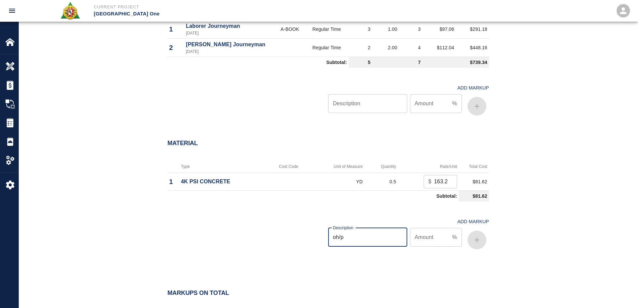
type input "oh/p"
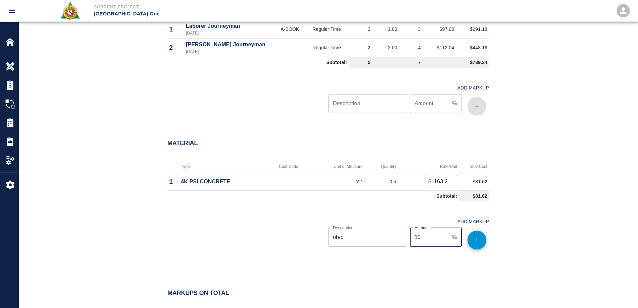
type input "15"
click at [482, 236] on button "button" at bounding box center [476, 239] width 19 height 19
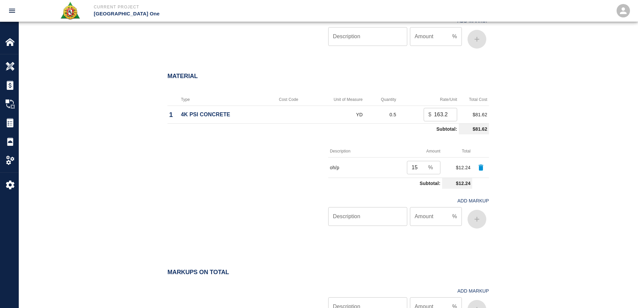
scroll to position [633, 0]
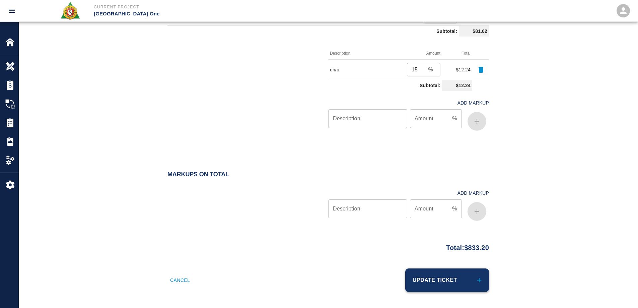
click at [466, 279] on button "Update Ticket" at bounding box center [447, 279] width 84 height 23
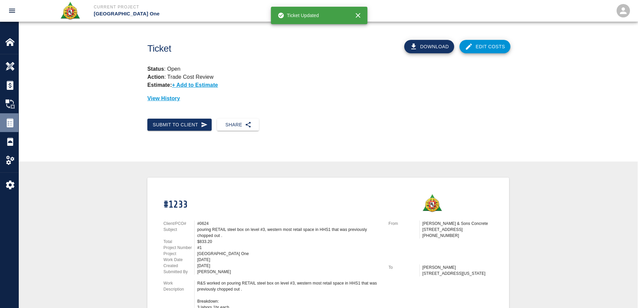
click at [4, 126] on div "Tickets" at bounding box center [9, 122] width 18 height 19
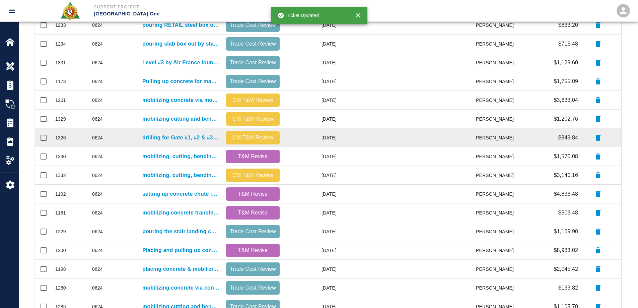
scroll to position [167, 0]
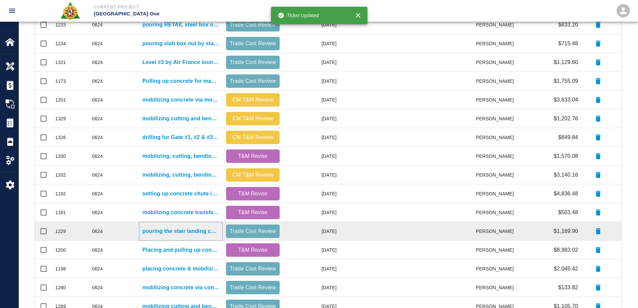
click at [176, 233] on p "pouring the stair landing chopped out in ticket booth two on level #3. This was…" at bounding box center [180, 231] width 77 height 8
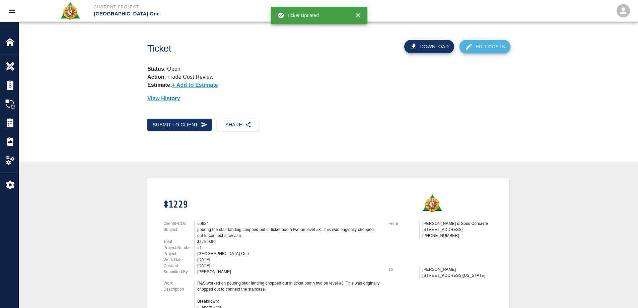
click at [499, 43] on link "Edit Costs" at bounding box center [484, 46] width 51 height 13
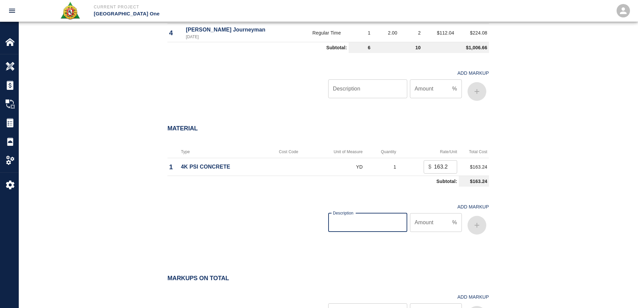
click at [366, 227] on input "Description" at bounding box center [367, 222] width 79 height 19
type input "oh/p"
type input "15"
drag, startPoint x: 434, startPoint y: 167, endPoint x: 470, endPoint y: 165, distance: 36.2
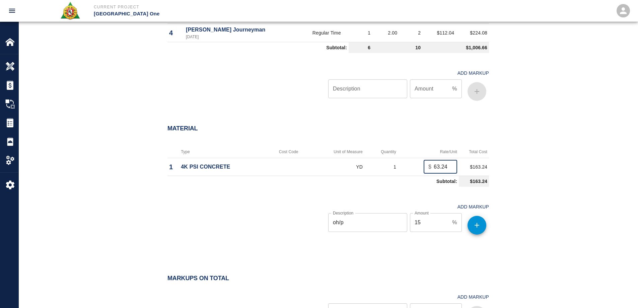
click at [470, 165] on tr "1 4K PSI CONCRETE YD 1 $ 163.24 ​ $163.24" at bounding box center [327, 167] width 321 height 18
type input "225.00"
click at [541, 185] on div "Material Type Cost Code Unit of Measure Quantity Rate/Unit Total Cost 1 4K PSI …" at bounding box center [328, 182] width 619 height 142
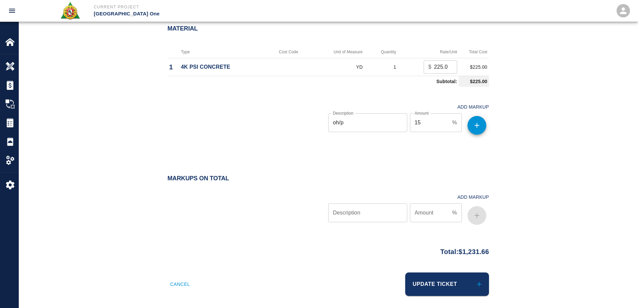
scroll to position [639, 0]
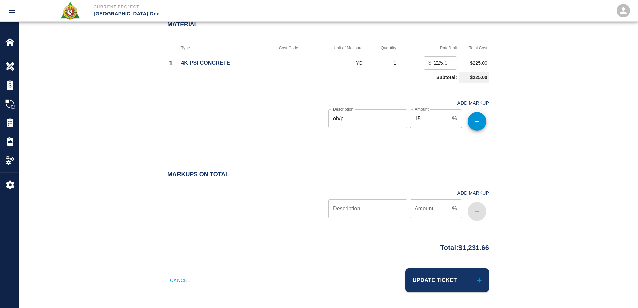
click at [457, 282] on button "Update Ticket" at bounding box center [447, 279] width 84 height 23
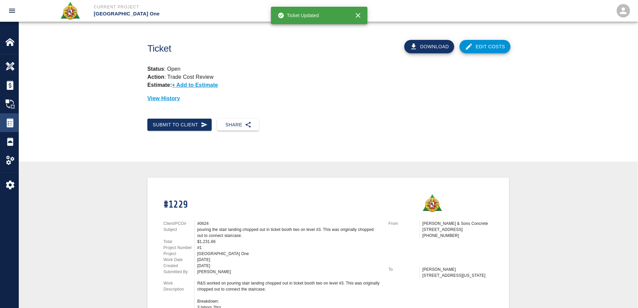
click at [7, 124] on img at bounding box center [9, 122] width 9 height 9
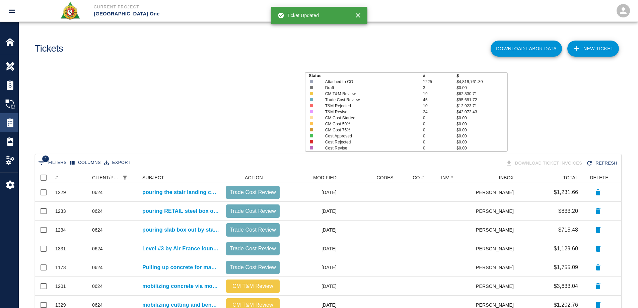
scroll to position [381, 581]
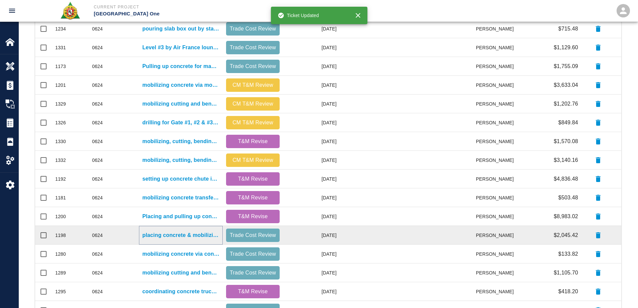
click at [177, 236] on p "placing concrete & mobilizing concrete via concrete buggies for L3-L2 leaveouts…" at bounding box center [180, 235] width 77 height 8
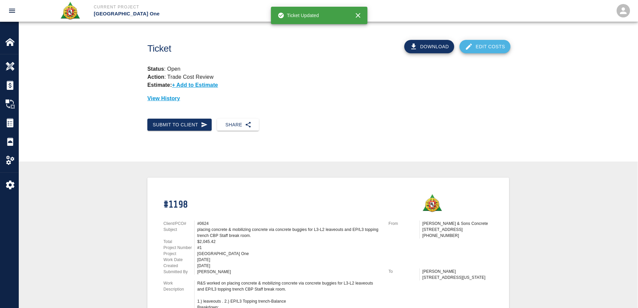
click at [479, 48] on link "Edit Costs" at bounding box center [484, 46] width 51 height 13
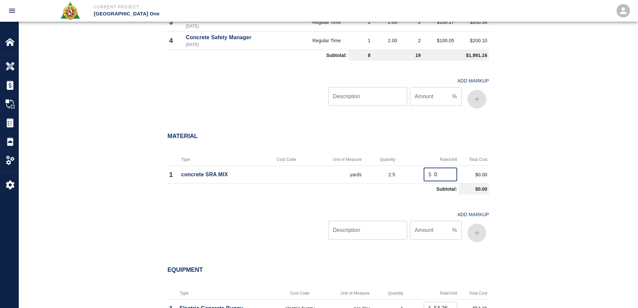
drag, startPoint x: 438, startPoint y: 173, endPoint x: 423, endPoint y: 172, distance: 14.8
click at [423, 172] on td "$ 0 ​" at bounding box center [428, 174] width 62 height 18
type input "225"
click at [387, 230] on input "Description" at bounding box center [367, 230] width 79 height 19
type input "oh/p"
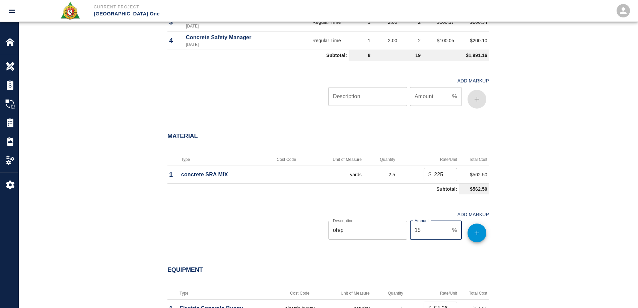
type input "15"
drag, startPoint x: 445, startPoint y: 174, endPoint x: 416, endPoint y: 172, distance: 28.5
click at [416, 172] on td "$ 225 ​" at bounding box center [428, 174] width 62 height 18
type input "285"
click at [576, 224] on div "Material Type Cost Code Unit of Measure Quantity Rate/Unit Total Cost 1 concret…" at bounding box center [328, 190] width 619 height 142
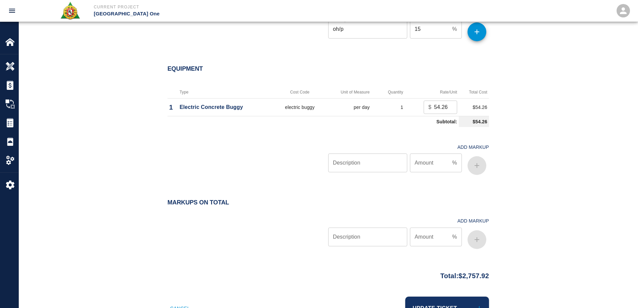
scroll to position [765, 0]
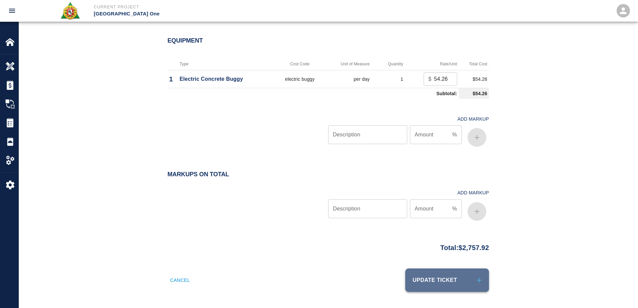
click at [474, 276] on button "Update Ticket" at bounding box center [447, 279] width 84 height 23
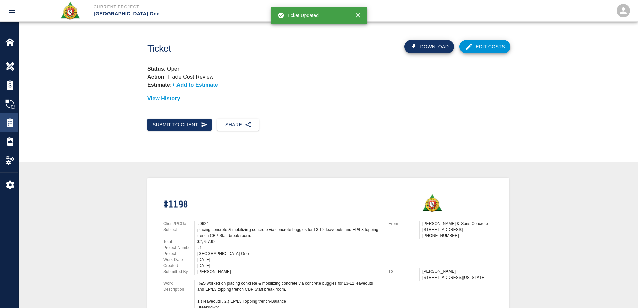
click at [10, 120] on img at bounding box center [9, 122] width 9 height 9
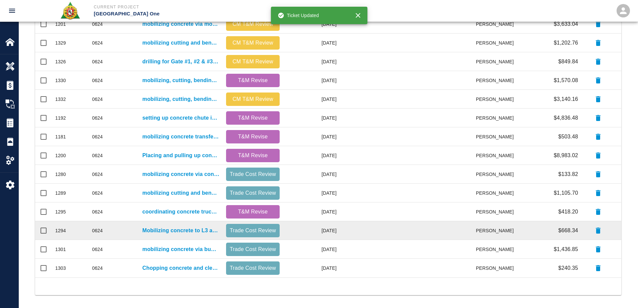
scroll to position [284, 0]
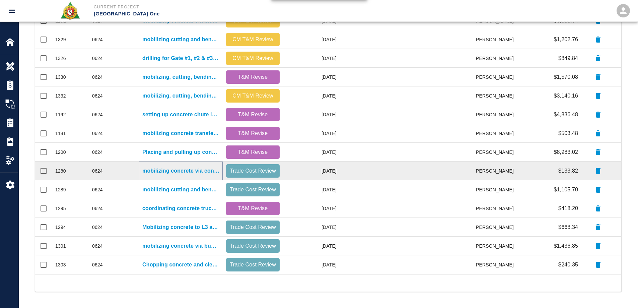
click at [185, 169] on p "mobilizing concrete via concrete buggy, shoveling in concrete inside pocket wit…" at bounding box center [180, 171] width 77 height 8
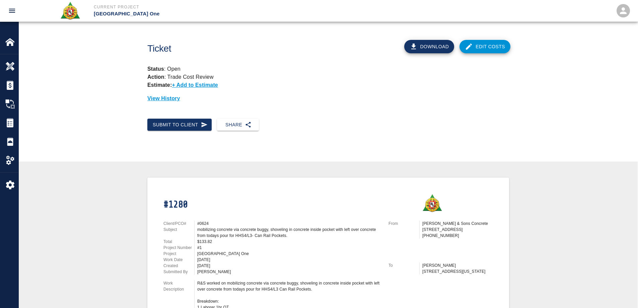
click at [488, 46] on link "Edit Costs" at bounding box center [484, 46] width 51 height 13
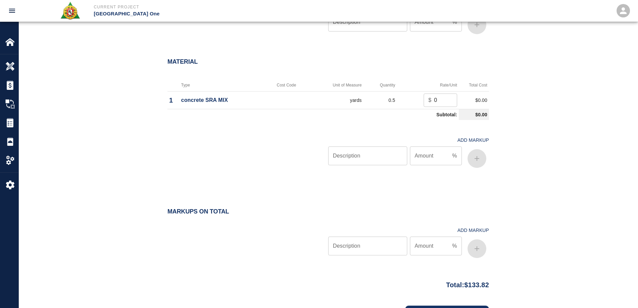
scroll to position [536, 0]
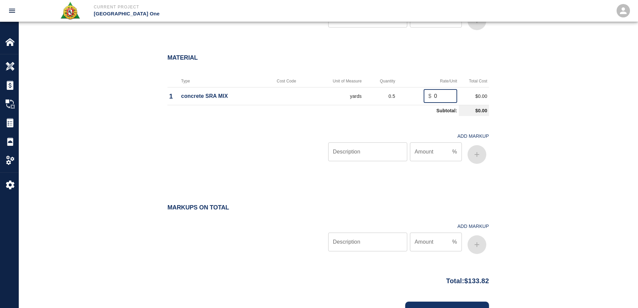
drag, startPoint x: 443, startPoint y: 95, endPoint x: 423, endPoint y: 97, distance: 20.2
click at [423, 97] on td "$ 0 ​" at bounding box center [428, 96] width 62 height 18
type input "285"
click at [354, 153] on input "Description" at bounding box center [367, 151] width 79 height 19
type input "oh/p"
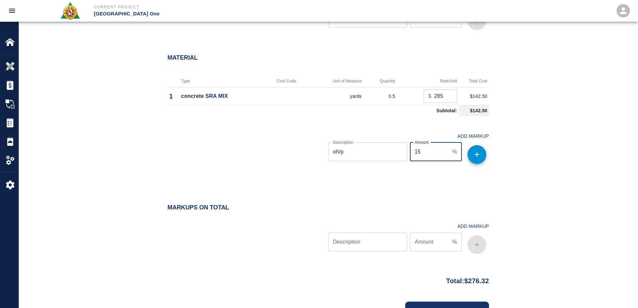
type input "15"
click at [480, 148] on button "button" at bounding box center [476, 154] width 19 height 19
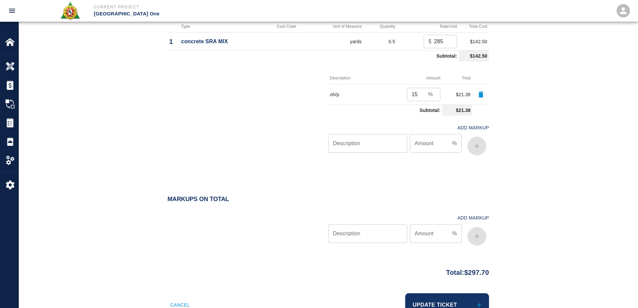
scroll to position [615, 0]
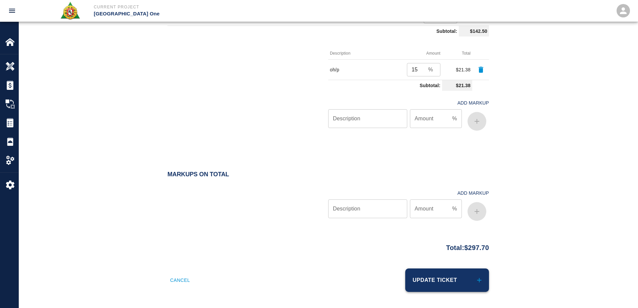
click at [442, 283] on button "Update Ticket" at bounding box center [447, 279] width 84 height 23
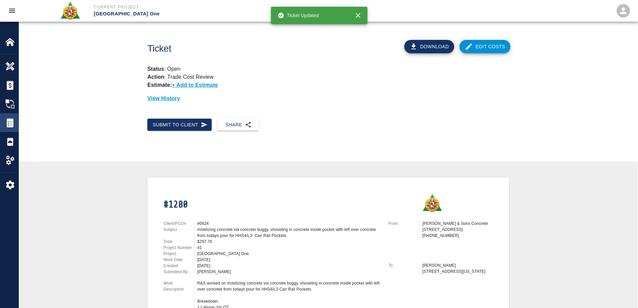
click at [11, 123] on img at bounding box center [9, 122] width 9 height 9
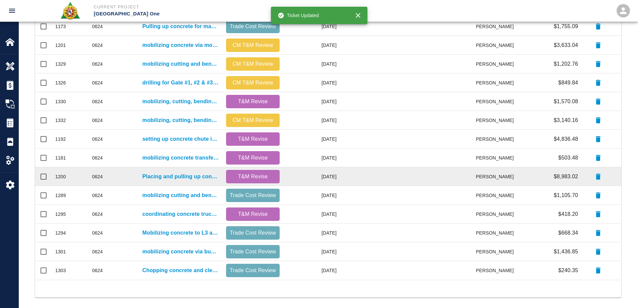
scroll to position [284, 0]
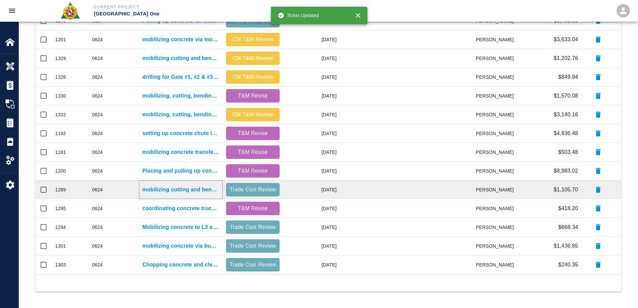
click at [180, 188] on p "mobilizing cutting and bending to install rebar for stairway #7 level #1.5 to l…" at bounding box center [180, 189] width 77 height 8
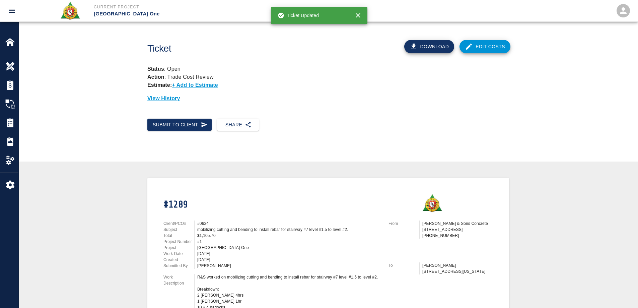
click at [485, 51] on link "Edit Costs" at bounding box center [484, 46] width 51 height 13
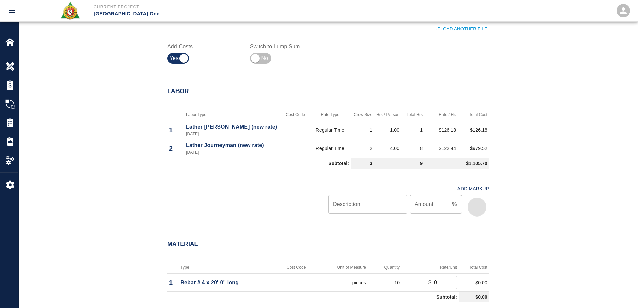
scroll to position [502, 0]
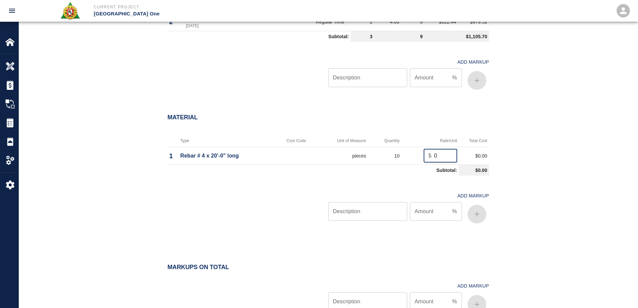
drag, startPoint x: 439, startPoint y: 153, endPoint x: 425, endPoint y: 156, distance: 13.7
click at [425, 156] on div "$ 0 ​" at bounding box center [440, 155] width 33 height 13
type input "6.54"
click at [353, 210] on input "Description" at bounding box center [367, 211] width 79 height 19
type input "oh/p"
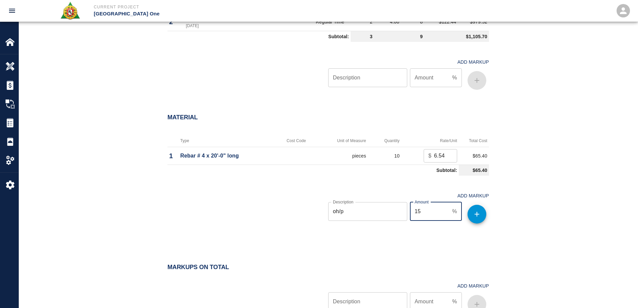
type input "15"
click at [481, 214] on button "button" at bounding box center [476, 214] width 19 height 19
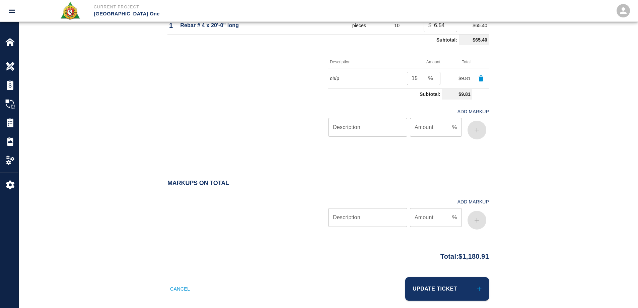
scroll to position [641, 0]
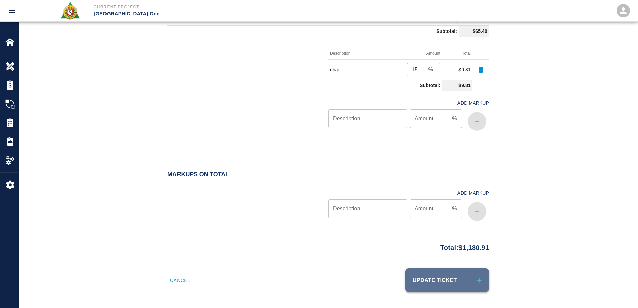
click at [474, 277] on button "Update Ticket" at bounding box center [447, 279] width 84 height 23
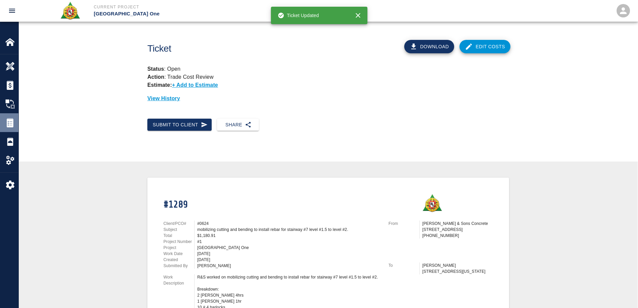
click at [12, 122] on img at bounding box center [9, 122] width 9 height 9
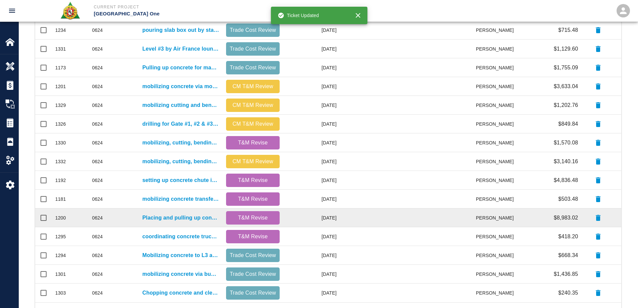
scroll to position [284, 0]
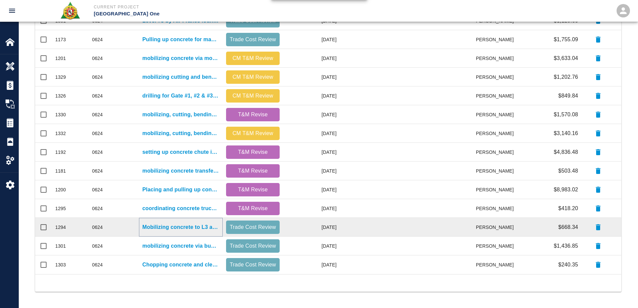
click at [209, 229] on p "Mobilizing concrete to L3 and L2 via motor buggies, shovel in concrete placemen…" at bounding box center [180, 227] width 77 height 8
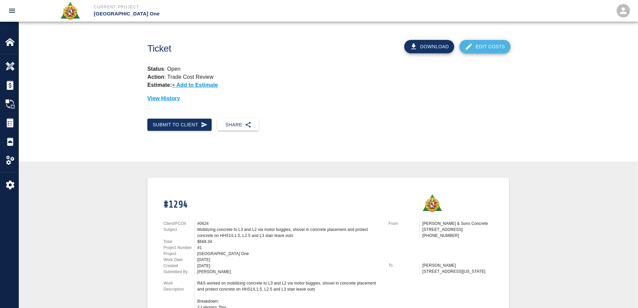
click at [484, 48] on link "Edit Costs" at bounding box center [484, 46] width 51 height 13
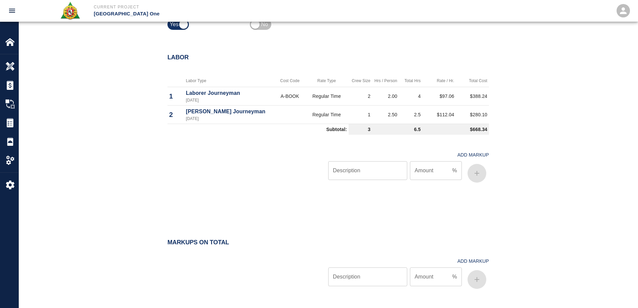
scroll to position [470, 0]
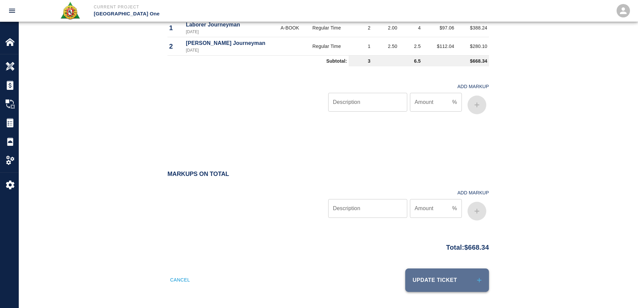
click at [471, 285] on button "Update Ticket" at bounding box center [447, 279] width 84 height 23
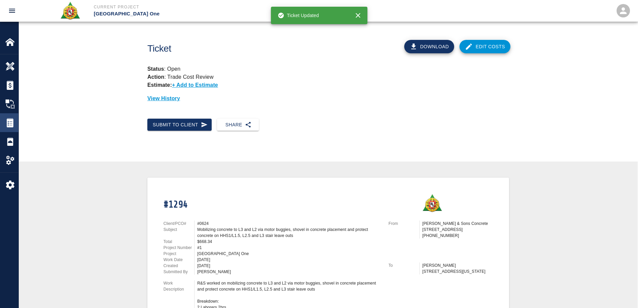
click at [7, 123] on img at bounding box center [9, 122] width 9 height 9
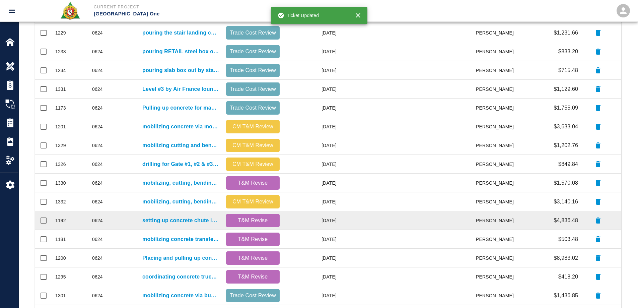
scroll to position [284, 0]
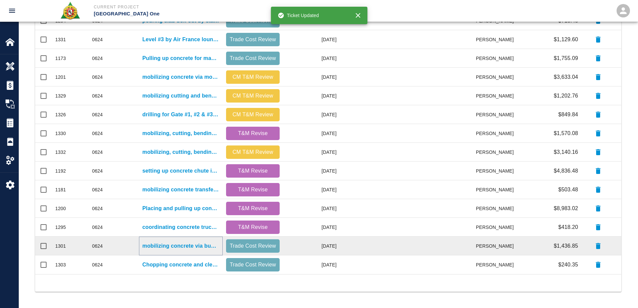
click at [181, 244] on p "mobilizing concrete via buggies from Vestibule#1, placing concrete on leave out…" at bounding box center [180, 246] width 77 height 8
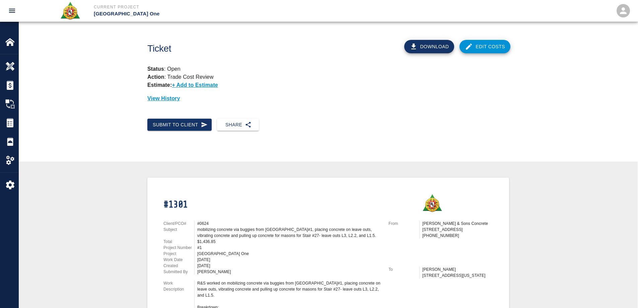
click at [486, 45] on link "Edit Costs" at bounding box center [484, 46] width 51 height 13
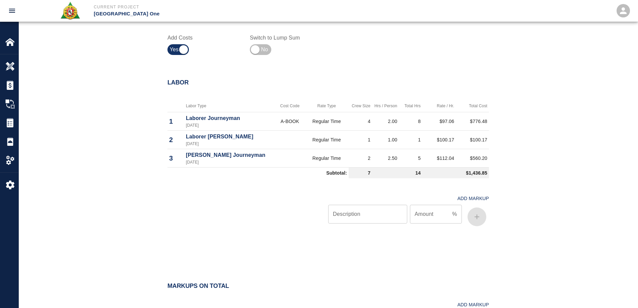
scroll to position [496, 0]
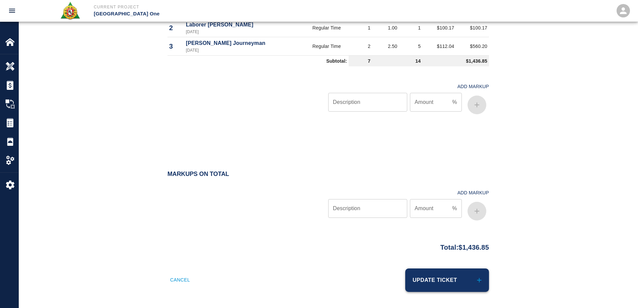
click at [458, 283] on button "Update Ticket" at bounding box center [447, 279] width 84 height 23
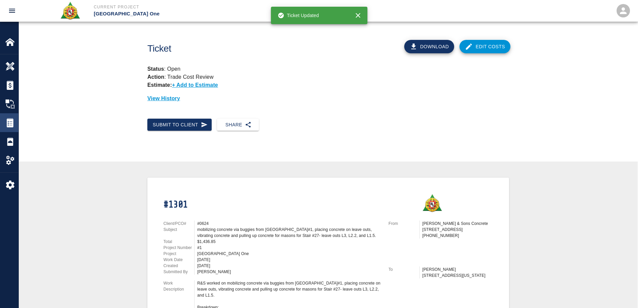
click at [8, 121] on img at bounding box center [9, 122] width 9 height 9
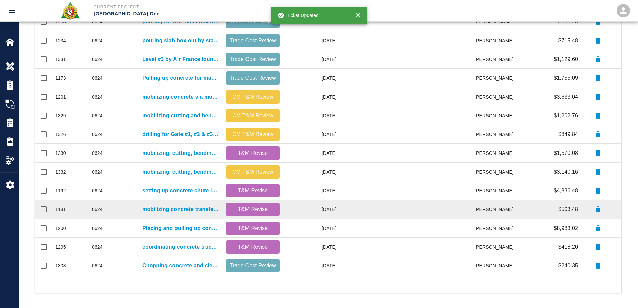
scroll to position [284, 0]
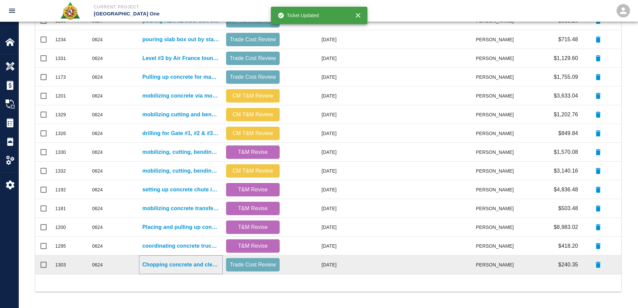
click at [195, 266] on p "Chopping concrete and clean up for EP-L3 East of Area C topping." at bounding box center [180, 264] width 77 height 8
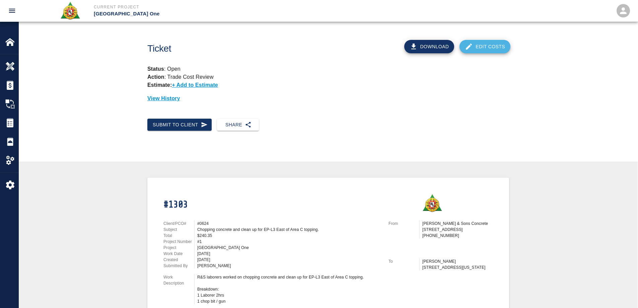
click at [486, 48] on link "Edit Costs" at bounding box center [484, 46] width 51 height 13
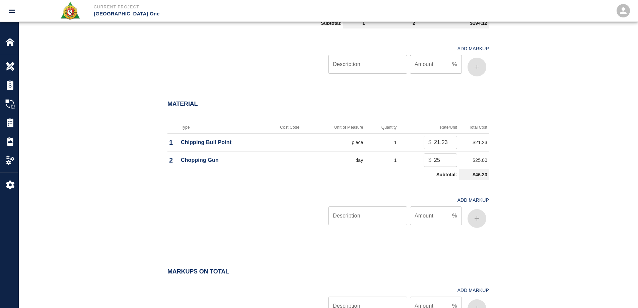
scroll to position [502, 0]
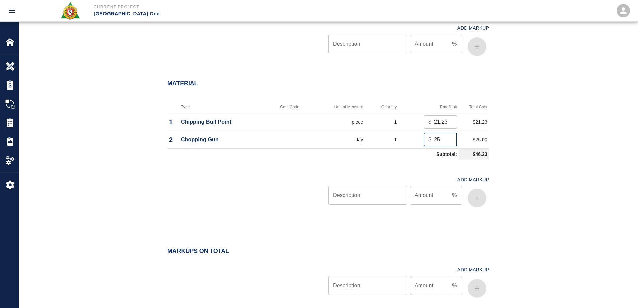
drag, startPoint x: 425, startPoint y: 138, endPoint x: 417, endPoint y: 138, distance: 7.4
click at [417, 138] on td "$ 25 ​" at bounding box center [428, 140] width 61 height 18
type input "0"
click at [371, 195] on input "Description" at bounding box center [367, 195] width 79 height 19
type input "oh/p"
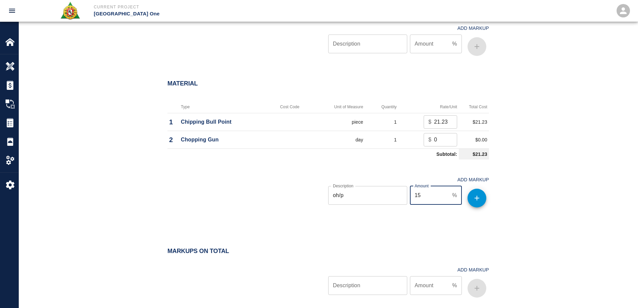
type input "15"
click at [476, 205] on button "button" at bounding box center [476, 198] width 19 height 19
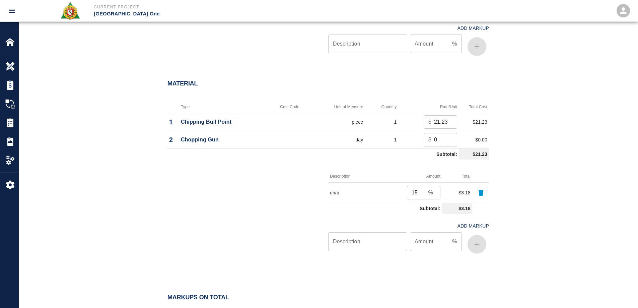
scroll to position [625, 0]
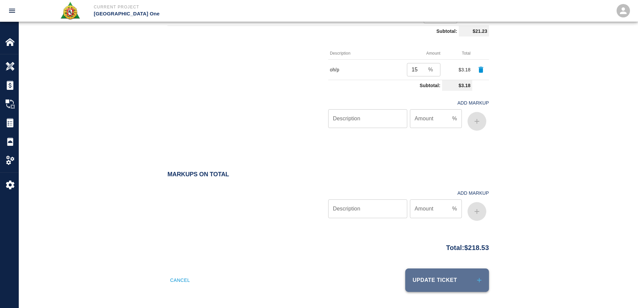
click at [467, 278] on button "Update Ticket" at bounding box center [447, 279] width 84 height 23
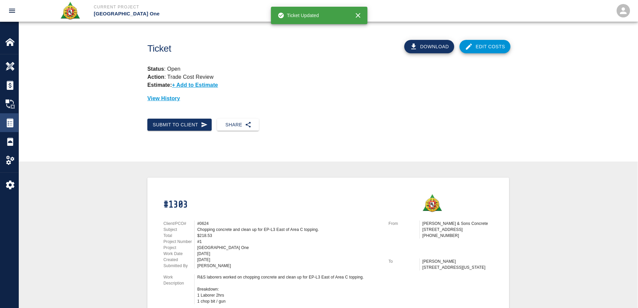
click at [15, 117] on div "Tickets" at bounding box center [9, 122] width 18 height 19
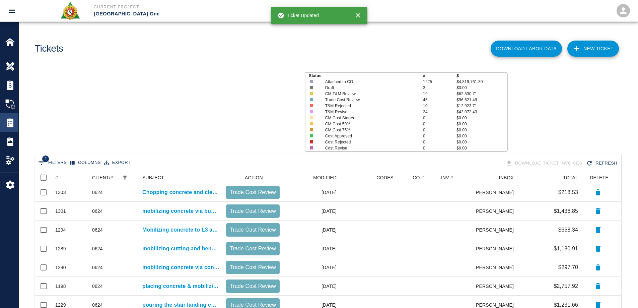
scroll to position [381, 581]
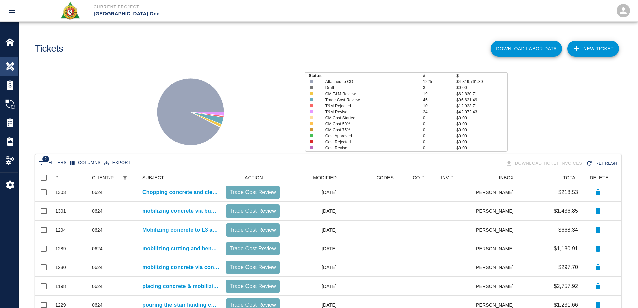
click at [18, 67] on div at bounding box center [14, 66] width 19 height 9
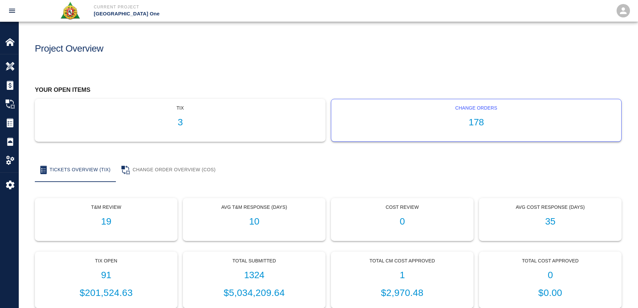
click at [462, 123] on h1 "178" at bounding box center [475, 122] width 279 height 11
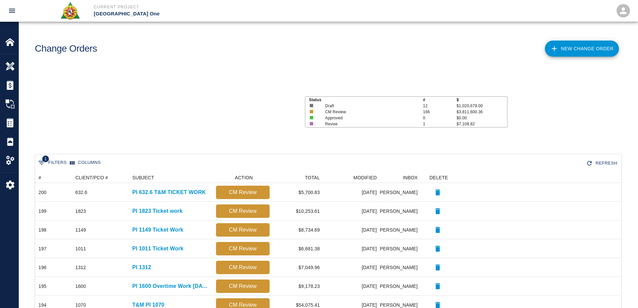
scroll to position [381, 581]
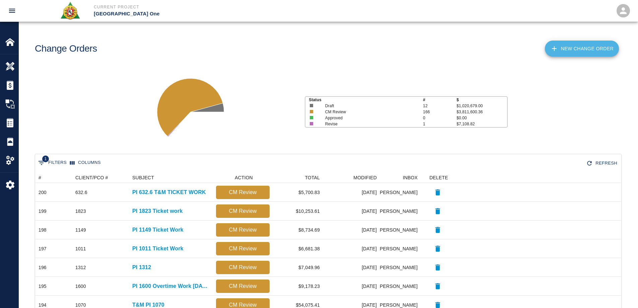
click at [568, 49] on link "New Change Order" at bounding box center [582, 49] width 74 height 16
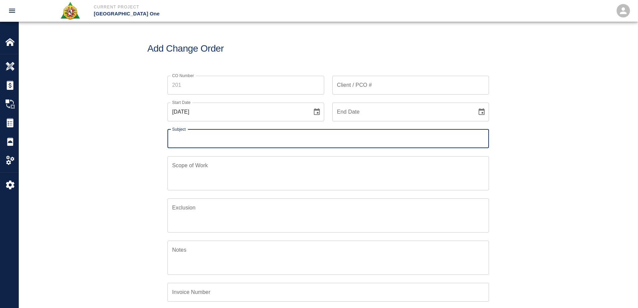
drag, startPoint x: 406, startPoint y: 85, endPoint x: 401, endPoint y: 86, distance: 4.8
click at [403, 85] on input "Client / PCO #" at bounding box center [410, 85] width 157 height 19
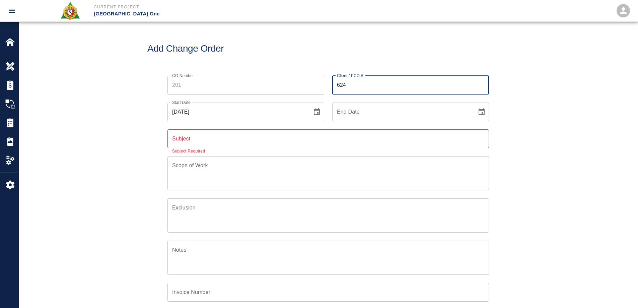
type input "624"
click at [236, 136] on input "Subject" at bounding box center [327, 138] width 321 height 19
type input "PI 624 T&M Boxout Work"
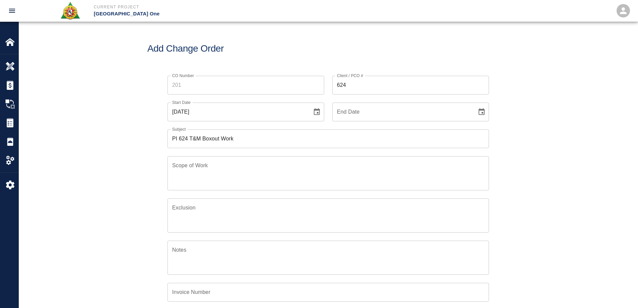
drag, startPoint x: 514, startPoint y: 161, endPoint x: 479, endPoint y: 158, distance: 35.7
click at [507, 161] on div "CO Number CO Number Client / PCO # 624 Client / PCO # Start Date 09/04/2025 Sta…" at bounding box center [328, 221] width 619 height 307
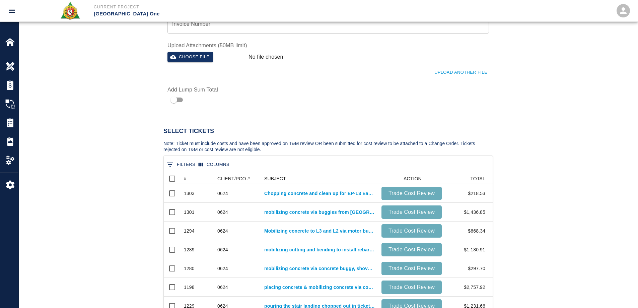
click at [184, 165] on button "0 Filters" at bounding box center [181, 164] width 32 height 11
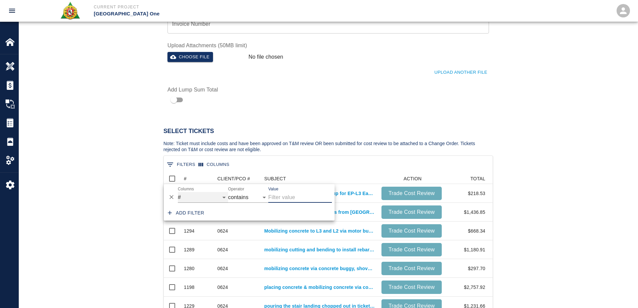
click at [186, 197] on select "# CLIENT/PCO # SUBJECT ACTION TOTAL" at bounding box center [203, 197] width 50 height 11
select select "pco_number"
click at [178, 192] on select "# CLIENT/PCO # SUBJECT ACTION TOTAL" at bounding box center [203, 197] width 50 height 11
click at [287, 193] on input "Value" at bounding box center [300, 197] width 64 height 11
click at [290, 198] on input "Value" at bounding box center [300, 197] width 64 height 11
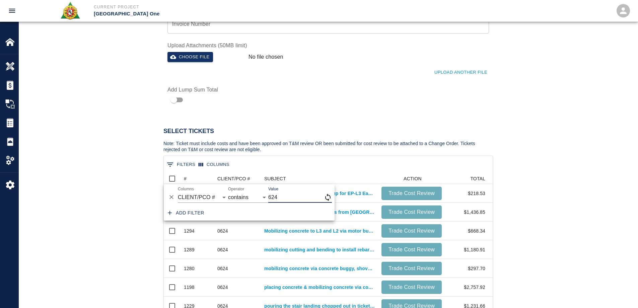
type input "624"
click at [91, 194] on div "Select Tickets Note: Ticket must include costs and have been approved on T&M re…" at bounding box center [328, 236] width 619 height 261
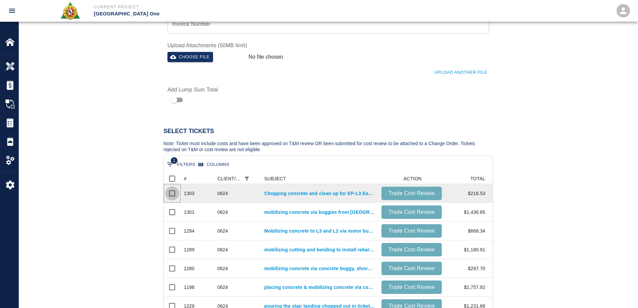
click at [174, 192] on input "Select row" at bounding box center [172, 193] width 14 height 14
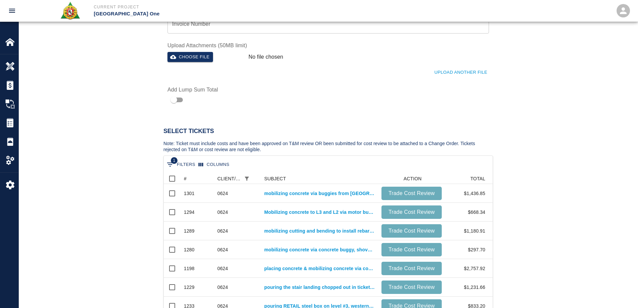
scroll to position [24, 324]
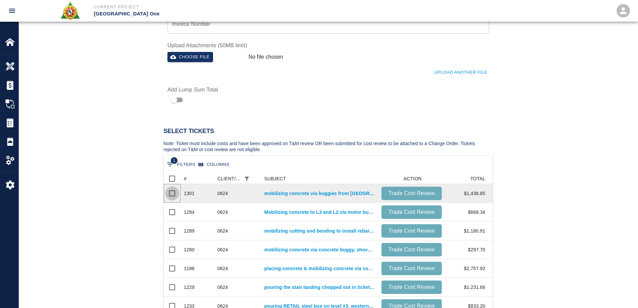
click at [174, 192] on input "Select row" at bounding box center [172, 193] width 14 height 14
click at [174, 205] on input "Select row" at bounding box center [172, 212] width 14 height 14
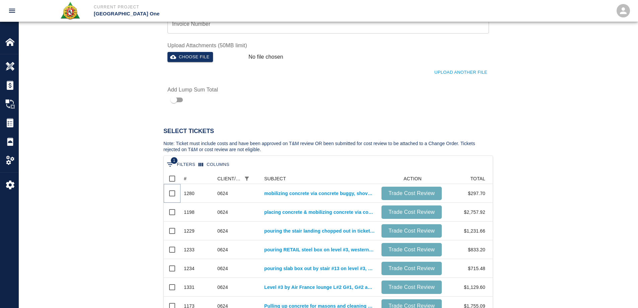
click at [174, 192] on input "Select row" at bounding box center [172, 193] width 14 height 14
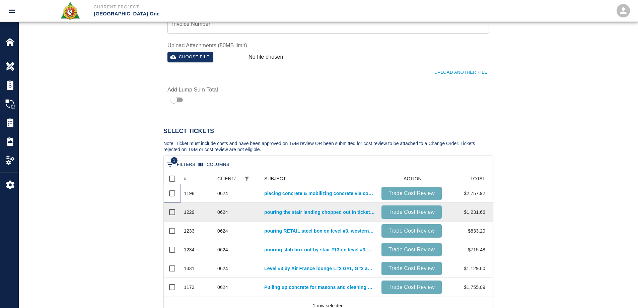
click at [174, 191] on input "Select row" at bounding box center [172, 193] width 14 height 14
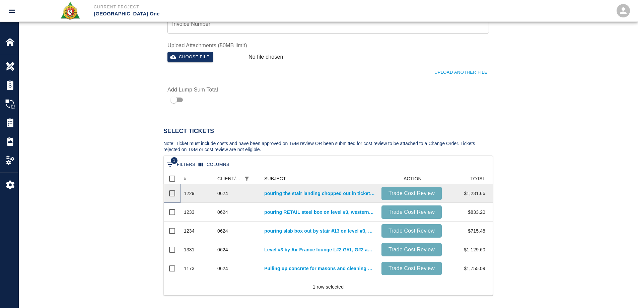
click at [174, 191] on input "Select row" at bounding box center [172, 193] width 14 height 14
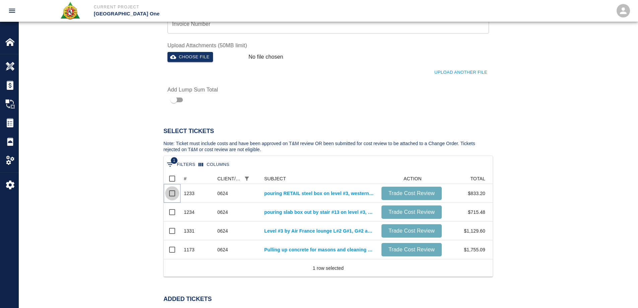
click at [174, 191] on input "Select row" at bounding box center [172, 193] width 14 height 14
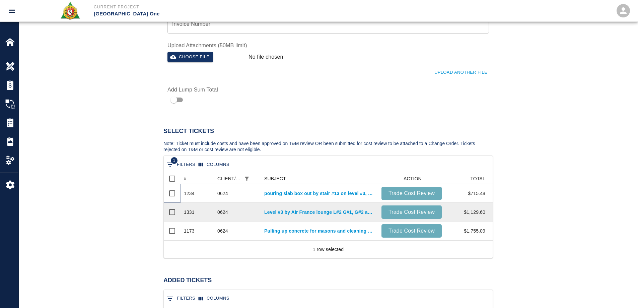
click at [174, 191] on input "Select row" at bounding box center [172, 193] width 14 height 14
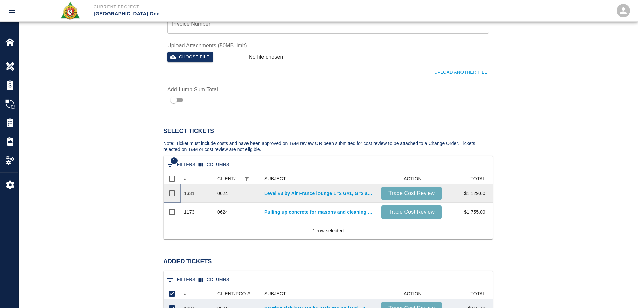
click at [174, 191] on input "Select row" at bounding box center [172, 193] width 14 height 14
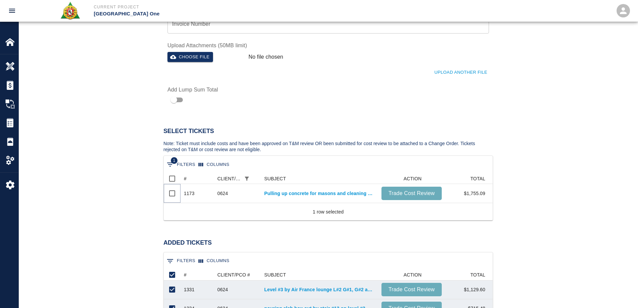
click at [174, 191] on input "Select row" at bounding box center [172, 193] width 14 height 14
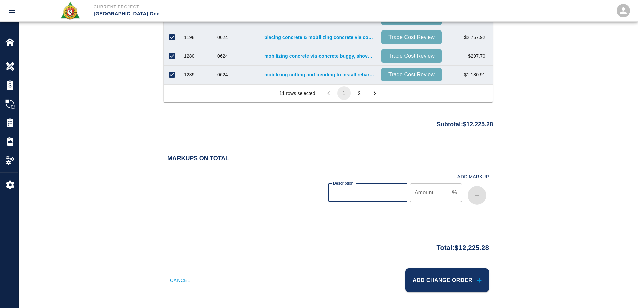
click at [372, 193] on input "Description" at bounding box center [367, 192] width 79 height 19
type input "bond"
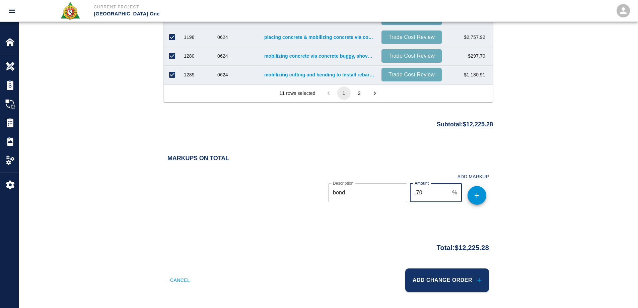
type input ".70"
click at [473, 201] on button "button" at bounding box center [476, 195] width 19 height 19
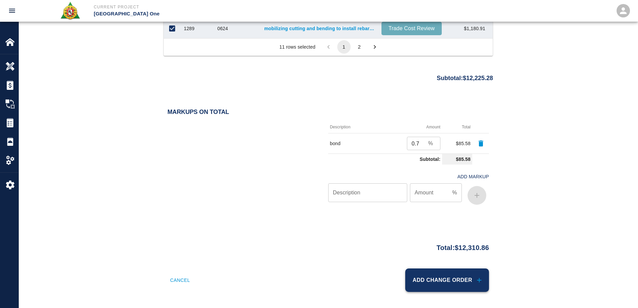
click at [452, 280] on button "Add Change Order" at bounding box center [447, 279] width 84 height 23
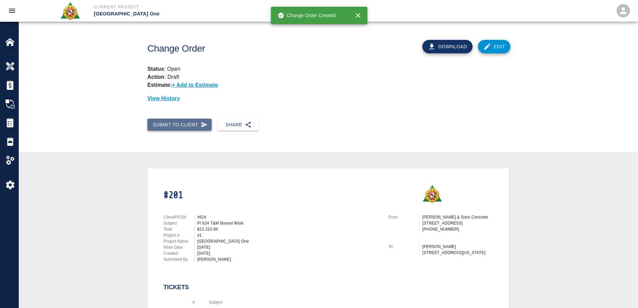
click at [172, 125] on button "Submit to Client" at bounding box center [179, 125] width 64 height 12
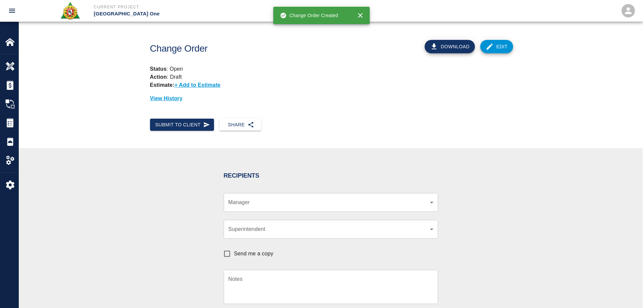
click at [237, 201] on body "Current Project JFK Terminal One Home JFK Terminal One Overview Estimates Chang…" at bounding box center [321, 154] width 643 height 308
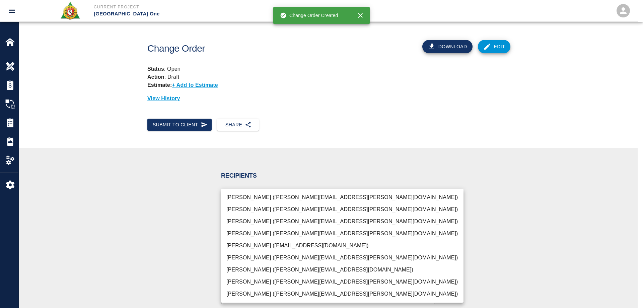
click at [251, 219] on li "[PERSON_NAME] ([PERSON_NAME][EMAIL_ADDRESS][PERSON_NAME][DOMAIN_NAME])" at bounding box center [342, 221] width 242 height 12
type input "69d78ca4-8a93-4c72-a988-7271956ccf0b"
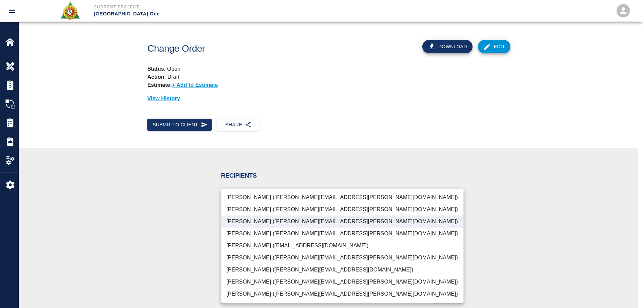
click at [194, 218] on div at bounding box center [321, 154] width 643 height 308
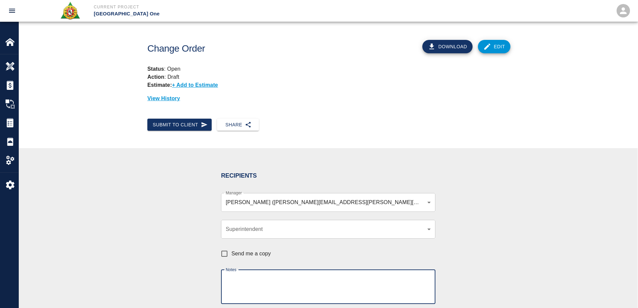
click at [235, 282] on textarea "Notes" at bounding box center [328, 286] width 205 height 23
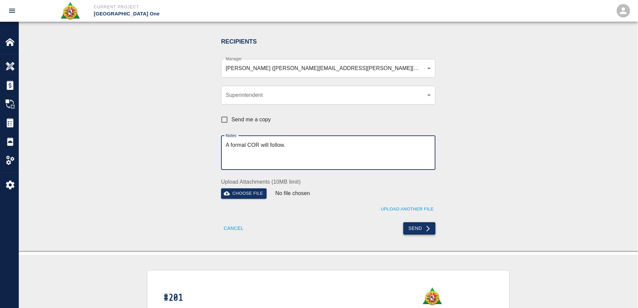
type textarea "A formal COR will follow."
click at [425, 227] on icon "submit" at bounding box center [428, 228] width 7 height 7
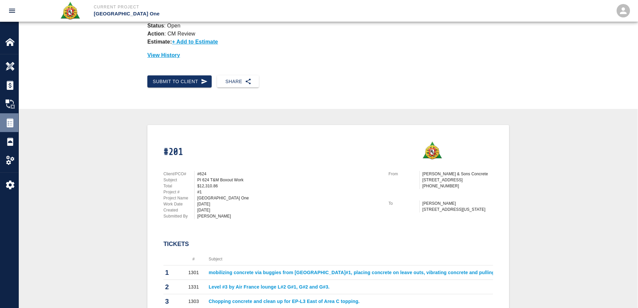
click at [11, 126] on img at bounding box center [9, 122] width 9 height 9
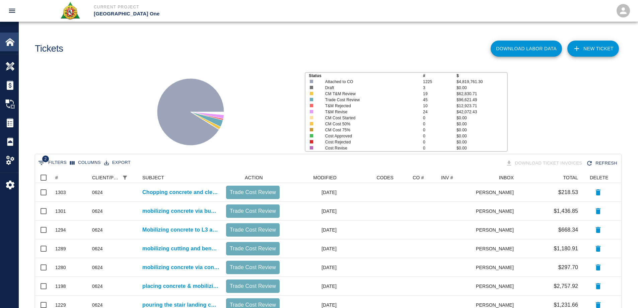
click at [11, 41] on img at bounding box center [9, 41] width 9 height 9
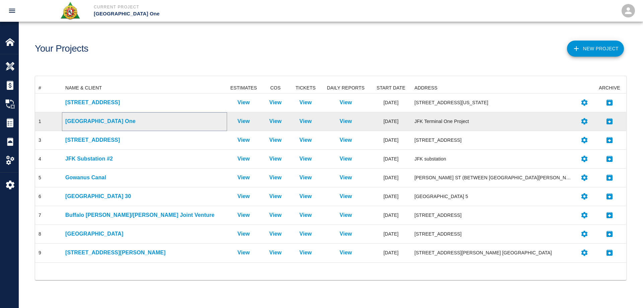
click at [80, 121] on p "[GEOGRAPHIC_DATA] One" at bounding box center [144, 121] width 158 height 8
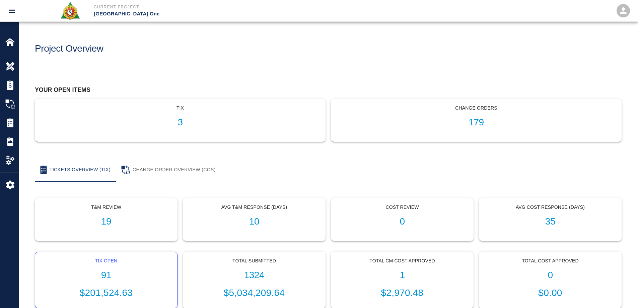
click at [110, 273] on h1 "91" at bounding box center [106, 275] width 131 height 11
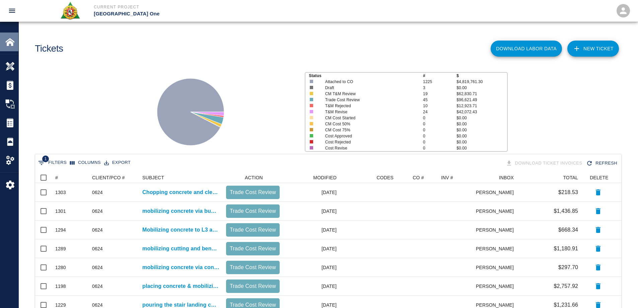
click at [14, 46] on img at bounding box center [9, 41] width 9 height 9
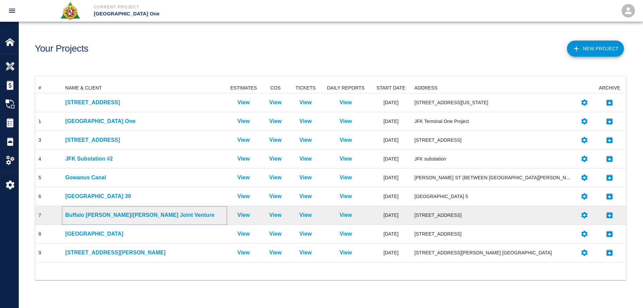
click at [100, 215] on p "Buffalo [PERSON_NAME]/[PERSON_NAME] Joint Venture" at bounding box center [144, 215] width 158 height 8
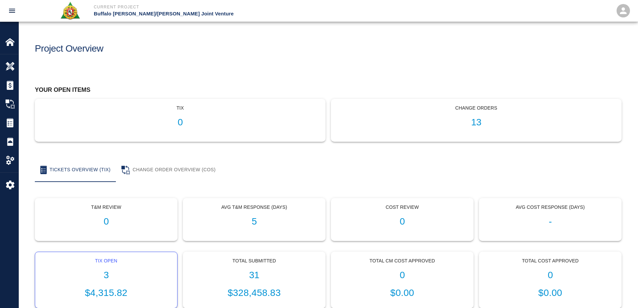
click at [113, 267] on div "Tix Open 3 $4,315.82" at bounding box center [106, 280] width 142 height 56
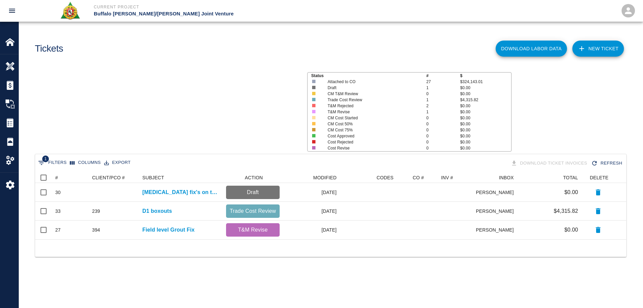
scroll to position [62, 586]
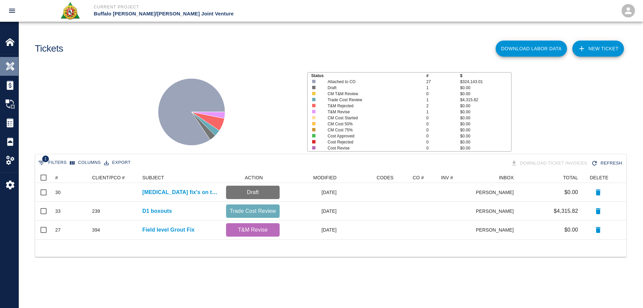
click at [9, 66] on img at bounding box center [9, 66] width 9 height 9
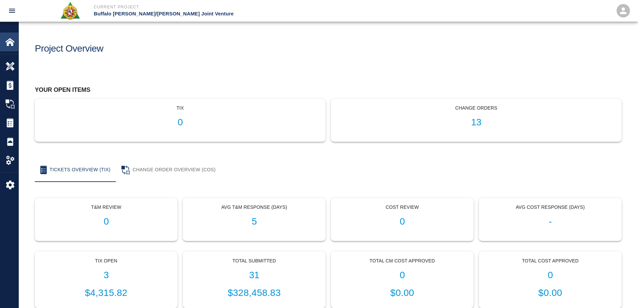
click at [14, 48] on div "Home" at bounding box center [9, 41] width 18 height 19
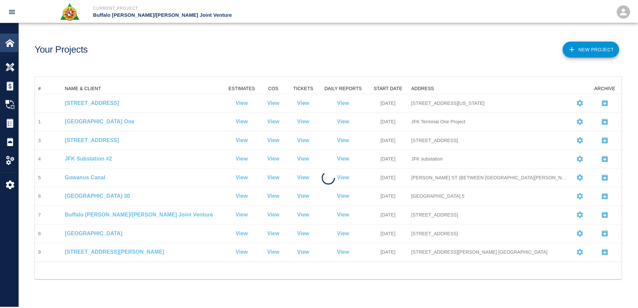
scroll to position [174, 586]
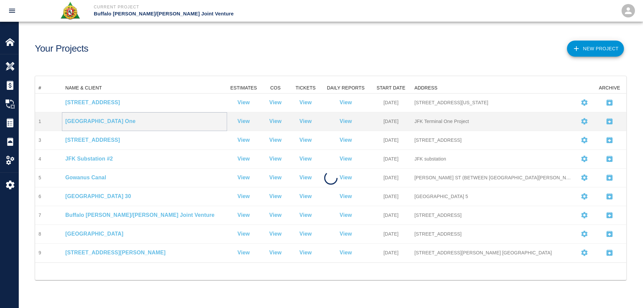
click at [85, 120] on p "[GEOGRAPHIC_DATA] One" at bounding box center [144, 121] width 158 height 8
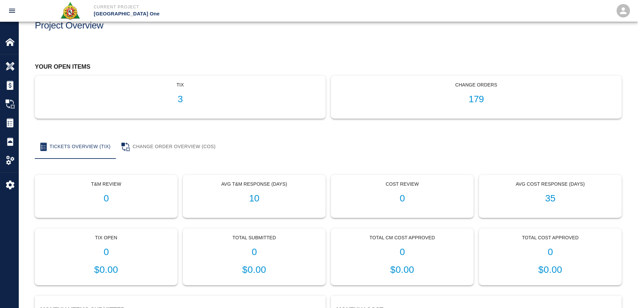
scroll to position [67, 0]
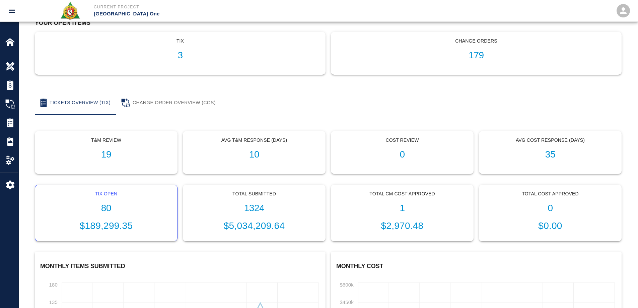
click at [103, 225] on p "$189,299.35" at bounding box center [106, 226] width 131 height 14
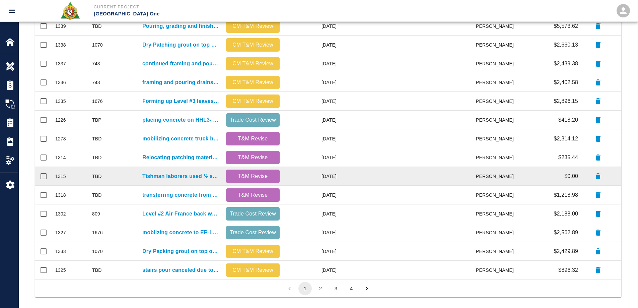
scroll to position [284, 0]
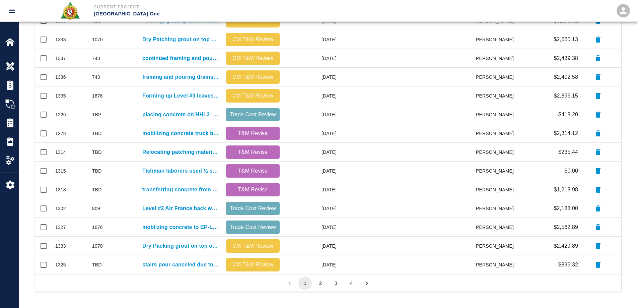
click at [316, 281] on button "2" at bounding box center [320, 282] width 13 height 13
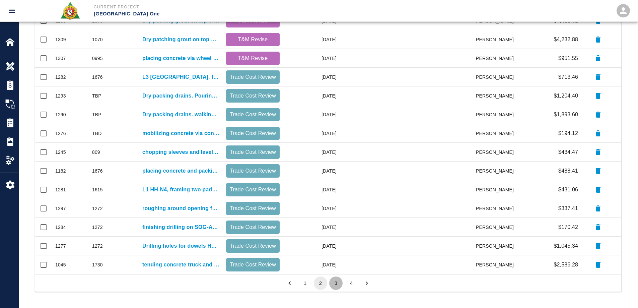
click at [336, 280] on button "3" at bounding box center [335, 282] width 13 height 13
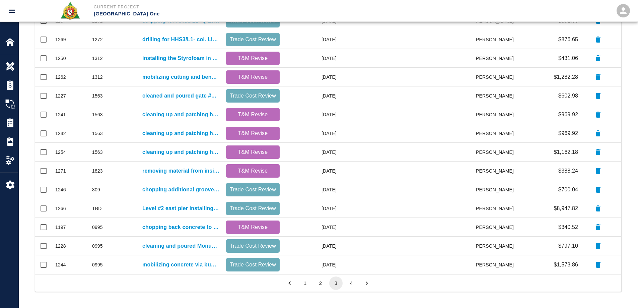
click at [350, 284] on button "4" at bounding box center [351, 282] width 13 height 13
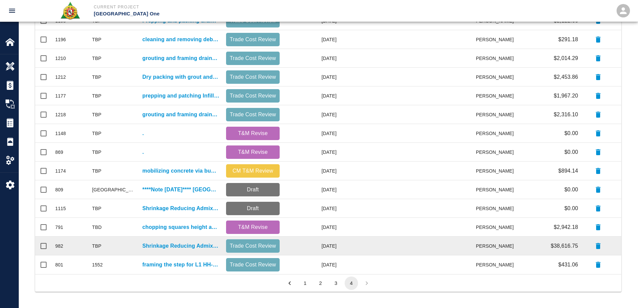
click at [183, 250] on div "Shrinkage Reducing Admixtures (SRA Mix) pours" at bounding box center [181, 245] width 84 height 19
click at [182, 248] on p "Shrinkage Reducing Admixtures (SRA Mix) pours" at bounding box center [180, 246] width 77 height 8
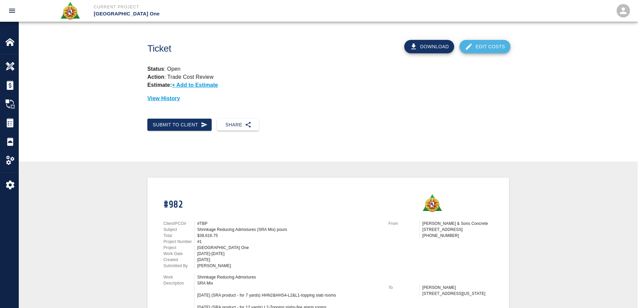
click at [482, 47] on link "Edit Costs" at bounding box center [484, 46] width 51 height 13
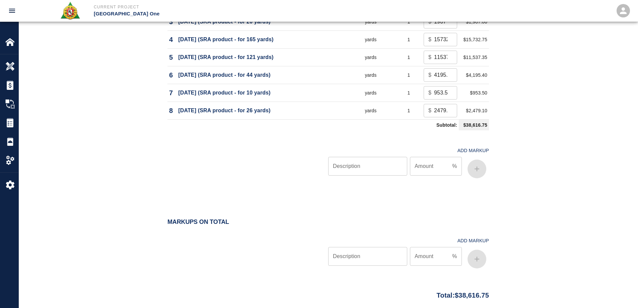
scroll to position [530, 0]
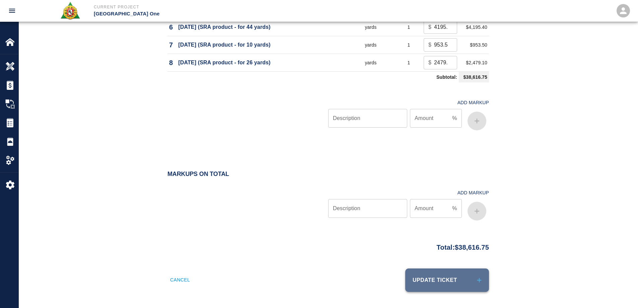
click at [452, 281] on button "Update Ticket" at bounding box center [447, 279] width 84 height 23
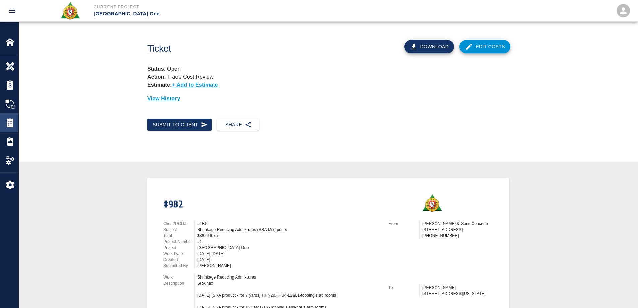
click at [10, 119] on img at bounding box center [9, 122] width 9 height 9
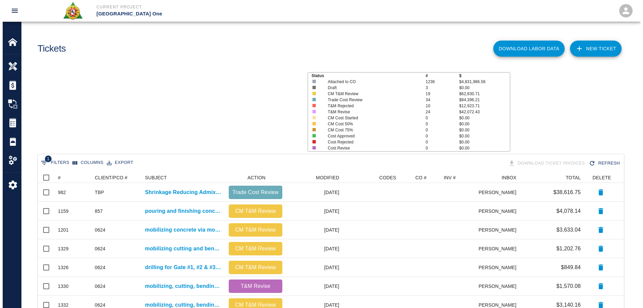
scroll to position [381, 581]
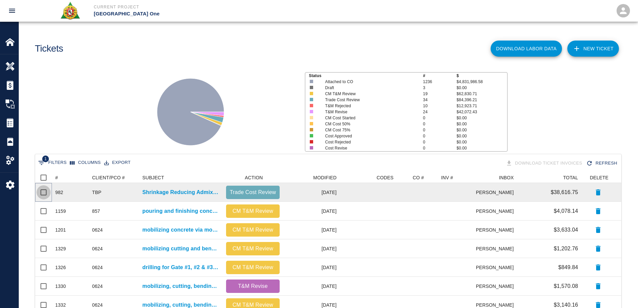
click at [43, 192] on input "Select row" at bounding box center [43, 192] width 14 height 14
checkbox input "true"
click at [166, 194] on p "Shrinkage Reducing Admixtures (SRA Mix) pours" at bounding box center [180, 192] width 77 height 8
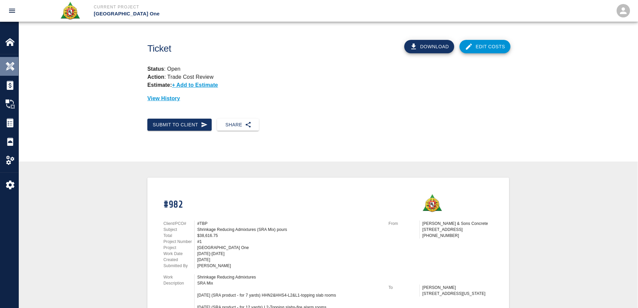
click at [9, 62] on img at bounding box center [9, 66] width 9 height 9
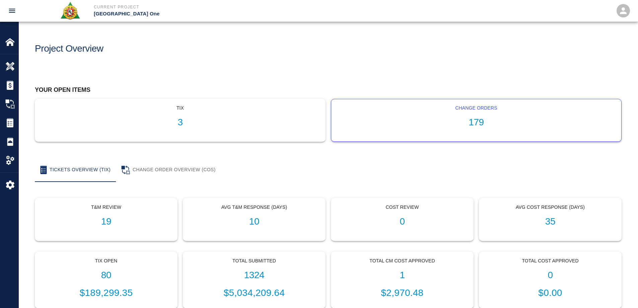
click at [487, 116] on div "Change Orders 179" at bounding box center [476, 120] width 290 height 42
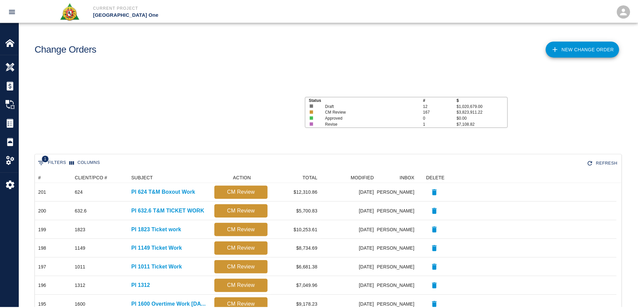
scroll to position [5, 5]
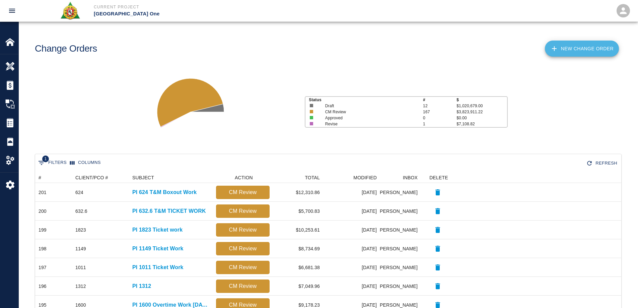
click at [562, 52] on link "New Change Order" at bounding box center [582, 49] width 74 height 16
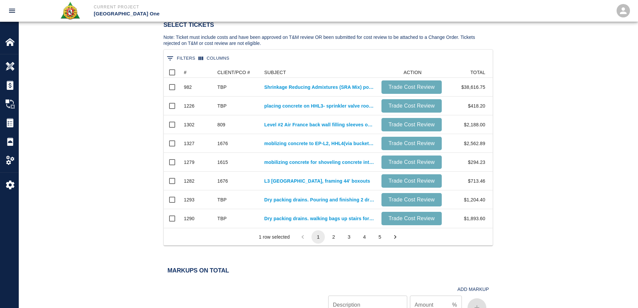
scroll to position [156, 324]
click at [182, 279] on div "Markups on Total Add Markup Description Description Amount % Amount" at bounding box center [327, 293] width 321 height 53
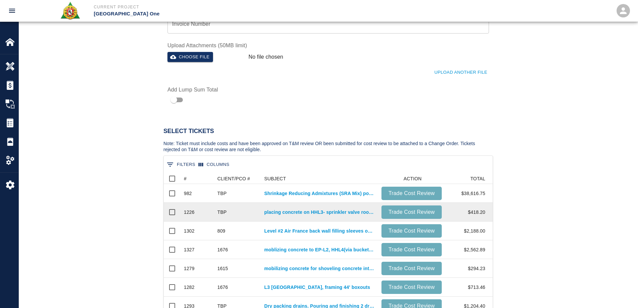
scroll to position [486, 0]
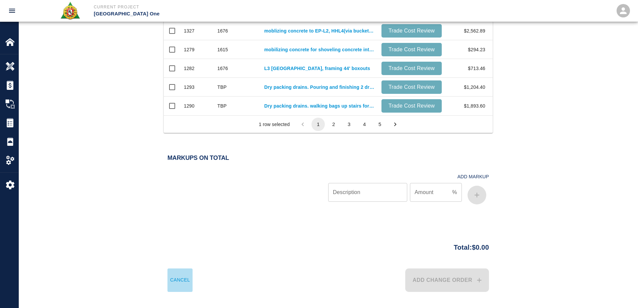
click at [180, 280] on button "Cancel" at bounding box center [179, 279] width 25 height 23
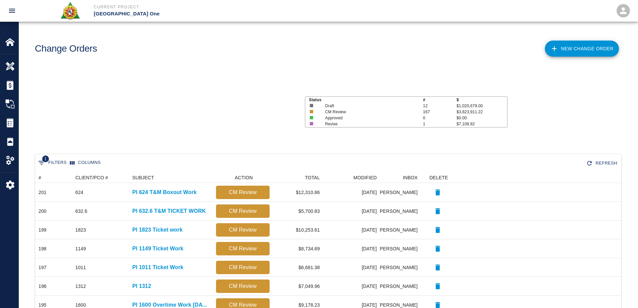
scroll to position [381, 581]
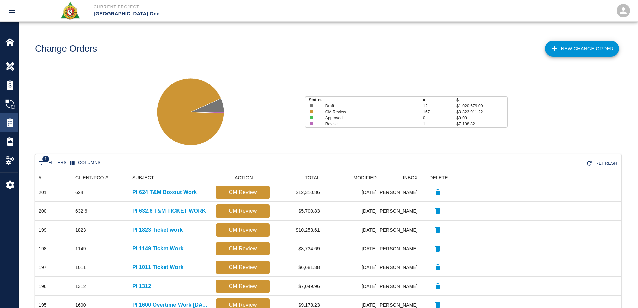
click at [10, 123] on img at bounding box center [9, 122] width 9 height 9
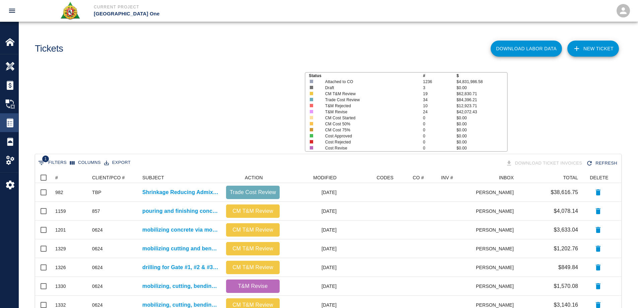
scroll to position [381, 581]
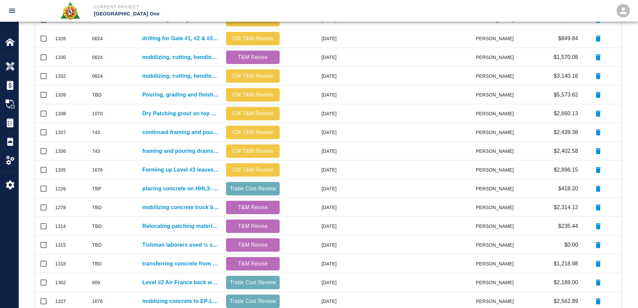
scroll to position [284, 0]
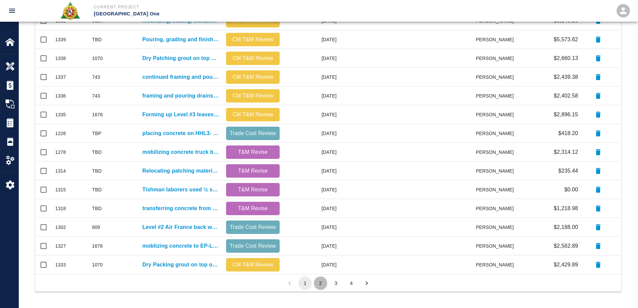
click at [319, 282] on button "2" at bounding box center [320, 282] width 13 height 13
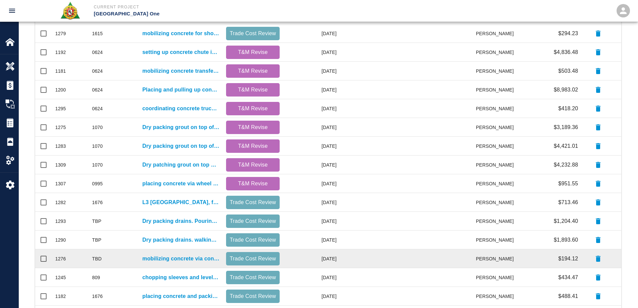
scroll to position [83, 0]
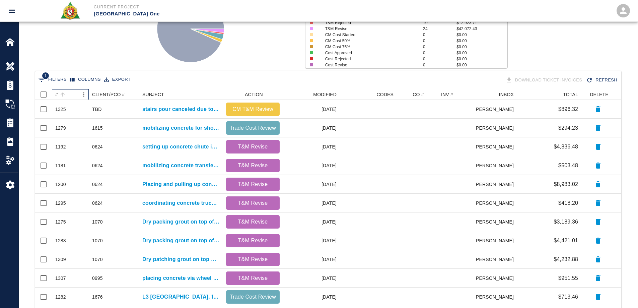
click at [57, 95] on div "#" at bounding box center [56, 94] width 3 height 11
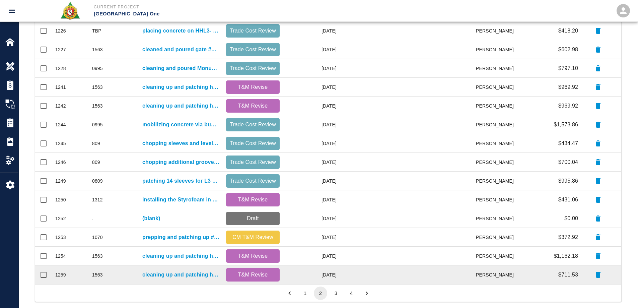
scroll to position [284, 0]
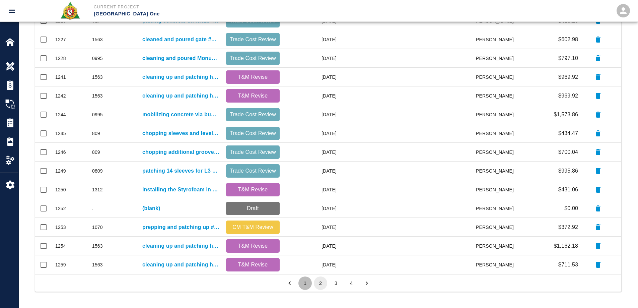
click at [307, 285] on button "1" at bounding box center [304, 282] width 13 height 13
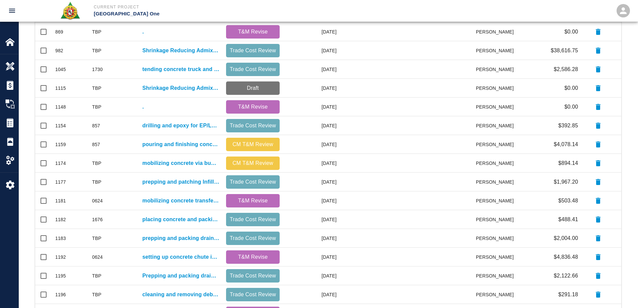
scroll to position [117, 0]
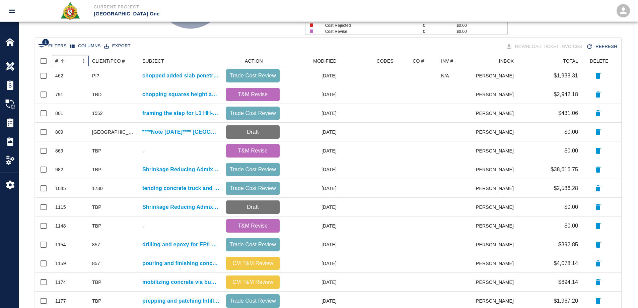
click at [57, 60] on div "#" at bounding box center [56, 61] width 3 height 11
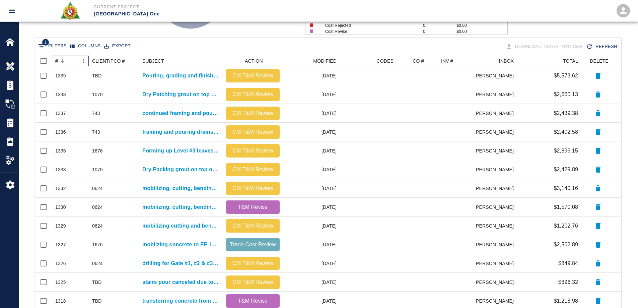
click at [57, 60] on div "#" at bounding box center [56, 61] width 3 height 11
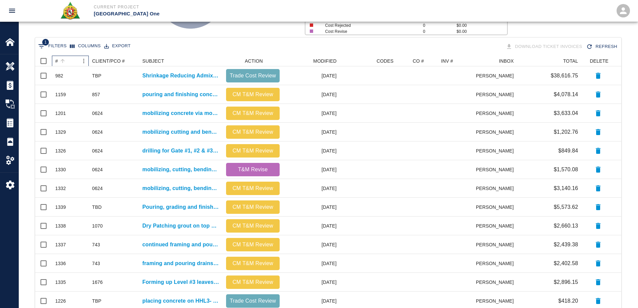
click at [57, 60] on div "#" at bounding box center [56, 61] width 3 height 11
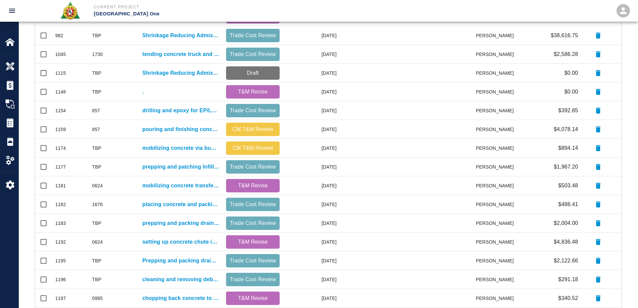
scroll to position [284, 0]
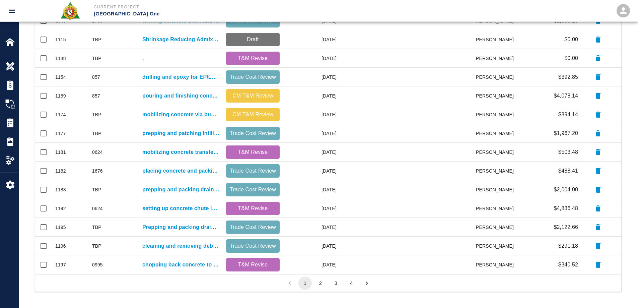
click at [324, 283] on button "2" at bounding box center [320, 282] width 13 height 13
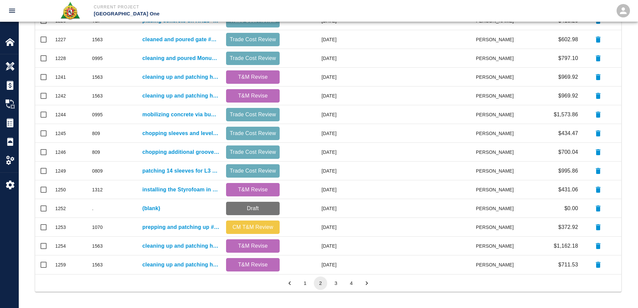
click at [336, 284] on button "3" at bounding box center [335, 282] width 13 height 13
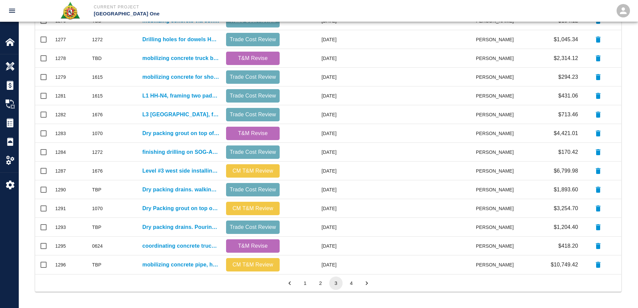
click at [350, 283] on button "4" at bounding box center [351, 282] width 13 height 13
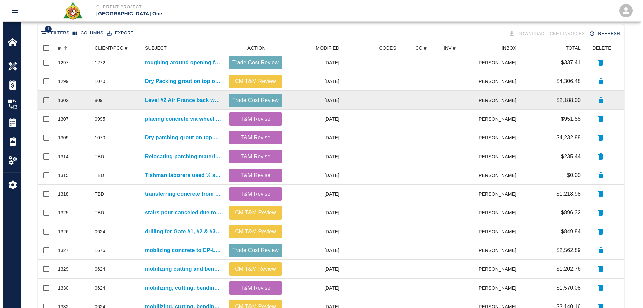
scroll to position [0, 0]
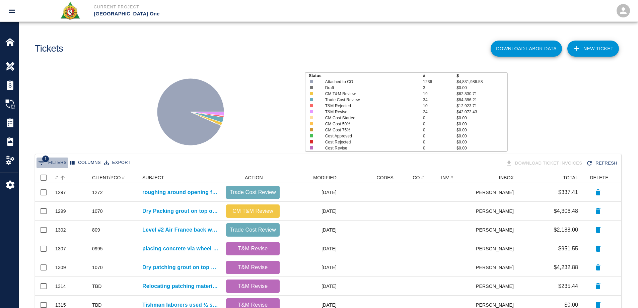
click at [58, 159] on button "1 Filters" at bounding box center [52, 162] width 32 height 11
select select "date_closed"
select select "isEmpty"
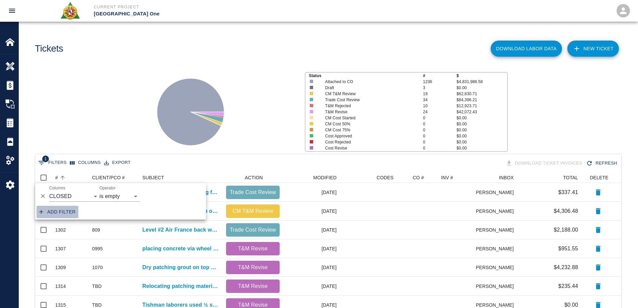
click at [68, 214] on button "Add filter" at bounding box center [57, 212] width 42 height 12
select select "date_closed"
select select "isEmpty"
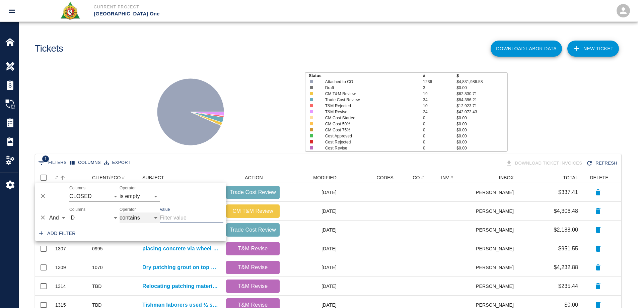
click at [138, 216] on select "contains equals starts with ends with is empty is not empty is any of" at bounding box center [140, 217] width 40 height 11
click at [99, 215] on select "ID # CLIENT/PCO # SUBJECT DESCRIPTION ACTION WORK MODIFIED CREATED CODES CO # I…" at bounding box center [94, 217] width 50 height 11
drag, startPoint x: 98, startPoint y: 215, endPoint x: 110, endPoint y: 219, distance: 12.4
click at [98, 215] on select "ID # CLIENT/PCO # SUBJECT DESCRIPTION ACTION WORK MODIFIED CREATED CODES CO # I…" at bounding box center [94, 217] width 50 height 11
click at [99, 216] on select "ID # CLIENT/PCO # SUBJECT DESCRIPTION ACTION WORK MODIFIED CREATED CODES CO # I…" at bounding box center [94, 217] width 50 height 11
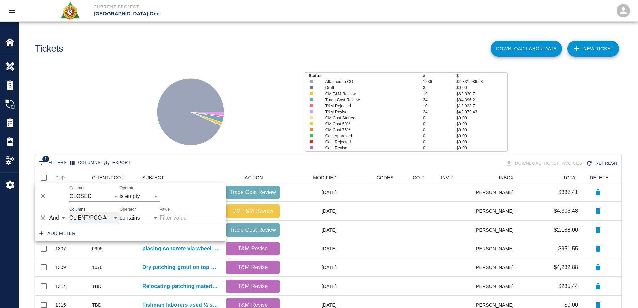
click at [69, 212] on select "ID # CLIENT/PCO # SUBJECT DESCRIPTION ACTION WORK MODIFIED CREATED CODES CO # I…" at bounding box center [94, 217] width 50 height 11
select select "pco_number"
click at [183, 219] on input "Value" at bounding box center [192, 217] width 64 height 11
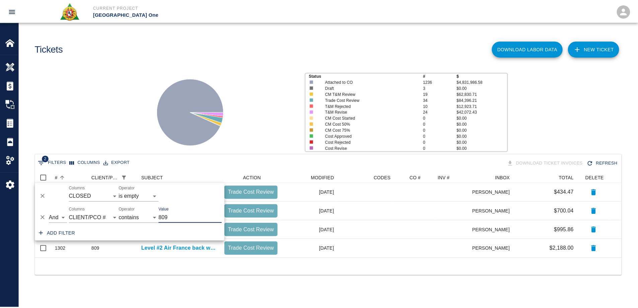
scroll to position [5, 5]
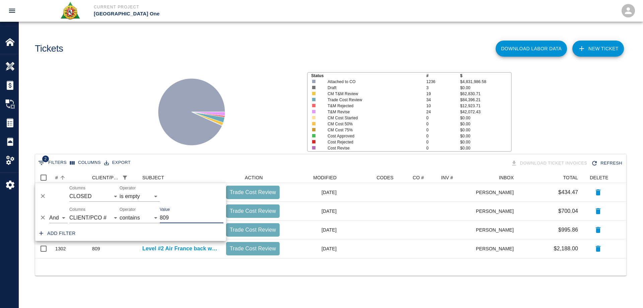
type input "809"
click at [170, 108] on icon at bounding box center [191, 111] width 67 height 67
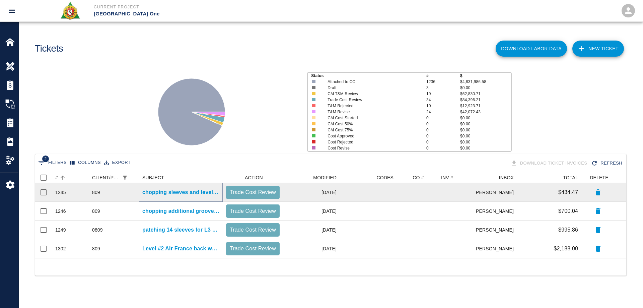
click at [159, 191] on p "chopping sleeves and level to floor height, Spotter on L2 cleaning debris for H…" at bounding box center [180, 192] width 77 height 8
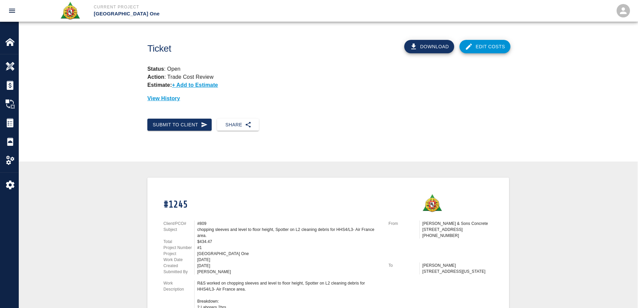
click at [486, 46] on link "Edit Costs" at bounding box center [484, 46] width 51 height 13
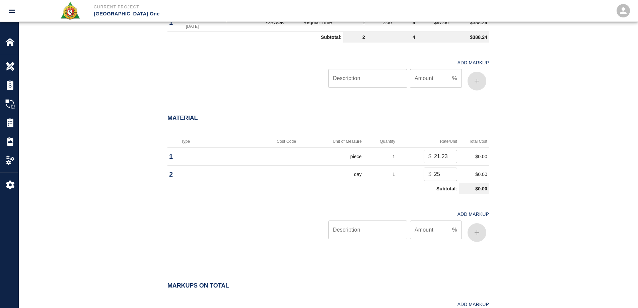
scroll to position [469, 0]
drag, startPoint x: 441, startPoint y: 171, endPoint x: 422, endPoint y: 173, distance: 19.8
click at [422, 173] on td "$ 25 ​" at bounding box center [428, 173] width 61 height 18
type input "0"
click at [378, 229] on input "Description" at bounding box center [367, 228] width 79 height 19
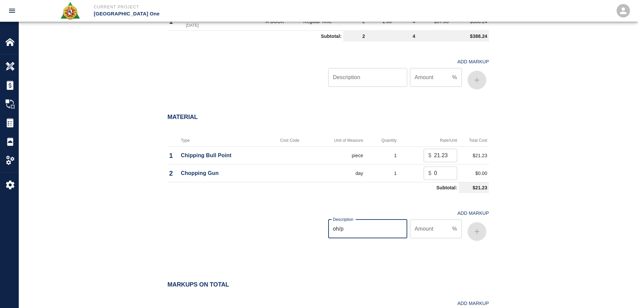
type input "oh/p"
type input "15"
click at [479, 230] on icon "button" at bounding box center [477, 231] width 8 height 8
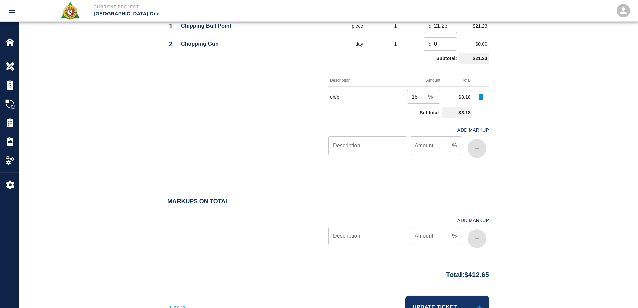
scroll to position [625, 0]
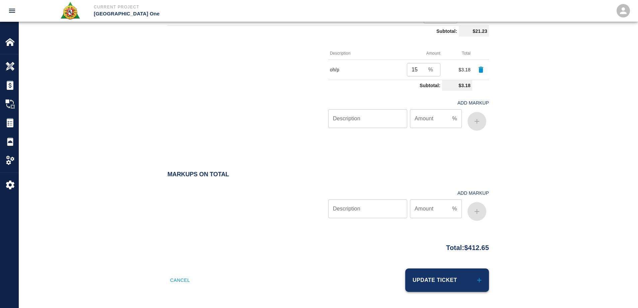
click at [457, 280] on button "Update Ticket" at bounding box center [447, 279] width 84 height 23
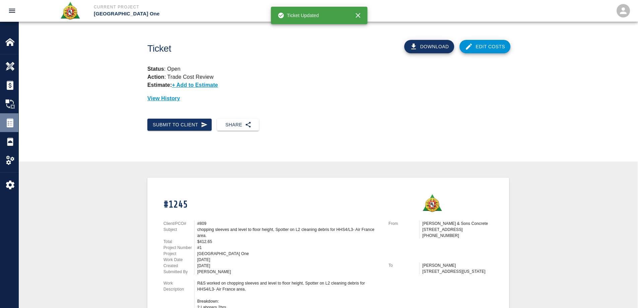
click at [14, 117] on div "Tickets" at bounding box center [9, 122] width 18 height 19
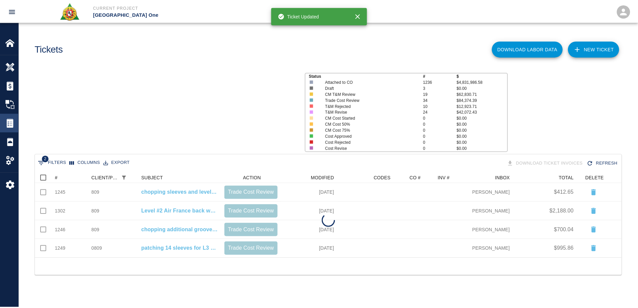
scroll to position [81, 586]
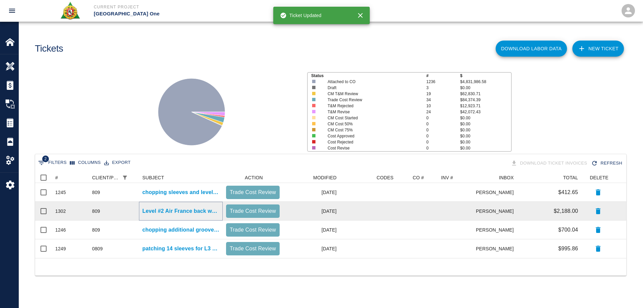
click at [189, 210] on p "Level #2 Air France back wall filling sleeves on Level #3 pouring between walls…" at bounding box center [180, 211] width 77 height 8
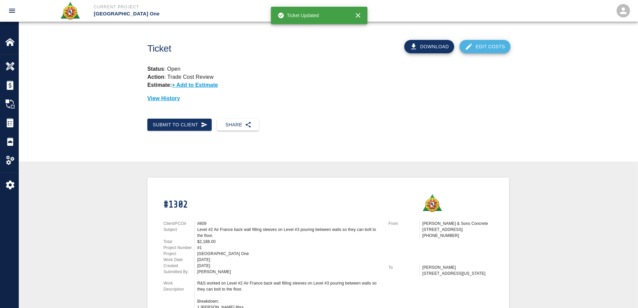
click at [481, 47] on link "Edit Costs" at bounding box center [484, 46] width 51 height 13
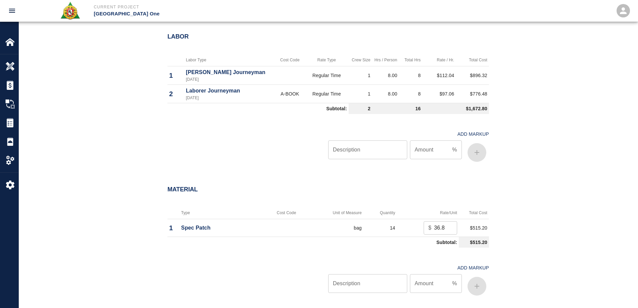
scroll to position [569, 0]
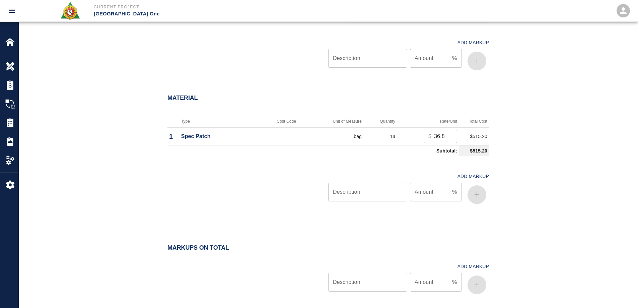
click at [381, 187] on input "Description" at bounding box center [367, 191] width 79 height 19
type input "oh/p"
type input "15"
click at [478, 194] on icon "button" at bounding box center [476, 194] width 5 height 5
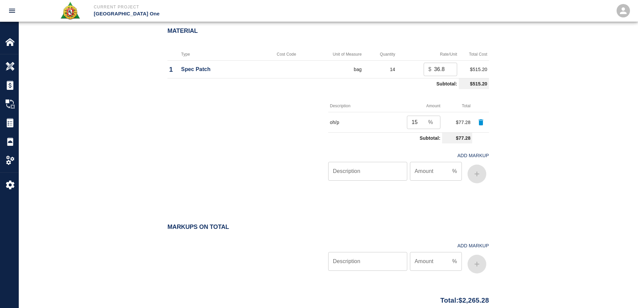
scroll to position [689, 0]
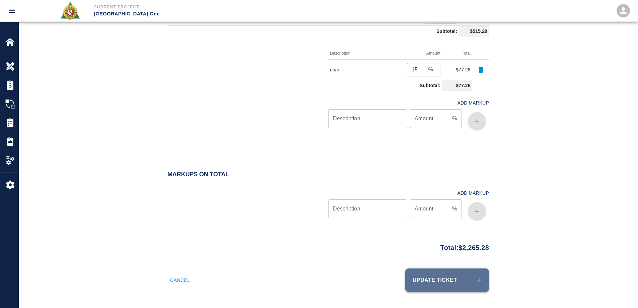
click at [481, 288] on button "Update Ticket" at bounding box center [447, 279] width 84 height 23
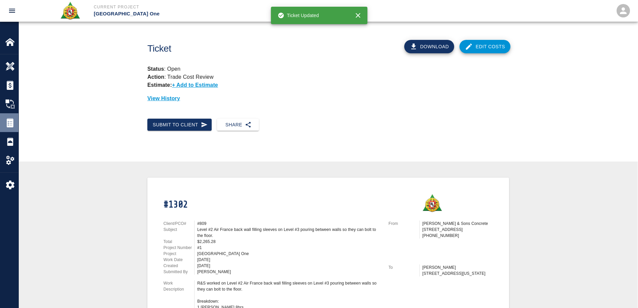
click at [10, 124] on img at bounding box center [9, 122] width 9 height 9
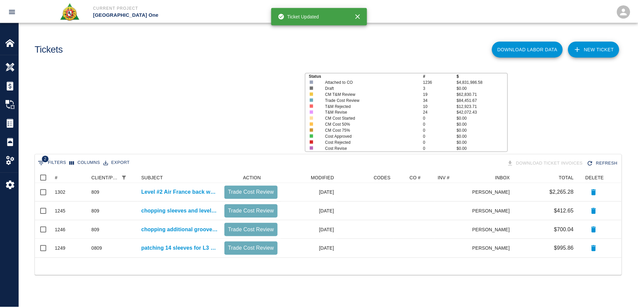
scroll to position [81, 586]
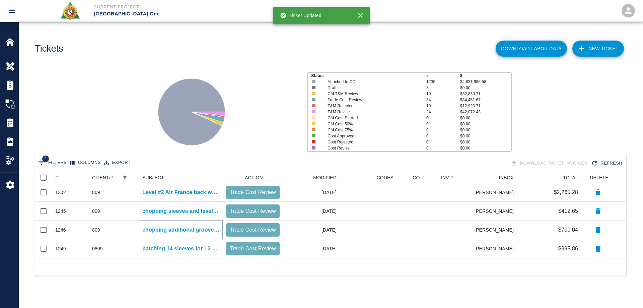
click at [191, 230] on p "chopping additional grooves around sleeves for concrete bonding and filling sle…" at bounding box center [180, 230] width 77 height 8
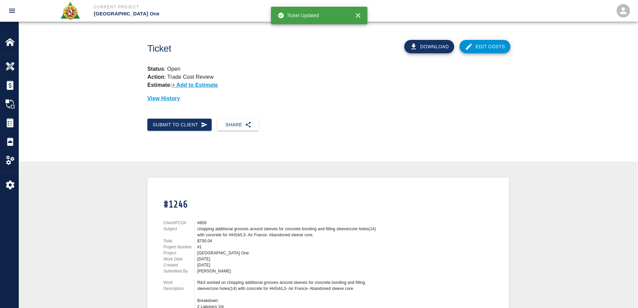
click at [486, 51] on link "Edit Costs" at bounding box center [484, 46] width 51 height 13
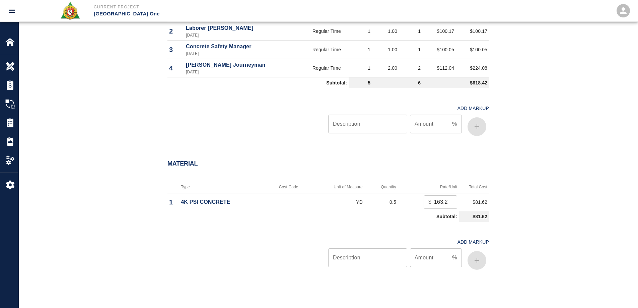
scroll to position [502, 0]
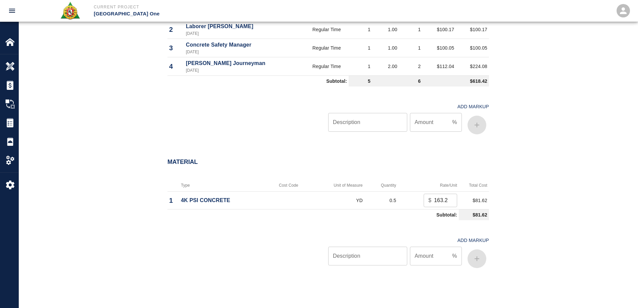
click at [449, 200] on input "164.24" at bounding box center [445, 200] width 23 height 13
drag, startPoint x: 440, startPoint y: 202, endPoint x: 418, endPoint y: 204, distance: 21.8
click at [418, 204] on td "$ 164.24 ​" at bounding box center [428, 200] width 61 height 18
type input "225"
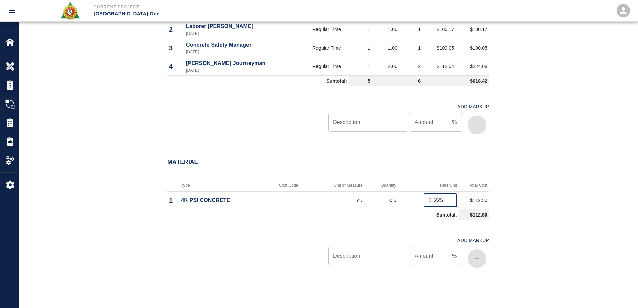
click at [374, 258] on input "Description" at bounding box center [367, 255] width 79 height 19
type input "oh/p"
type input "15"
click at [481, 257] on button "button" at bounding box center [476, 258] width 19 height 19
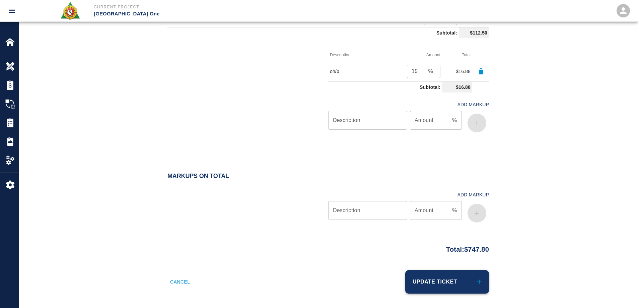
scroll to position [686, 0]
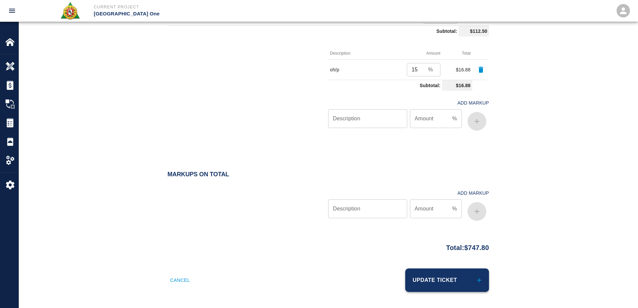
click at [468, 283] on button "Update Ticket" at bounding box center [447, 279] width 84 height 23
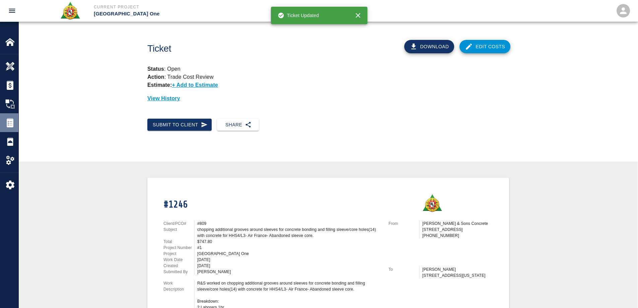
click at [13, 121] on img at bounding box center [9, 122] width 9 height 9
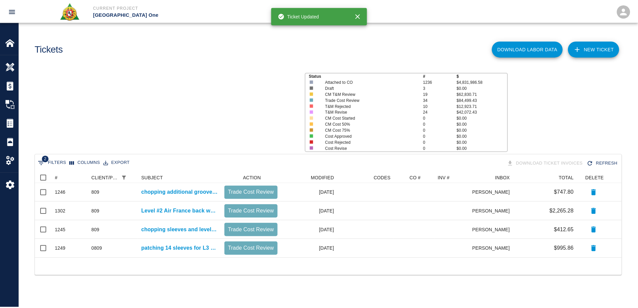
scroll to position [81, 586]
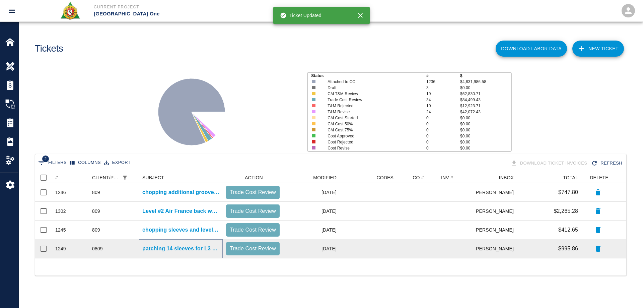
click at [194, 249] on p "patching 14 sleeves for L3 HH-S4 Air France." at bounding box center [180, 248] width 77 height 8
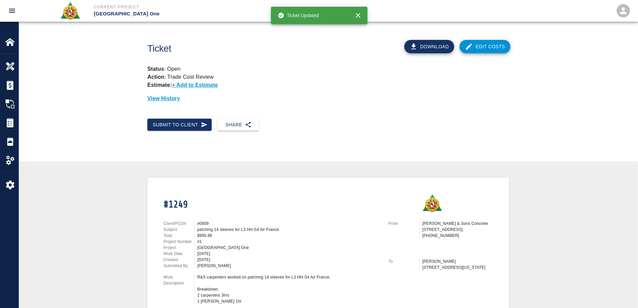
click at [489, 48] on link "Edit Costs" at bounding box center [484, 46] width 51 height 13
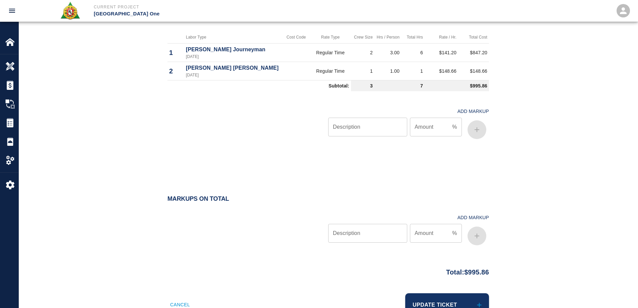
scroll to position [462, 0]
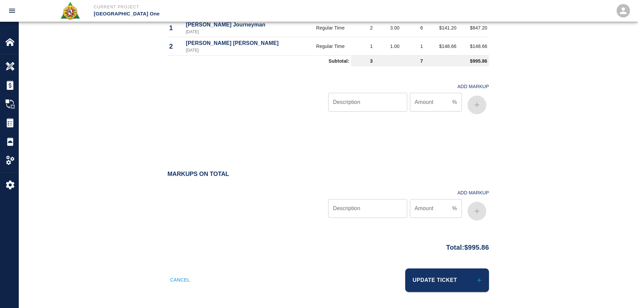
click at [454, 279] on button "Update Ticket" at bounding box center [447, 279] width 84 height 23
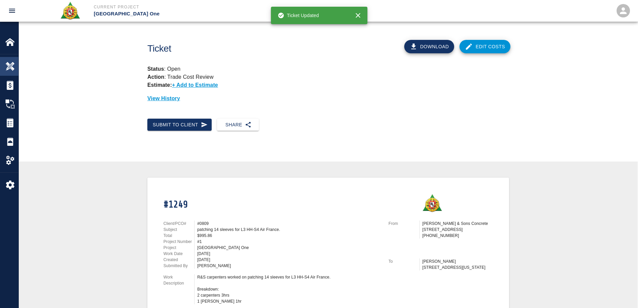
click at [9, 66] on img at bounding box center [9, 66] width 9 height 9
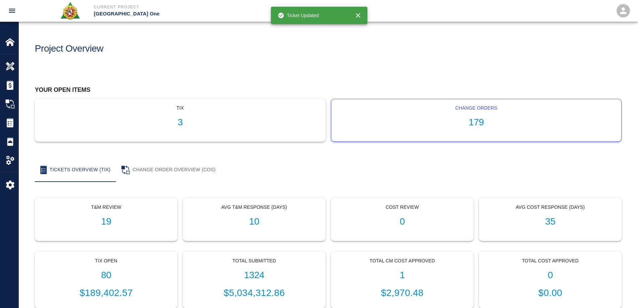
click at [485, 124] on h1 "179" at bounding box center [475, 122] width 279 height 11
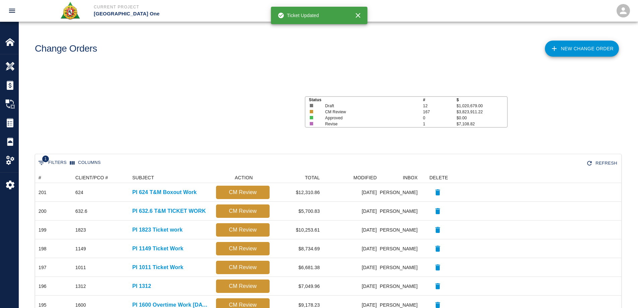
scroll to position [381, 581]
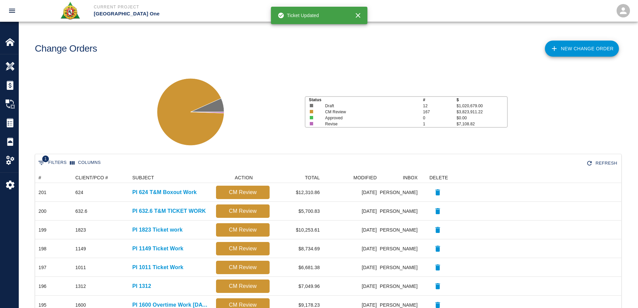
click at [562, 50] on link "New Change Order" at bounding box center [582, 49] width 74 height 16
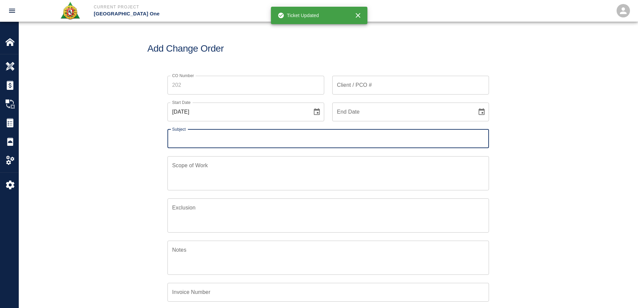
scroll to position [156, 324]
drag, startPoint x: 416, startPoint y: 84, endPoint x: 411, endPoint y: 87, distance: 5.9
click at [415, 85] on input "Client / PCO #" at bounding box center [410, 85] width 157 height 19
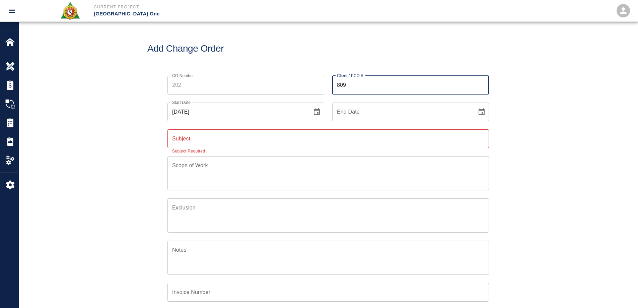
type input "809"
click at [85, 213] on div "CO Number CO Number Client / PCO # 809 Client / PCO # Start Date [DATE] Start D…" at bounding box center [328, 221] width 619 height 307
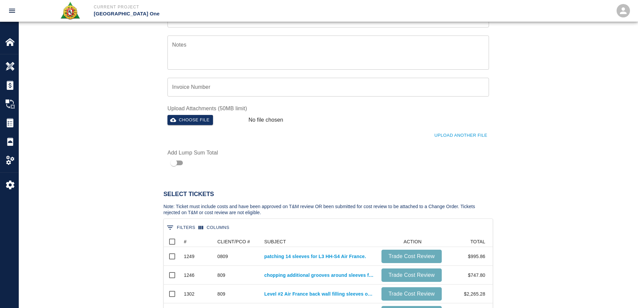
scroll to position [268, 0]
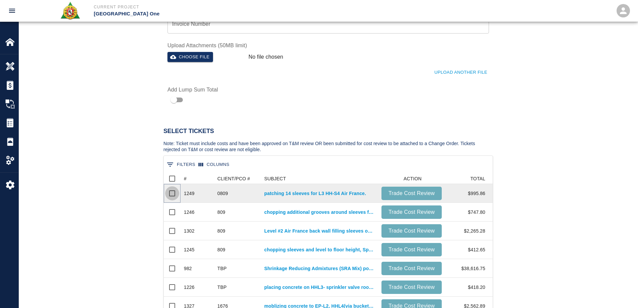
click at [171, 196] on input "Select row" at bounding box center [172, 193] width 14 height 14
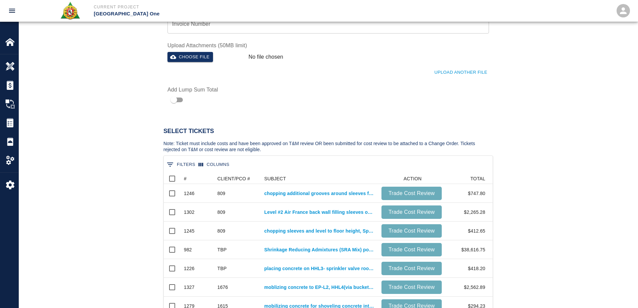
scroll to position [24, 324]
click at [171, 196] on input "Select row" at bounding box center [172, 193] width 14 height 14
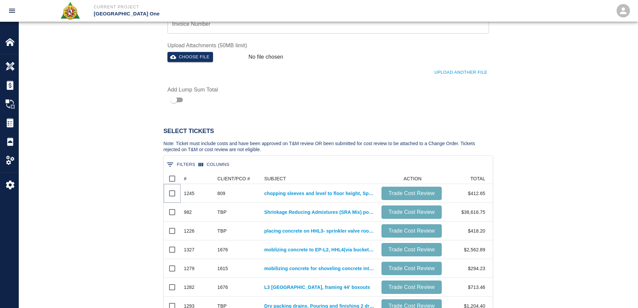
click at [171, 196] on input "Select row" at bounding box center [172, 193] width 14 height 14
click at [191, 162] on button "0 Filters" at bounding box center [181, 164] width 32 height 11
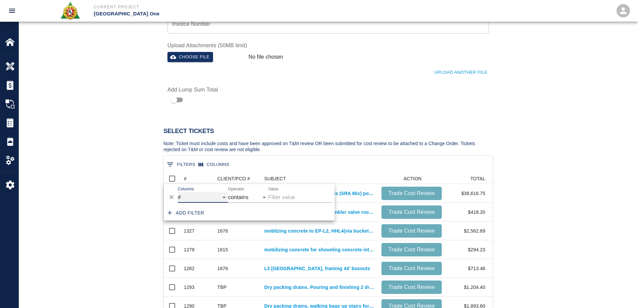
click at [203, 195] on select "# CLIENT/PCO # SUBJECT ACTION TOTAL" at bounding box center [203, 197] width 50 height 11
select select "pco_number"
click at [178, 192] on select "# CLIENT/PCO # SUBJECT ACTION TOTAL" at bounding box center [203, 197] width 50 height 11
click at [286, 193] on input "Value" at bounding box center [300, 197] width 64 height 11
type input "809"
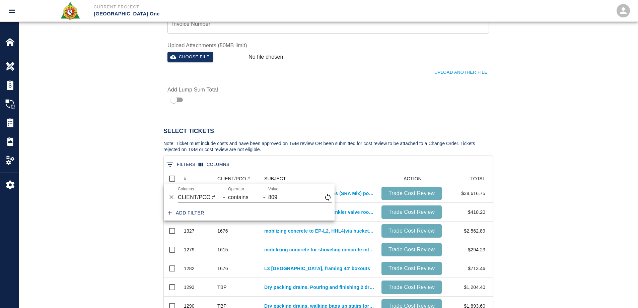
click at [327, 132] on h2 "Select Tickets" at bounding box center [327, 131] width 329 height 7
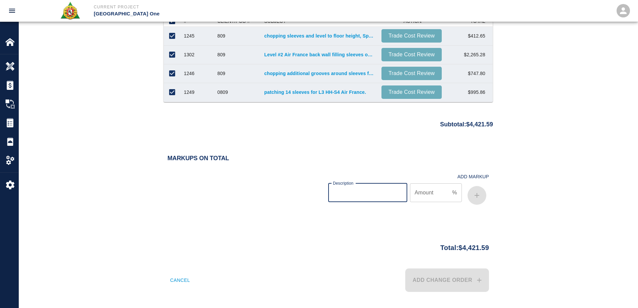
click at [362, 194] on input "Description" at bounding box center [367, 192] width 79 height 19
type input "bond"
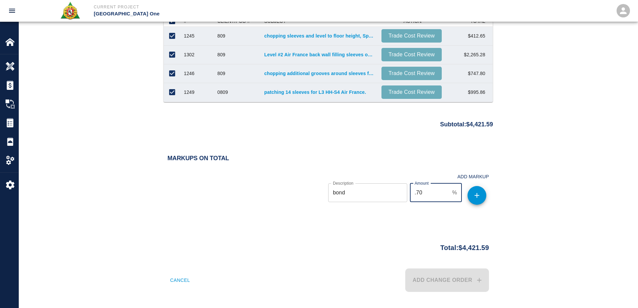
type input ".70"
click at [482, 198] on button "button" at bounding box center [476, 195] width 19 height 19
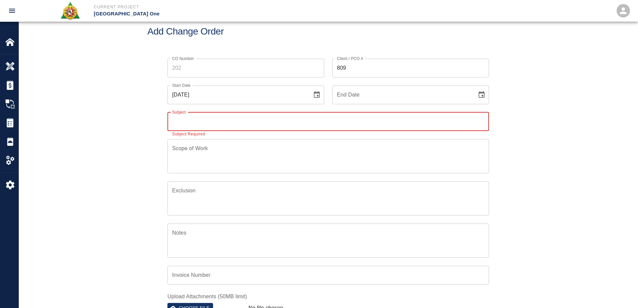
click at [214, 118] on input "Subject" at bounding box center [327, 121] width 321 height 19
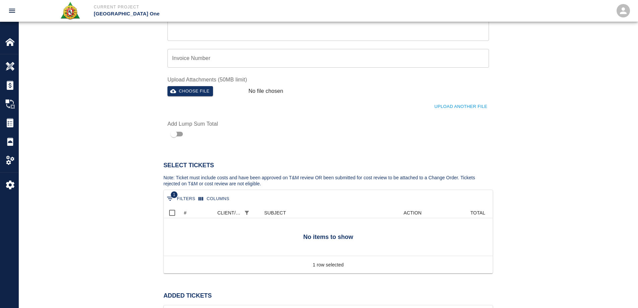
scroll to position [118, 0]
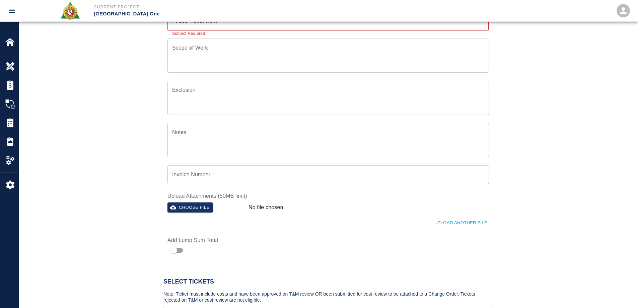
type input "PI 809 Ticket work"
click at [244, 50] on textarea "Scope of Work" at bounding box center [328, 55] width 312 height 23
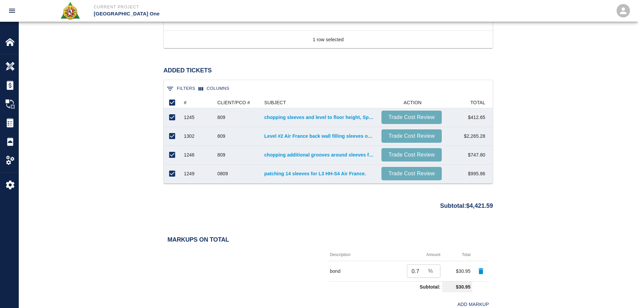
scroll to position [586, 0]
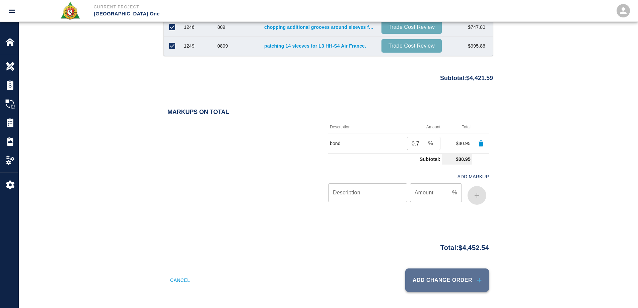
click at [454, 286] on button "Add Change Order" at bounding box center [447, 279] width 84 height 23
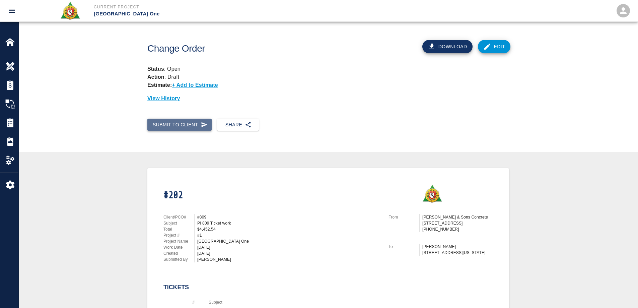
click at [180, 125] on button "Submit to Client" at bounding box center [179, 125] width 64 height 12
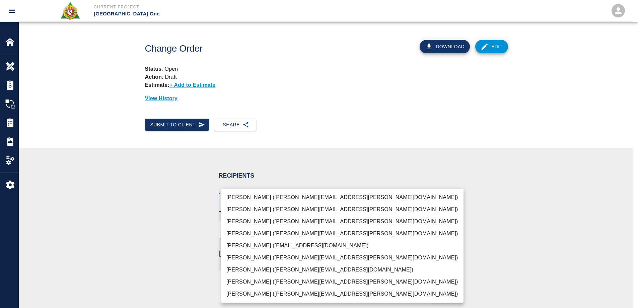
click at [297, 199] on body "Current Project [GEOGRAPHIC_DATA] One Home [GEOGRAPHIC_DATA] One Overview Estim…" at bounding box center [319, 154] width 638 height 308
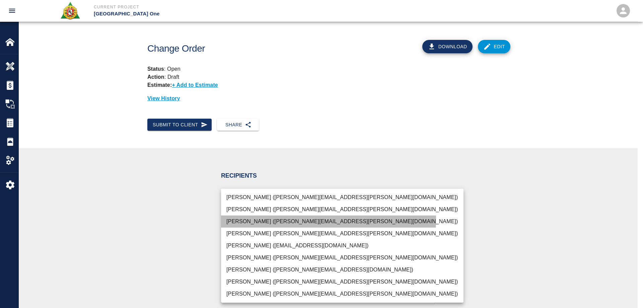
click at [267, 218] on li "[PERSON_NAME] ([PERSON_NAME][EMAIL_ADDRESS][PERSON_NAME][DOMAIN_NAME])" at bounding box center [342, 221] width 242 height 12
type input "69d78ca4-8a93-4c72-a988-7271956ccf0b"
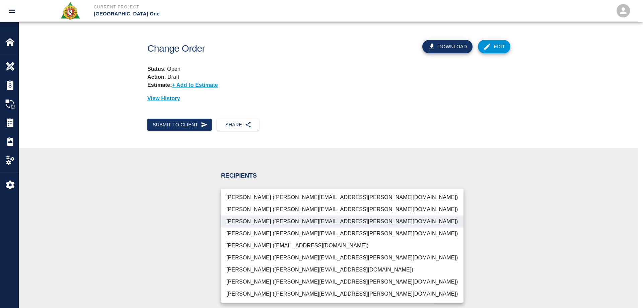
click at [176, 230] on div at bounding box center [321, 154] width 643 height 308
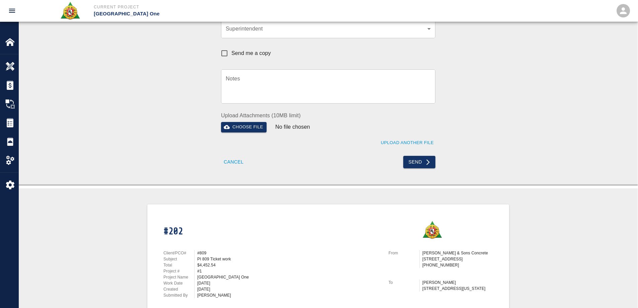
scroll to position [201, 0]
click at [416, 161] on button "Send" at bounding box center [419, 161] width 32 height 12
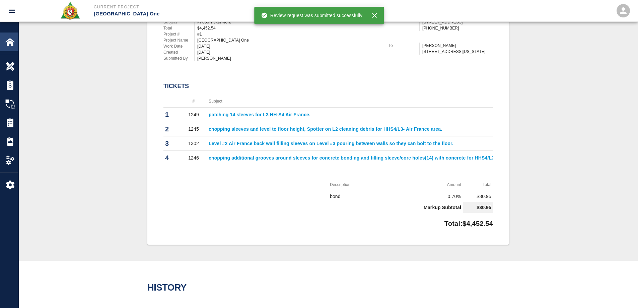
click at [13, 43] on img at bounding box center [9, 41] width 9 height 9
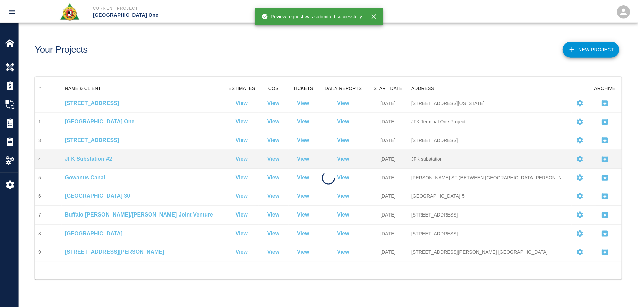
scroll to position [174, 586]
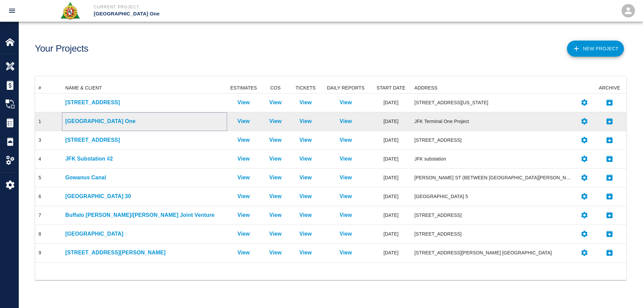
click at [92, 122] on p "[GEOGRAPHIC_DATA] One" at bounding box center [144, 121] width 158 height 8
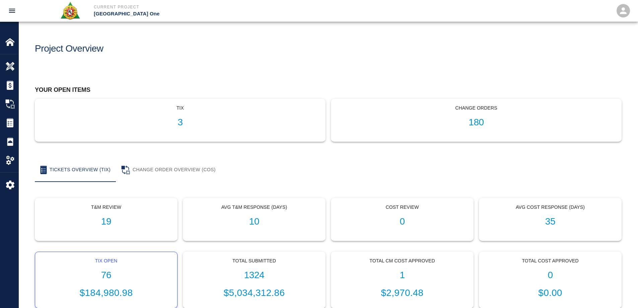
click at [105, 280] on h1 "76" at bounding box center [106, 275] width 131 height 11
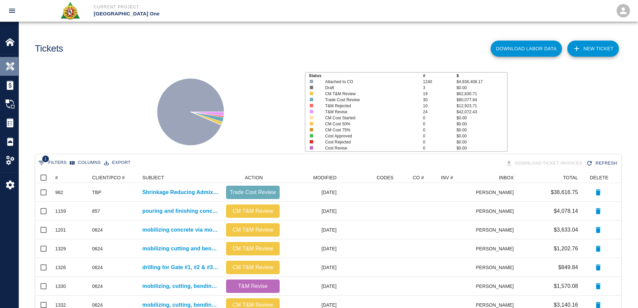
click at [11, 67] on img at bounding box center [9, 66] width 9 height 9
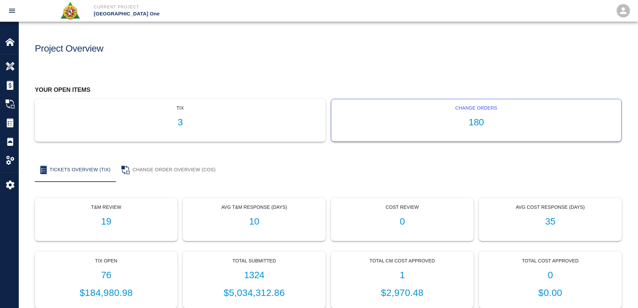
click at [479, 125] on h1 "180" at bounding box center [475, 122] width 279 height 11
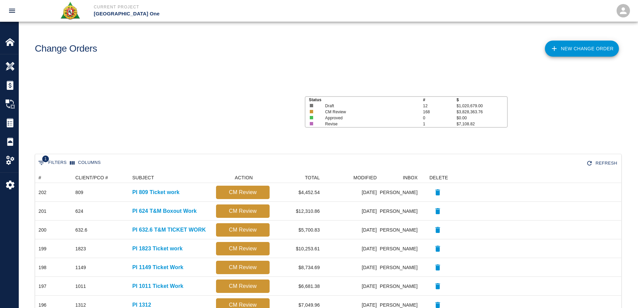
scroll to position [381, 581]
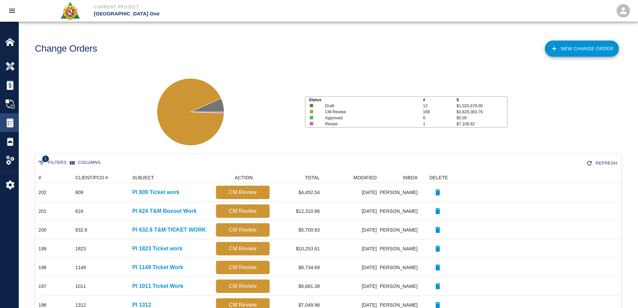
click at [11, 117] on div "Tickets" at bounding box center [9, 122] width 18 height 19
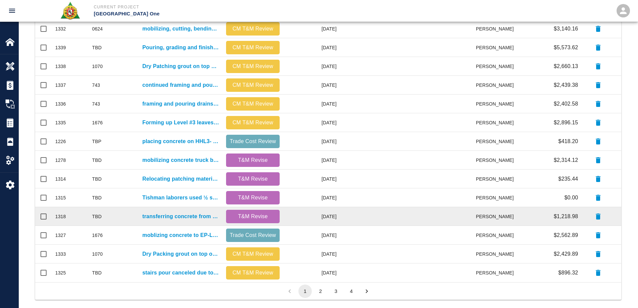
scroll to position [284, 0]
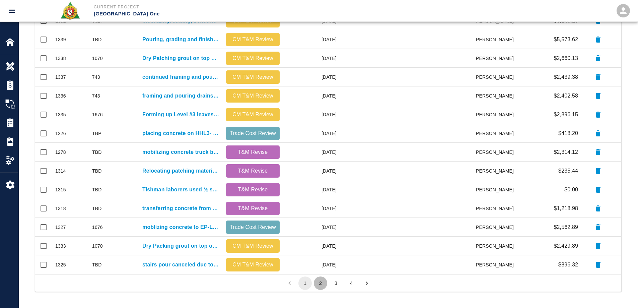
click at [324, 280] on button "2" at bounding box center [320, 282] width 13 height 13
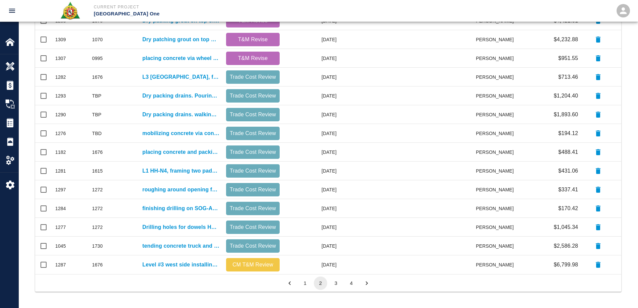
click at [334, 282] on button "3" at bounding box center [335, 282] width 13 height 13
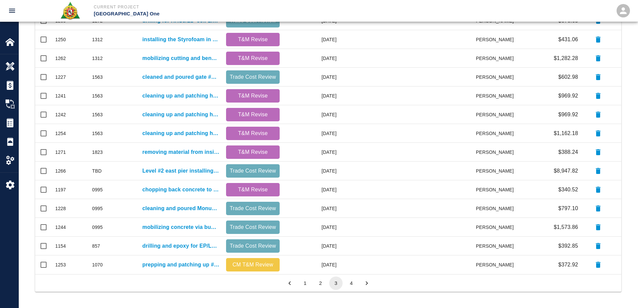
click at [350, 282] on button "4" at bounding box center [351, 282] width 13 height 13
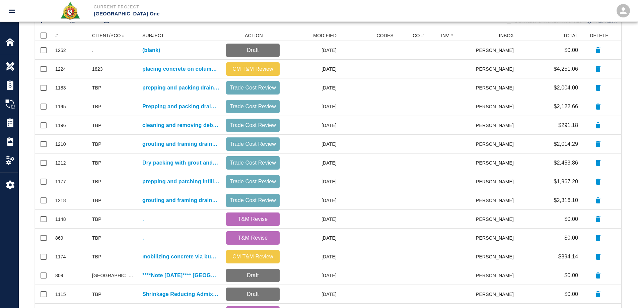
scroll to position [209, 0]
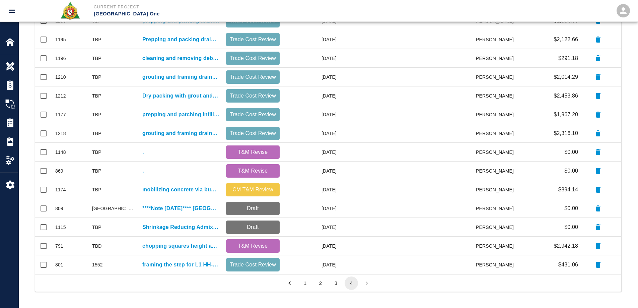
click at [367, 283] on li "pagination navigation" at bounding box center [366, 282] width 15 height 13
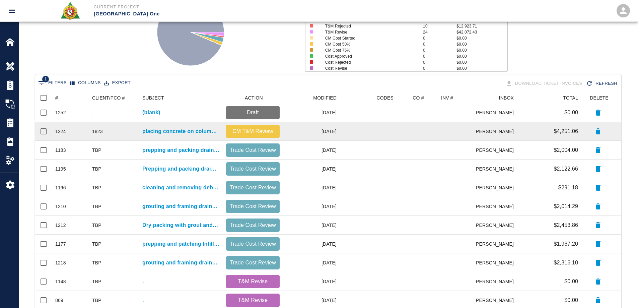
scroll to position [0, 0]
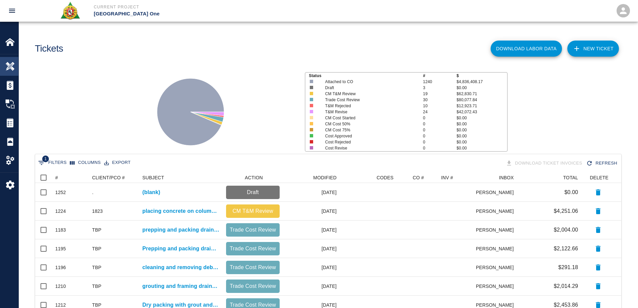
click at [8, 66] on img at bounding box center [9, 66] width 9 height 9
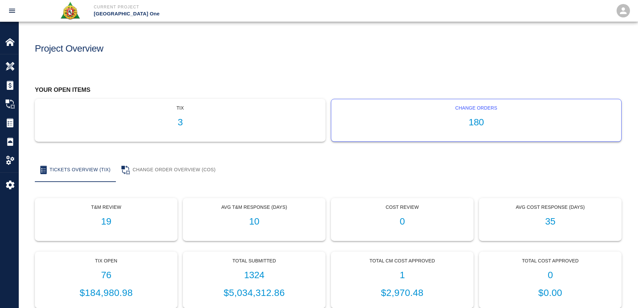
click h1 "180"
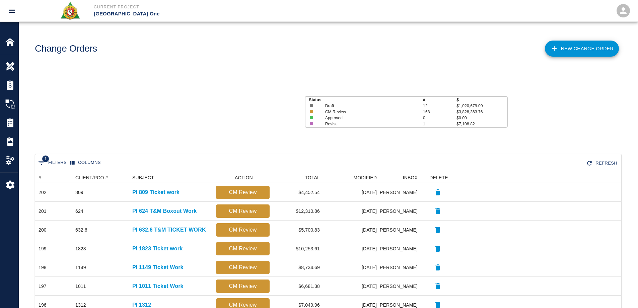
scroll to position [381, 581]
click p "$0.00"
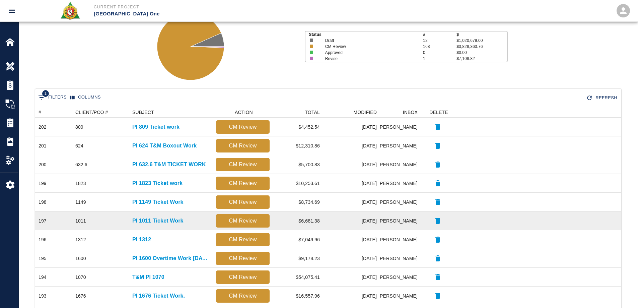
scroll to position [67, 0]
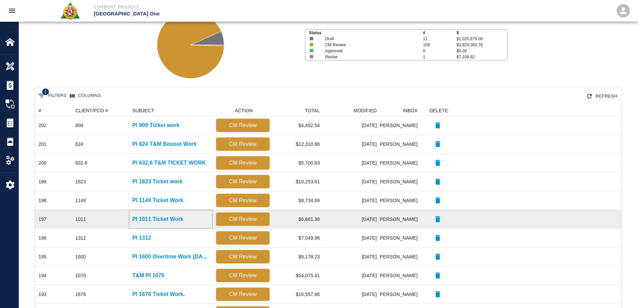
click p "PI 1011 Ticket Work"
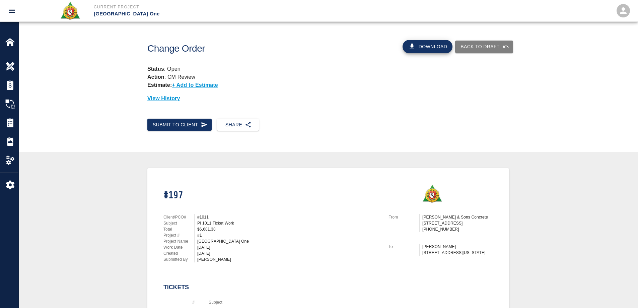
click button "Download"
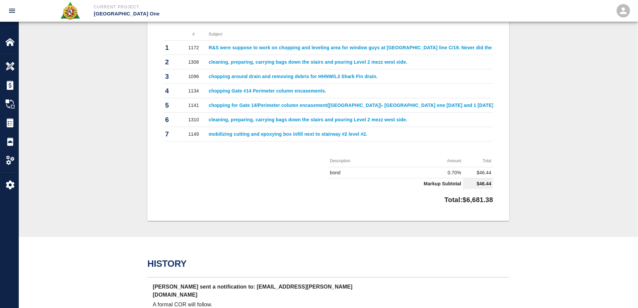
scroll to position [134, 0]
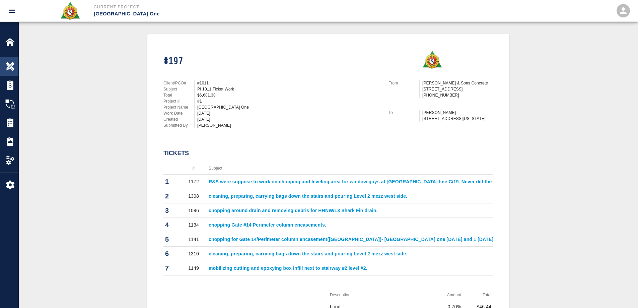
click img
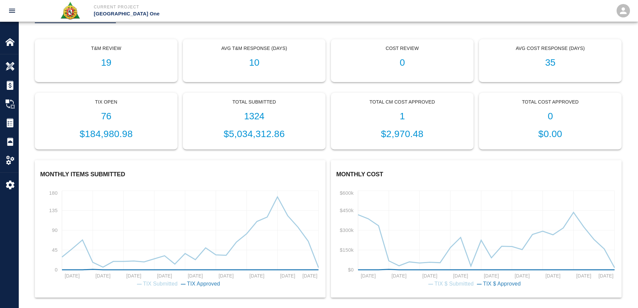
scroll to position [30, 0]
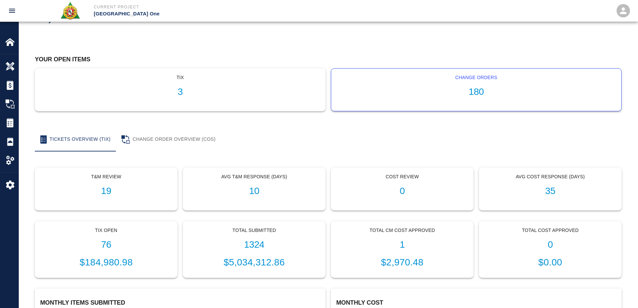
click h1 "180"
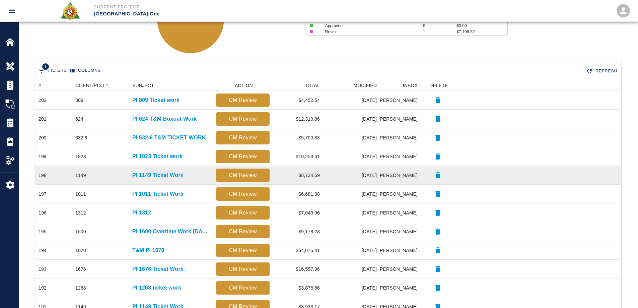
scroll to position [134, 0]
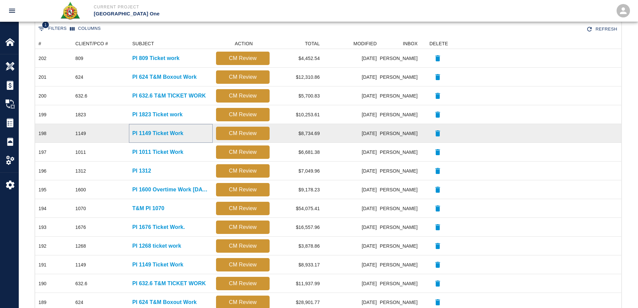
click p "PI 1149 Ticket Work"
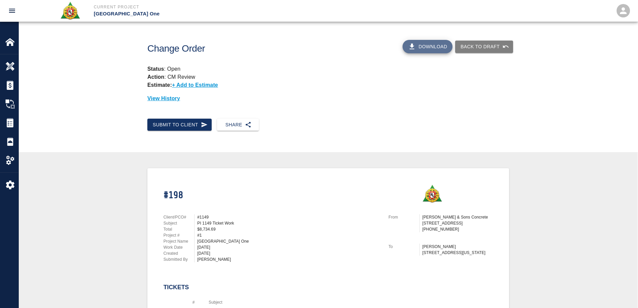
click button "Download"
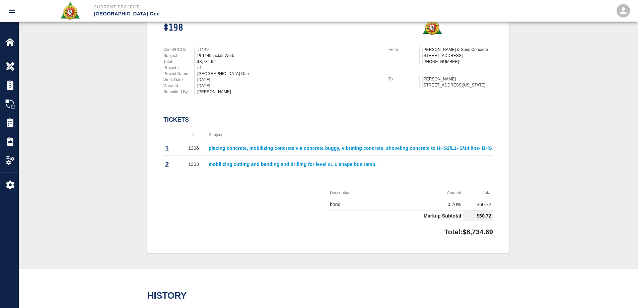
scroll to position [0, 155]
